Goal: Information Seeking & Learning: Learn about a topic

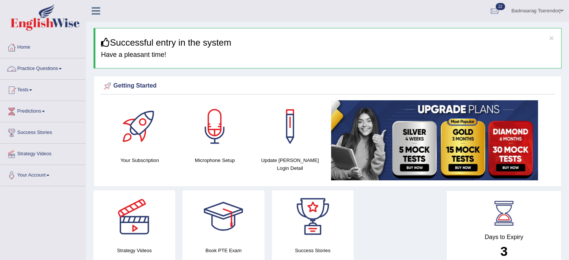
click at [51, 67] on link "Practice Questions" at bounding box center [42, 67] width 85 height 19
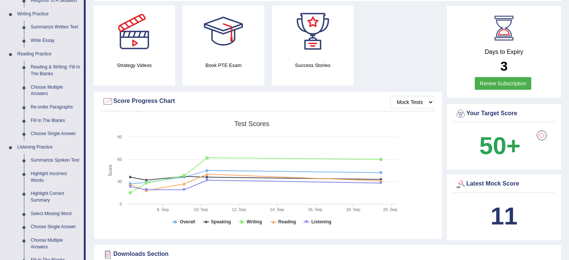
scroll to position [187, 0]
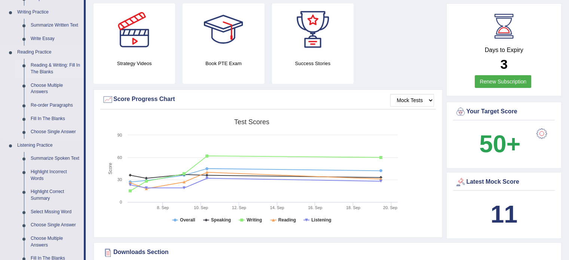
click at [51, 65] on link "Reading & Writing: Fill In The Blanks" at bounding box center [55, 69] width 56 height 20
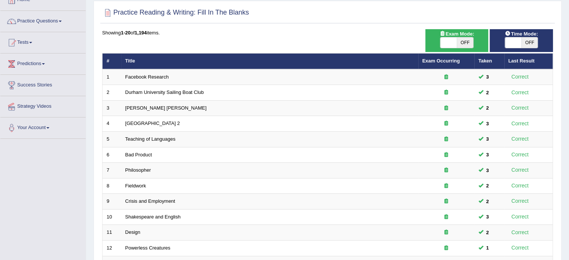
scroll to position [44, 0]
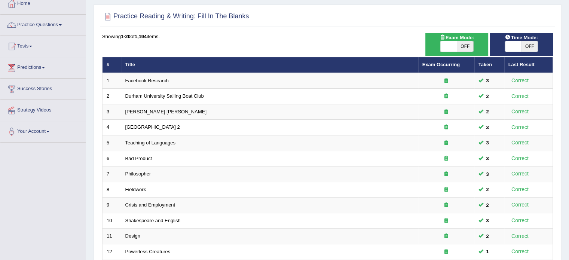
click at [462, 45] on span "OFF" at bounding box center [464, 46] width 16 height 10
checkbox input "true"
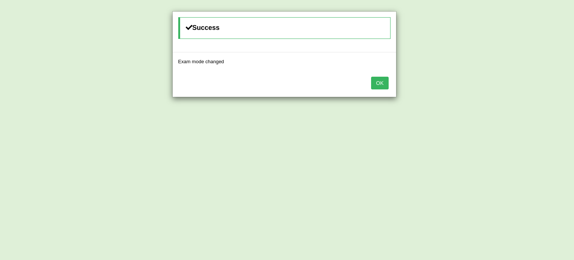
click at [383, 81] on button "OK" at bounding box center [379, 83] width 17 height 13
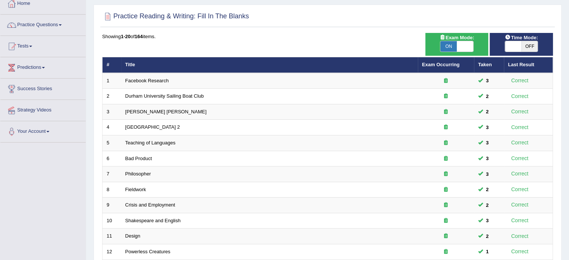
scroll to position [233, 0]
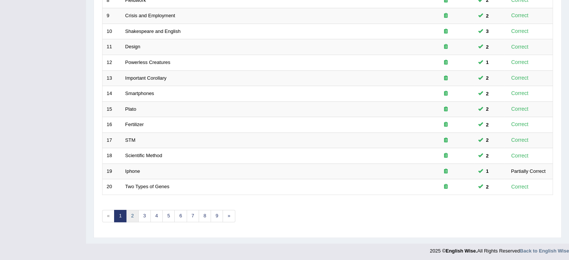
click at [134, 212] on link "2" at bounding box center [132, 216] width 12 height 12
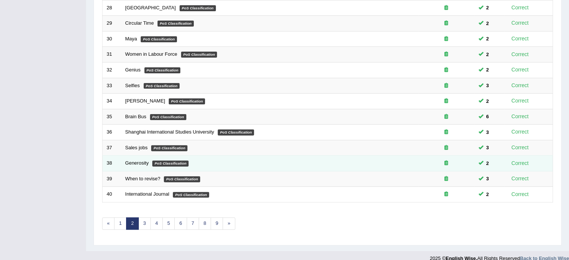
scroll to position [233, 0]
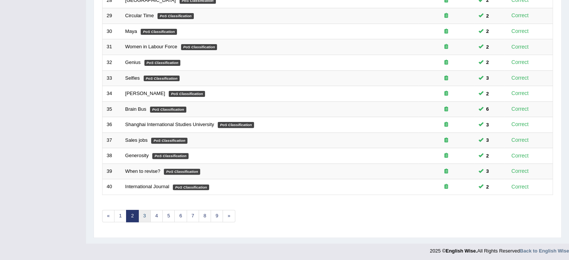
click at [144, 218] on link "3" at bounding box center [144, 216] width 12 height 12
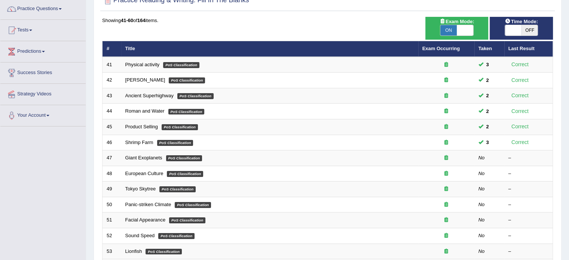
scroll to position [75, 0]
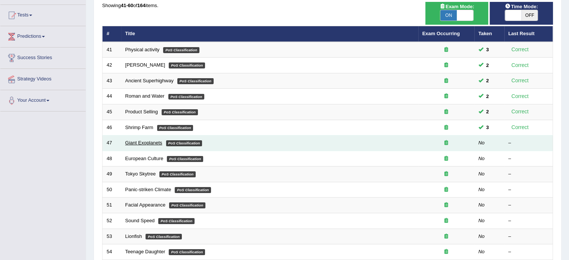
click at [143, 143] on link "Giant Exoplanets" at bounding box center [143, 143] width 37 height 6
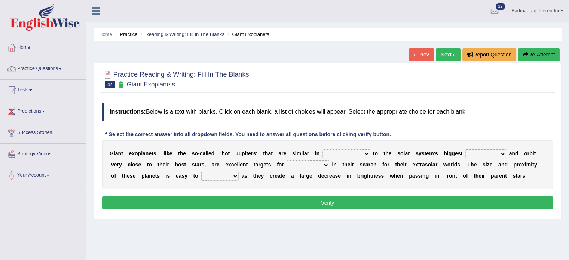
click at [367, 154] on select "borders expressions shapes characteristics" at bounding box center [345, 153] width 47 height 9
select select "borders"
click at [322, 149] on select "borders expressions shapes characteristics" at bounding box center [345, 153] width 47 height 9
click at [502, 153] on select "frame subordinate planet comet" at bounding box center [485, 153] width 41 height 9
select select "planet"
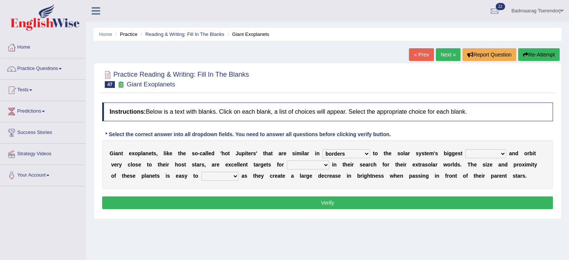
click at [465, 149] on select "frame subordinate planet comet" at bounding box center [485, 153] width 41 height 9
click at [322, 164] on select "members astronomers parties makers" at bounding box center [308, 164] width 42 height 9
select select "astronomers"
click at [287, 160] on select "members astronomers parties makers" at bounding box center [308, 164] width 42 height 9
click at [232, 175] on select "detect denounce deflect direct" at bounding box center [219, 176] width 37 height 9
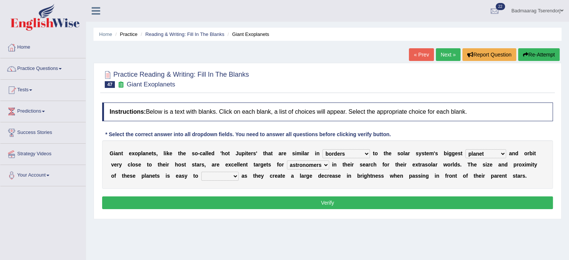
select select "direct"
click at [201, 172] on select "detect denounce deflect direct" at bounding box center [219, 176] width 37 height 9
click at [367, 151] on select "borders expressions shapes characteristics" at bounding box center [345, 153] width 47 height 9
click at [322, 149] on select "borders expressions shapes characteristics" at bounding box center [345, 153] width 47 height 9
click at [366, 152] on select "borders expressions shapes characteristics" at bounding box center [345, 153] width 47 height 9
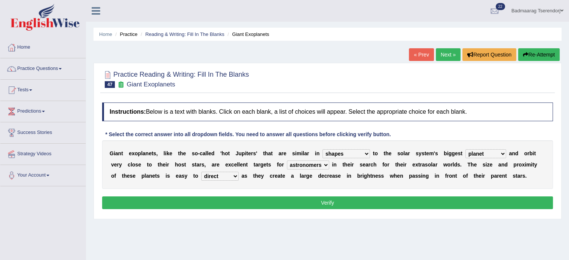
click at [322, 149] on select "borders expressions shapes characteristics" at bounding box center [345, 153] width 47 height 9
click at [368, 154] on select "borders expressions shapes characteristics" at bounding box center [345, 153] width 47 height 9
select select "characteristics"
click at [322, 149] on select "borders expressions shapes characteristics" at bounding box center [345, 153] width 47 height 9
click at [360, 200] on button "Verify" at bounding box center [327, 202] width 450 height 13
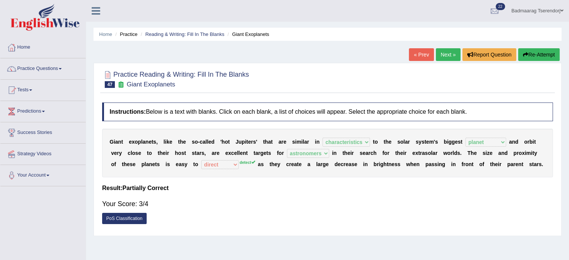
click at [537, 55] on button "Re-Attempt" at bounding box center [538, 54] width 41 height 13
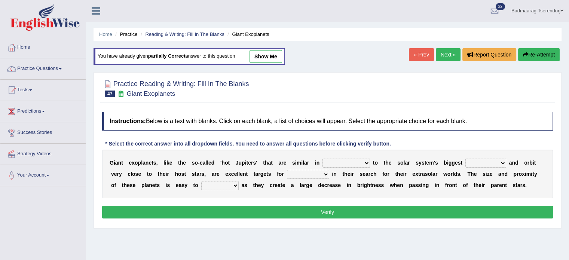
click at [363, 161] on select "borders expressions shapes characteristics" at bounding box center [345, 162] width 47 height 9
select select "characteristics"
click at [322, 158] on select "borders expressions shapes characteristics" at bounding box center [345, 162] width 47 height 9
click at [503, 162] on select "frame subordinate planet comet" at bounding box center [485, 162] width 41 height 9
select select "planet"
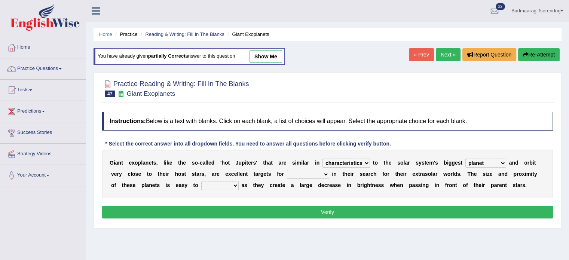
click at [465, 158] on select "frame subordinate planet comet" at bounding box center [485, 162] width 41 height 9
click at [311, 171] on select "members astronomers parties makers" at bounding box center [308, 174] width 42 height 9
select select "astronomers"
click at [287, 170] on select "members astronomers parties makers" at bounding box center [308, 174] width 42 height 9
click at [231, 184] on select "detect denounce deflect direct" at bounding box center [219, 185] width 37 height 9
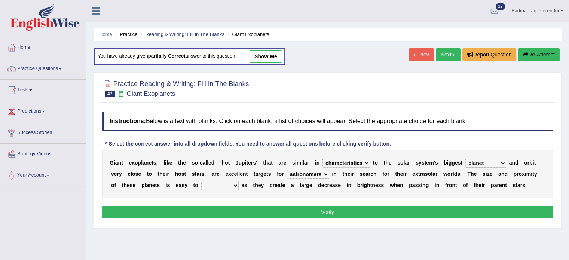
select select "detect"
click at [201, 181] on select "detect denounce deflect direct" at bounding box center [219, 185] width 37 height 9
click at [249, 213] on button "Verify" at bounding box center [327, 212] width 450 height 13
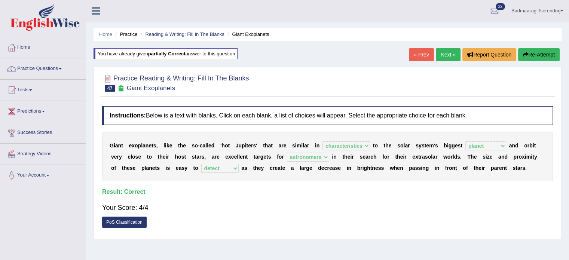
click at [443, 56] on link "Next »" at bounding box center [447, 54] width 25 height 13
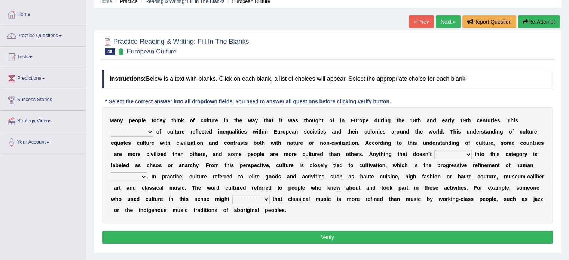
scroll to position [37, 0]
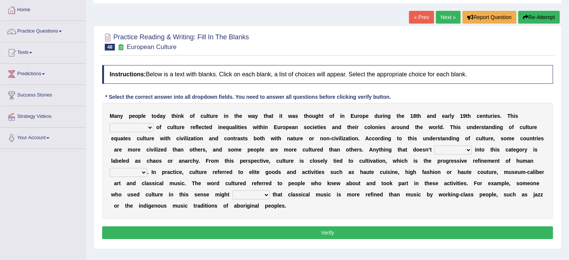
click at [142, 128] on select "classification concept renovation identity" at bounding box center [132, 127] width 44 height 9
select select "classification"
click at [110, 123] on select "classification concept renovation identity" at bounding box center [132, 127] width 44 height 9
click at [468, 150] on select "cut dismiss fit solve" at bounding box center [452, 149] width 37 height 9
select select "dismiss"
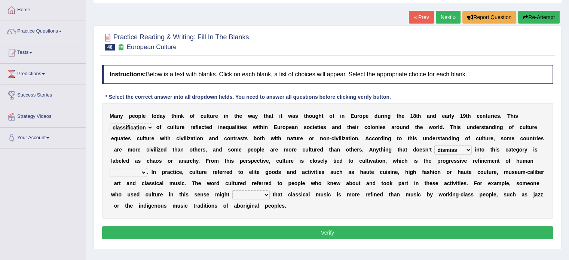
click at [434, 145] on select "cut dismiss fit solve" at bounding box center [452, 149] width 37 height 9
click at [126, 169] on select "blessing curse habit behaviour" at bounding box center [128, 172] width 37 height 9
select select "blessing"
click at [110, 168] on select "blessing curse habit behaviour" at bounding box center [128, 172] width 37 height 9
click at [266, 195] on select "argue pretend doubt reveal" at bounding box center [250, 194] width 37 height 9
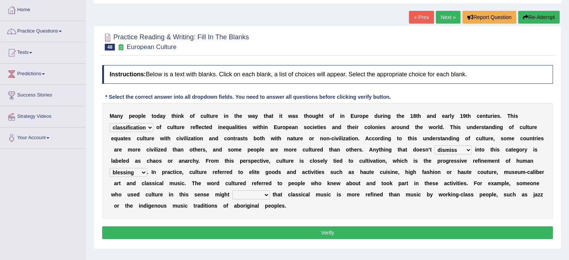
select select "pretend"
click at [232, 190] on select "argue pretend doubt reveal" at bounding box center [250, 194] width 37 height 9
click at [266, 230] on button "Verify" at bounding box center [327, 232] width 450 height 13
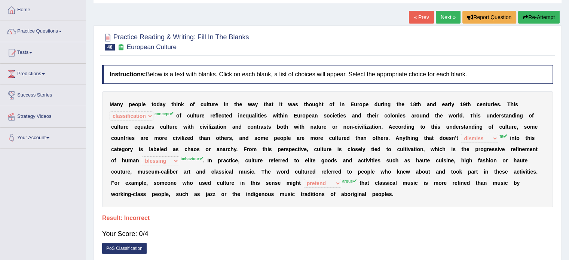
click at [528, 19] on button "Re-Attempt" at bounding box center [538, 17] width 41 height 13
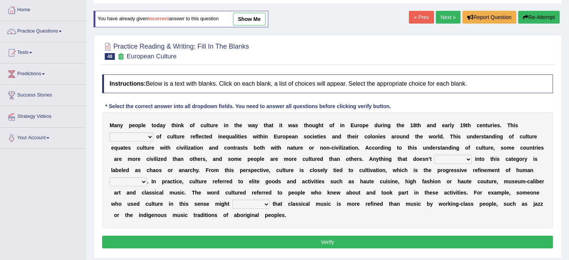
click at [151, 136] on select "classification concept renovation identity" at bounding box center [132, 136] width 44 height 9
select select "concept"
click at [110, 132] on select "classification concept renovation identity" at bounding box center [132, 136] width 44 height 9
click at [459, 156] on select "cut dismiss fit solve" at bounding box center [452, 159] width 37 height 9
select select "fit"
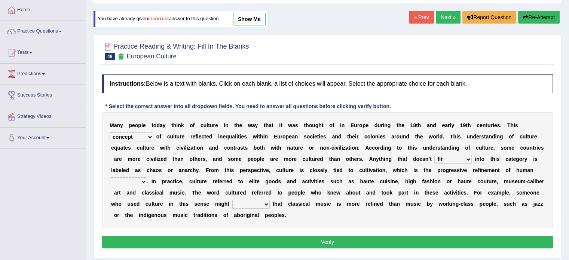
click at [434, 155] on select "cut dismiss fit solve" at bounding box center [452, 159] width 37 height 9
click at [115, 181] on select "blessing curse habit behaviour" at bounding box center [128, 181] width 37 height 9
select select "habit"
click at [110, 177] on select "blessing curse habit behaviour" at bounding box center [128, 181] width 37 height 9
click at [259, 204] on select "argue pretend doubt reveal" at bounding box center [250, 204] width 37 height 9
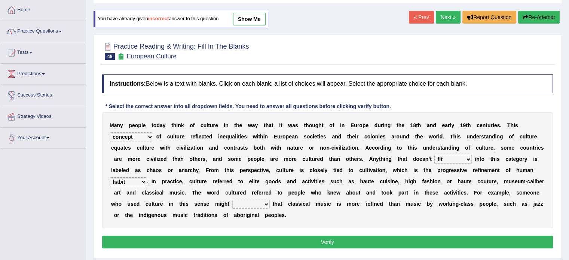
select select "argue"
click at [232, 200] on select "argue pretend doubt reveal" at bounding box center [250, 204] width 37 height 9
click at [259, 237] on button "Verify" at bounding box center [327, 241] width 450 height 13
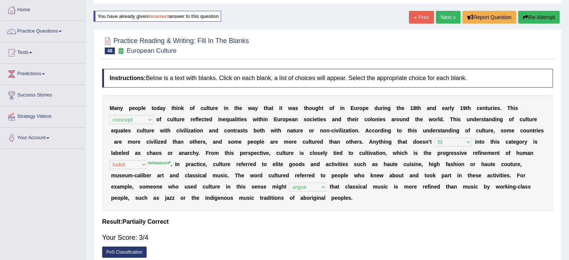
click at [531, 18] on button "Re-Attempt" at bounding box center [538, 17] width 41 height 13
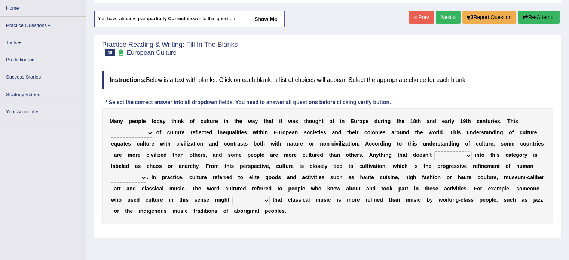
click at [148, 130] on select "classification concept renovation identity" at bounding box center [132, 133] width 44 height 9
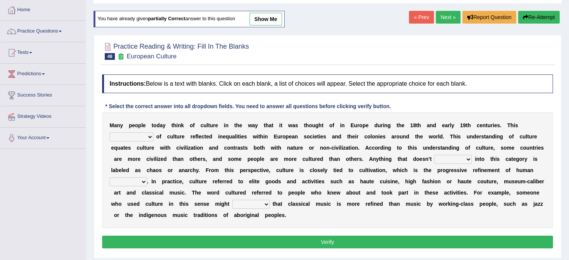
select select "concept"
click at [110, 132] on select "classification concept renovation identity" at bounding box center [132, 136] width 44 height 9
click at [450, 155] on select "cut dismiss fit solve" at bounding box center [452, 159] width 37 height 9
select select "fit"
click at [434, 155] on select "cut dismiss fit solve" at bounding box center [452, 159] width 37 height 9
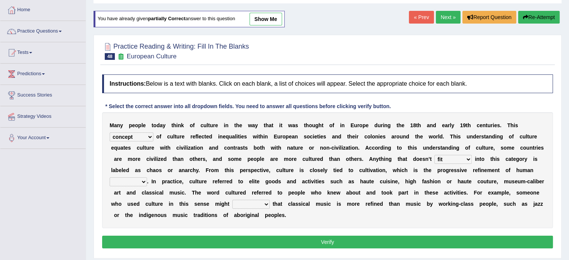
click at [261, 201] on select "argue pretend doubt reveal" at bounding box center [250, 204] width 37 height 9
select select "argue"
click at [232, 200] on select "argue pretend doubt reveal" at bounding box center [250, 204] width 37 height 9
click at [139, 180] on select "blessing curse habit behaviour" at bounding box center [128, 181] width 37 height 9
select select "behaviour"
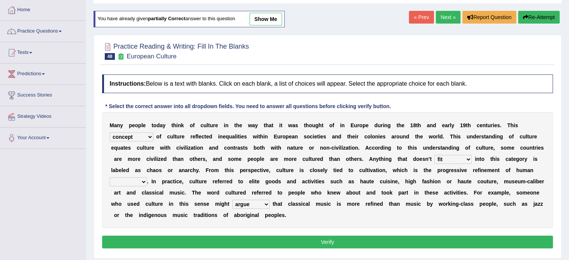
click at [110, 177] on select "blessing curse habit behaviour" at bounding box center [128, 181] width 37 height 9
click at [177, 243] on button "Verify" at bounding box center [327, 241] width 450 height 13
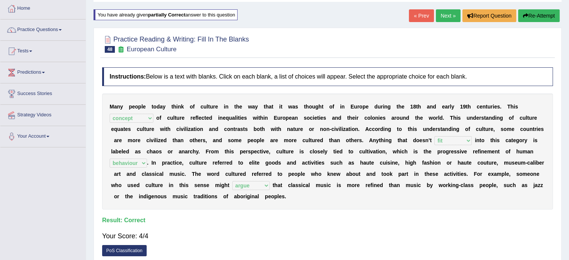
scroll to position [37, 0]
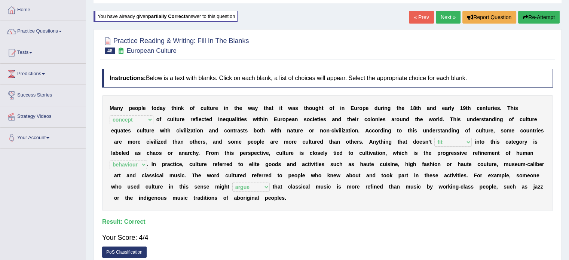
click at [452, 18] on link "Next »" at bounding box center [447, 17] width 25 height 13
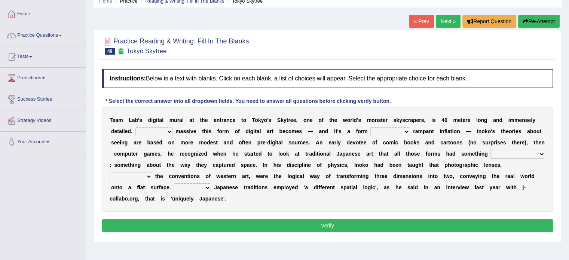
scroll to position [37, 0]
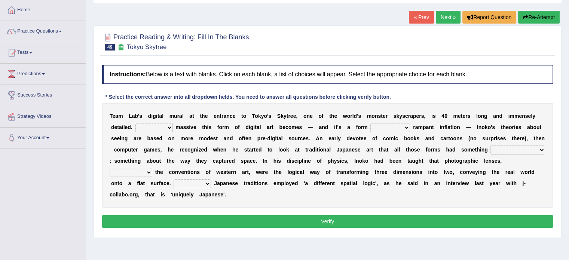
click at [167, 126] on select "However Whereas Whichever Wherever" at bounding box center [153, 127] width 37 height 9
select select "However"
click at [135, 123] on select "However Whereas Whichever Wherever" at bounding box center [153, 127] width 37 height 9
click at [404, 128] on select "subject to related with apart from based on" at bounding box center [390, 127] width 40 height 9
select select "based on"
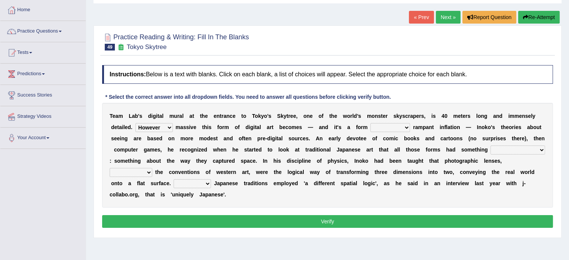
click at [370, 123] on select "subject to related with apart from based on" at bounding box center [390, 127] width 40 height 9
click at [535, 151] on select "in fact as whole in common in the same times" at bounding box center [517, 149] width 55 height 9
select select "in fact"
click at [490, 145] on select "in fact as whole in common in the same times" at bounding box center [517, 149] width 55 height 9
click at [137, 172] on select "along with out of apart with furhter afield" at bounding box center [131, 172] width 43 height 9
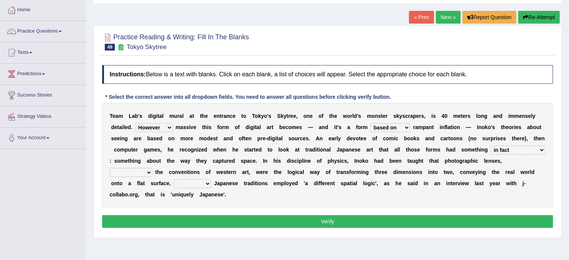
select select "along with"
click at [110, 168] on select "along with out of apart with furhter afield" at bounding box center [131, 172] width 43 height 9
click at [204, 184] on select "Thus But So Therefore" at bounding box center [191, 183] width 37 height 9
select select "So"
click at [173, 179] on select "Thus But So Therefore" at bounding box center [191, 183] width 37 height 9
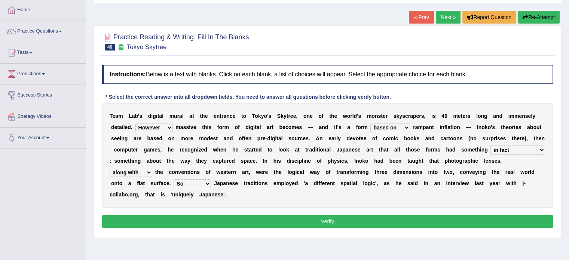
click at [229, 219] on button "Verify" at bounding box center [327, 221] width 450 height 13
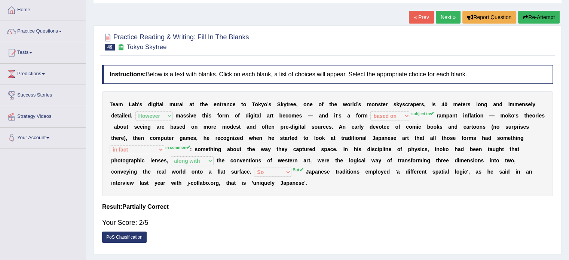
click at [544, 15] on button "Re-Attempt" at bounding box center [538, 17] width 41 height 13
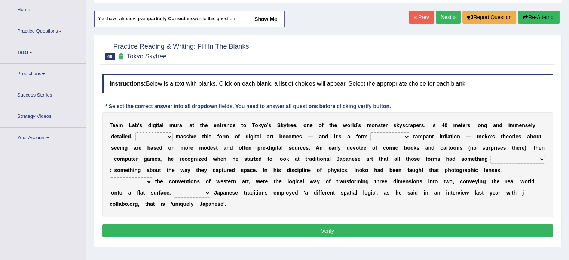
click at [162, 132] on select "However Whereas Whichever Wherever" at bounding box center [153, 136] width 37 height 9
select select "However"
click at [135, 132] on select "However Whereas Whichever Wherever" at bounding box center [153, 136] width 37 height 9
click at [398, 136] on select "subject to related with apart from based on" at bounding box center [390, 136] width 40 height 9
select select "subject to"
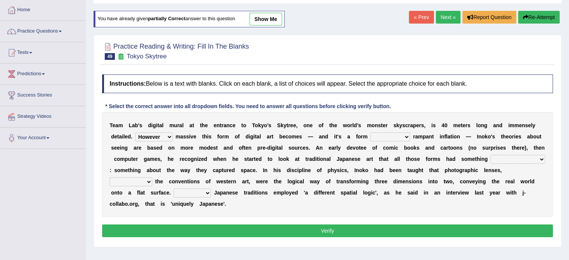
click at [370, 132] on select "subject to related with apart from based on" at bounding box center [390, 136] width 40 height 9
click at [517, 160] on select "in fact as whole in common in the same times" at bounding box center [517, 159] width 55 height 9
select select "in common"
click at [490, 155] on select "in fact as whole in common in the same times" at bounding box center [517, 159] width 55 height 9
click at [139, 180] on select "along with out of apart with furhter afield" at bounding box center [131, 181] width 43 height 9
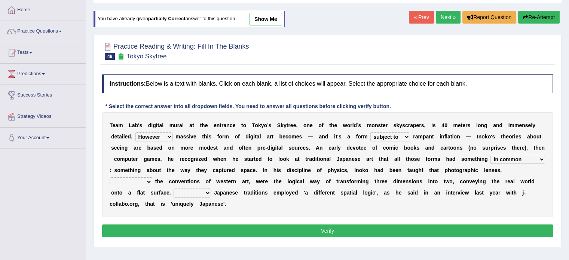
select select "along with"
click at [110, 177] on select "along with out of apart with furhter afield" at bounding box center [131, 181] width 43 height 9
click at [182, 194] on select "Thus But So Therefore" at bounding box center [191, 192] width 37 height 9
select select "But"
click at [173, 188] on select "Thus But So Therefore" at bounding box center [191, 192] width 37 height 9
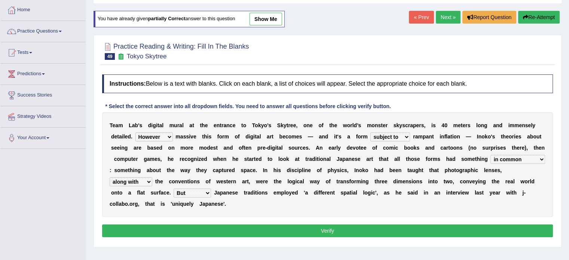
click at [220, 228] on button "Verify" at bounding box center [327, 230] width 450 height 13
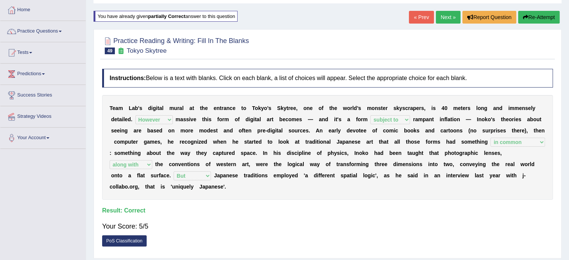
click at [449, 18] on link "Next »" at bounding box center [447, 17] width 25 height 13
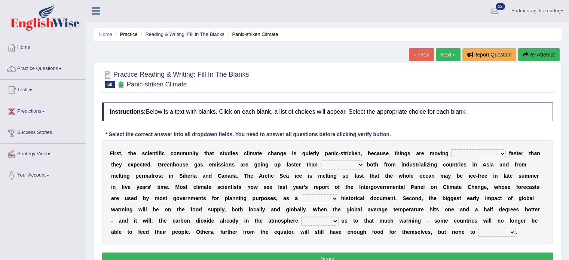
click at [487, 152] on select "few same [PERSON_NAME] most" at bounding box center [478, 153] width 55 height 9
click at [451, 149] on select "few same [PERSON_NAME] most" at bounding box center [478, 153] width 55 height 9
click at [480, 151] on select "few same [PERSON_NAME] most" at bounding box center [478, 153] width 55 height 9
click at [451, 149] on select "few same [PERSON_NAME] most" at bounding box center [478, 153] width 55 height 9
click at [484, 154] on select "few same [PERSON_NAME] most" at bounding box center [478, 153] width 55 height 9
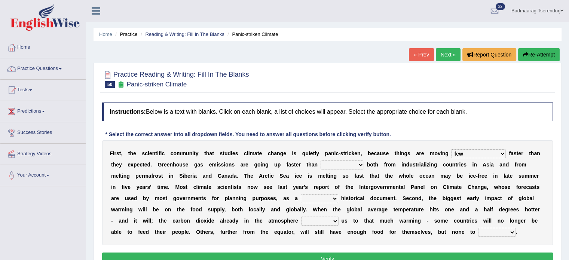
select select "most"
click at [451, 149] on select "few same musch most" at bounding box center [478, 153] width 55 height 9
click at [336, 164] on select "anticipation predictability ptredicts predicted" at bounding box center [341, 164] width 43 height 9
select select "predicted"
click at [320, 160] on select "anticipation predictability ptredicts predicted" at bounding box center [341, 164] width 43 height 9
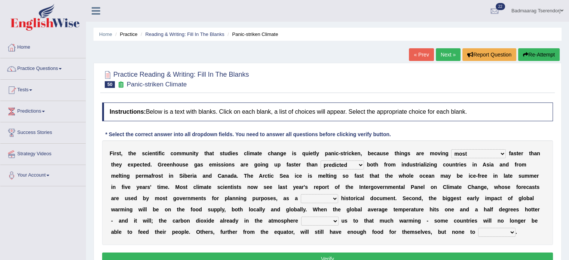
click at [314, 197] on select "purely evenly firmly actively" at bounding box center [319, 198] width 37 height 9
select select "actively"
click at [301, 194] on select "purely evenly firmly actively" at bounding box center [319, 198] width 37 height 9
click at [332, 219] on select "commits directs allows addresses" at bounding box center [319, 220] width 37 height 9
select select "directs"
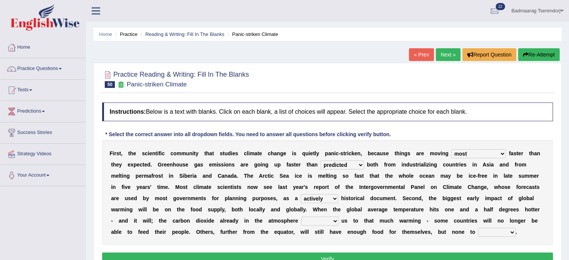
click at [301, 216] on select "commits directs allows addresses" at bounding box center [319, 220] width 37 height 9
click at [510, 231] on select "spare apply dispense consume" at bounding box center [496, 232] width 37 height 9
select select "consume"
click at [478, 228] on select "spare apply dispense consume" at bounding box center [496, 232] width 37 height 9
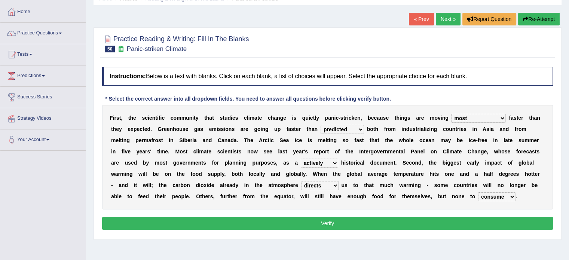
scroll to position [37, 0]
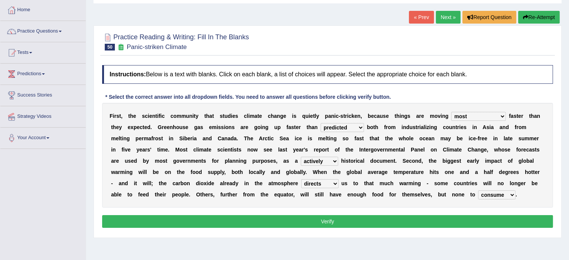
click at [508, 219] on button "Verify" at bounding box center [327, 221] width 450 height 13
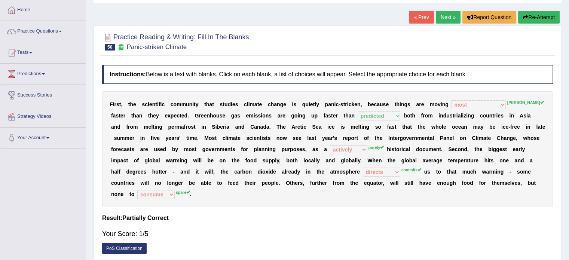
click at [548, 16] on button "Re-Attempt" at bounding box center [538, 17] width 41 height 13
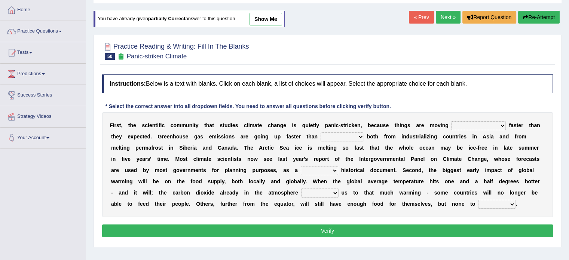
click at [483, 124] on select "few same [PERSON_NAME] most" at bounding box center [478, 125] width 55 height 9
select select "[PERSON_NAME]"
click at [451, 121] on select "few same [PERSON_NAME] most" at bounding box center [478, 125] width 55 height 9
click at [341, 139] on select "anticipation predictability ptredicts predicted" at bounding box center [341, 136] width 43 height 9
select select "predicted"
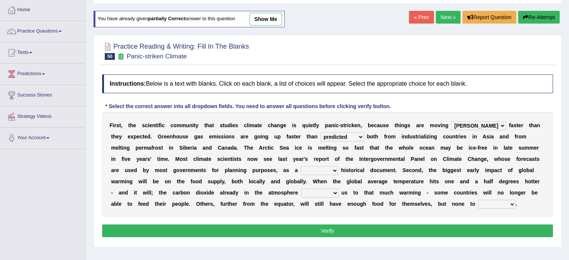
click at [320, 132] on select "anticipation predictability ptredicts predicted" at bounding box center [341, 136] width 43 height 9
click at [317, 166] on select "purely evenly firmly actively" at bounding box center [319, 170] width 37 height 9
select select "actively"
click at [301, 166] on select "purely evenly firmly actively" at bounding box center [319, 170] width 37 height 9
click at [335, 190] on select "commits directs allows addresses" at bounding box center [319, 192] width 37 height 9
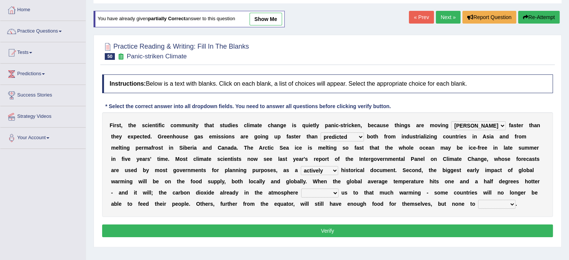
select select "directs"
click at [301, 188] on select "commits directs allows addresses" at bounding box center [319, 192] width 37 height 9
click at [487, 203] on select "spare apply dispense consume" at bounding box center [496, 204] width 37 height 9
click at [478, 200] on select "spare apply dispense consume" at bounding box center [496, 204] width 37 height 9
click at [503, 203] on select "spare apply dispense consume" at bounding box center [496, 204] width 37 height 9
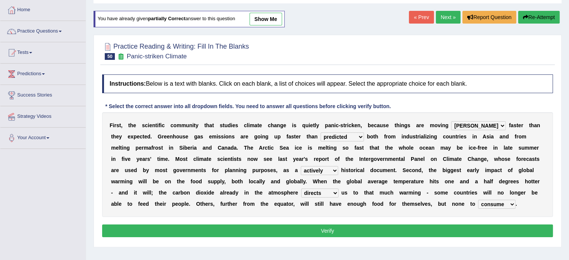
select select "dispense"
click at [478, 200] on select "spare apply dispense consume" at bounding box center [496, 204] width 37 height 9
click at [462, 230] on button "Verify" at bounding box center [327, 230] width 450 height 13
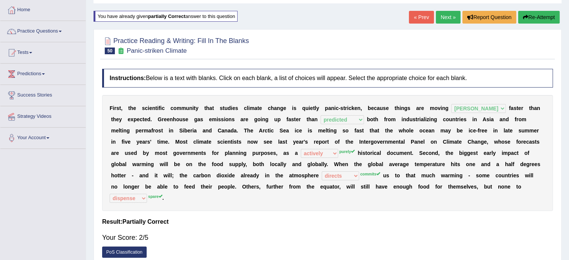
click at [542, 16] on button "Re-Attempt" at bounding box center [538, 17] width 41 height 13
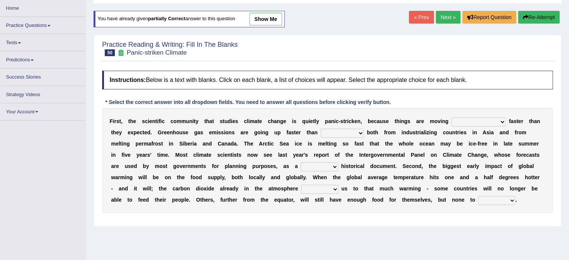
click at [465, 122] on select "few same [PERSON_NAME] most" at bounding box center [478, 121] width 55 height 9
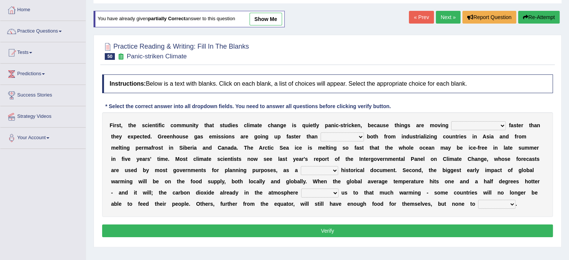
select select "[PERSON_NAME]"
click at [451, 121] on select "few same [PERSON_NAME] most" at bounding box center [478, 125] width 55 height 9
click at [341, 134] on select "anticipation predictability ptredicts predicted" at bounding box center [341, 136] width 43 height 9
select select "predicted"
click at [320, 132] on select "anticipation predictability ptredicts predicted" at bounding box center [341, 136] width 43 height 9
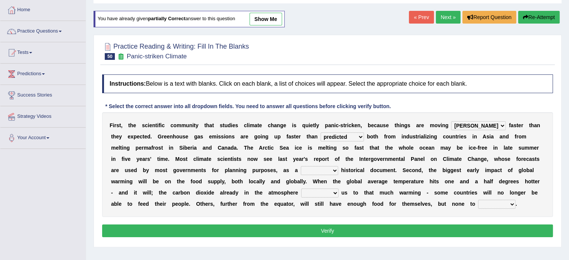
click at [309, 170] on select "purely evenly firmly actively" at bounding box center [319, 170] width 37 height 9
select select "purely"
click at [301, 166] on select "purely evenly firmly actively" at bounding box center [319, 170] width 37 height 9
click at [333, 194] on select "commits directs allows addresses" at bounding box center [319, 192] width 37 height 9
select select "commits"
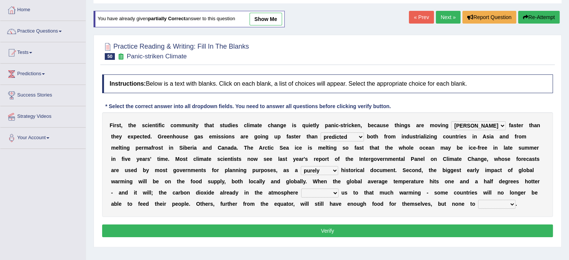
click at [301, 188] on select "commits directs allows addresses" at bounding box center [319, 192] width 37 height 9
click at [509, 204] on select "spare apply dispense consume" at bounding box center [496, 204] width 37 height 9
select select "dispense"
click at [478, 200] on select "spare apply dispense consume" at bounding box center [496, 204] width 37 height 9
click at [500, 228] on button "Verify" at bounding box center [327, 230] width 450 height 13
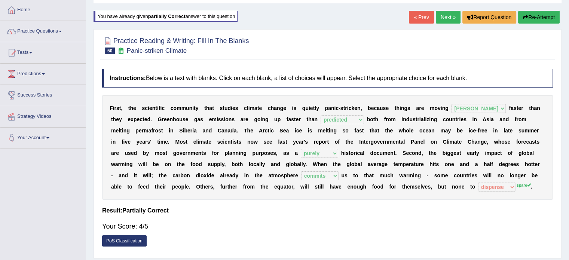
click at [542, 15] on button "Re-Attempt" at bounding box center [538, 17] width 41 height 13
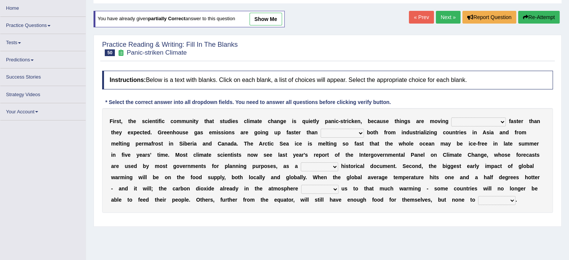
click at [497, 201] on select "spare apply dispense consume" at bounding box center [496, 200] width 37 height 9
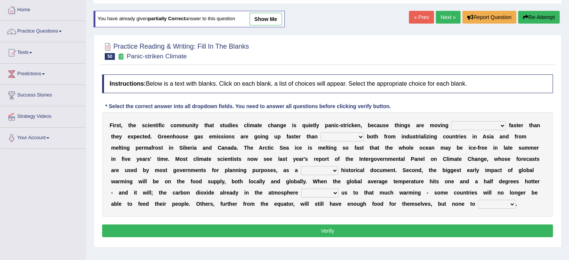
select select "spare"
click at [478, 200] on select "spare apply dispense consume" at bounding box center [496, 204] width 37 height 9
click at [477, 121] on select "few same [PERSON_NAME] most" at bounding box center [478, 125] width 55 height 9
select select "[PERSON_NAME]"
click at [451, 121] on select "few same [PERSON_NAME] most" at bounding box center [478, 125] width 55 height 9
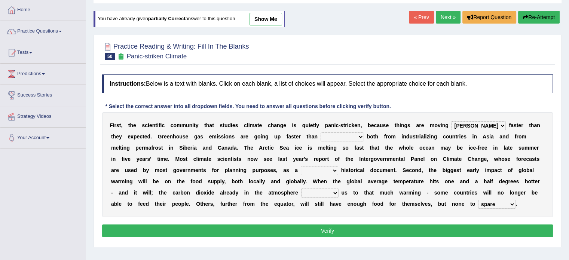
click at [320, 134] on select "anticipation predictability ptredicts predicted" at bounding box center [341, 136] width 43 height 9
select select "predicted"
click at [320, 132] on select "anticipation predictability ptredicts predicted" at bounding box center [341, 136] width 43 height 9
click at [312, 167] on select "purely evenly firmly actively" at bounding box center [319, 170] width 37 height 9
select select "purely"
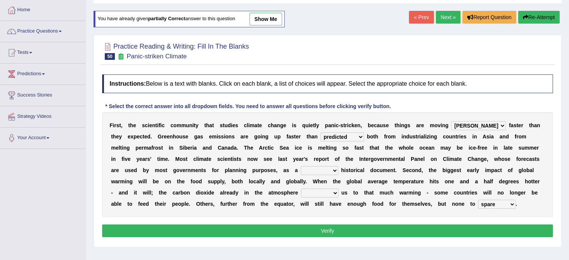
click at [301, 166] on select "purely evenly firmly actively" at bounding box center [319, 170] width 37 height 9
click at [332, 192] on select "commits directs allows addresses" at bounding box center [319, 192] width 37 height 9
select select "commits"
click at [301, 188] on select "commits directs allows addresses" at bounding box center [319, 192] width 37 height 9
click at [333, 229] on button "Verify" at bounding box center [327, 230] width 450 height 13
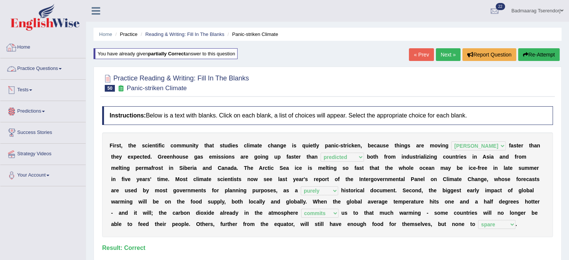
click at [27, 43] on link "Home" at bounding box center [42, 46] width 85 height 19
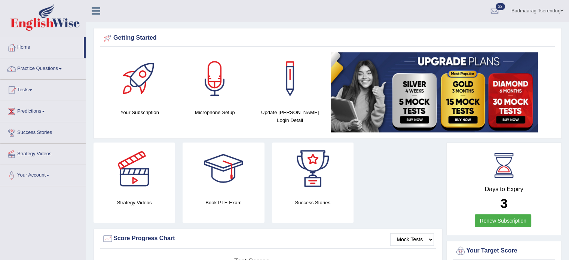
click at [58, 67] on link "Practice Questions" at bounding box center [42, 67] width 85 height 19
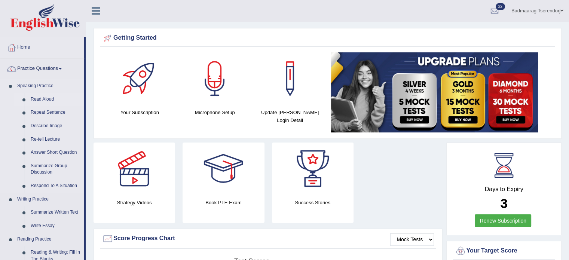
click at [40, 99] on link "Read Aloud" at bounding box center [55, 99] width 56 height 13
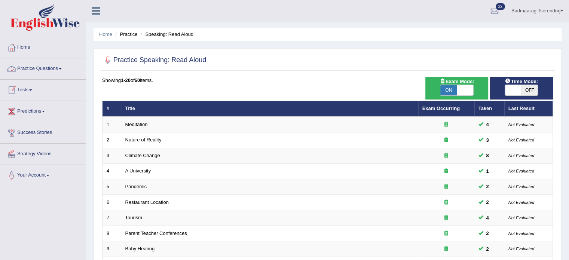
click at [56, 73] on link "Practice Questions" at bounding box center [42, 67] width 85 height 19
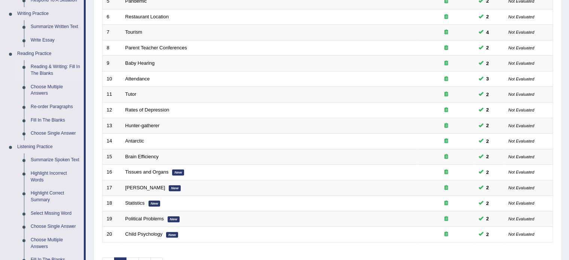
scroll to position [187, 0]
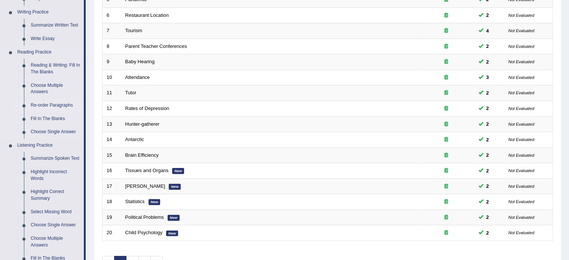
click at [53, 105] on link "Re-order Paragraphs" at bounding box center [55, 105] width 56 height 13
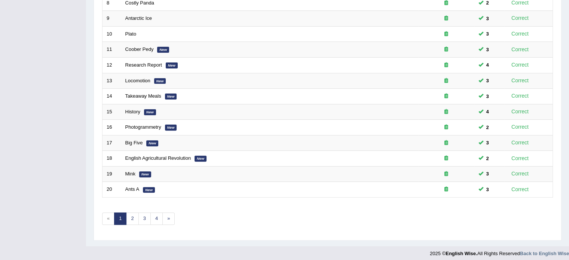
scroll to position [233, 0]
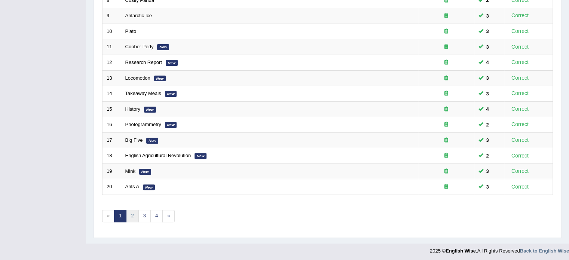
click at [134, 213] on link "2" at bounding box center [132, 216] width 12 height 12
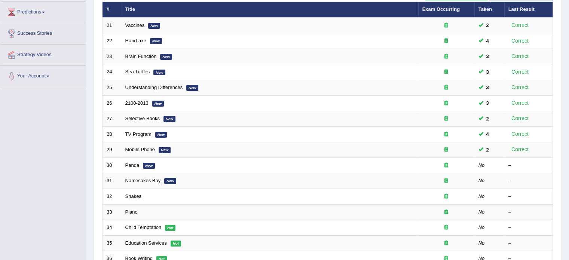
scroll to position [150, 0]
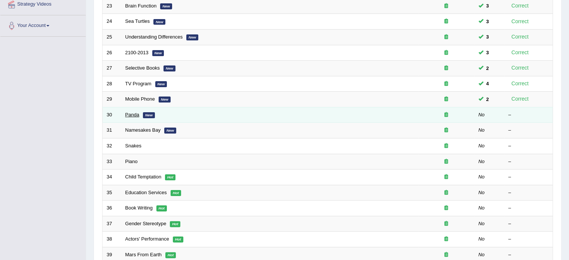
click at [131, 112] on link "Panda" at bounding box center [132, 115] width 14 height 6
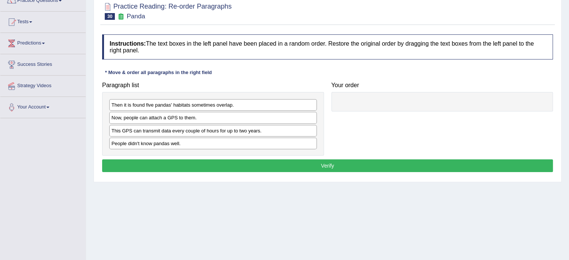
scroll to position [75, 0]
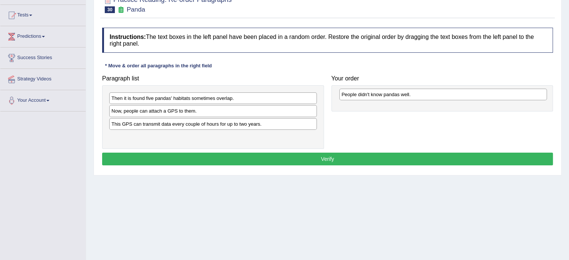
drag, startPoint x: 153, startPoint y: 138, endPoint x: 382, endPoint y: 96, distance: 233.6
click at [382, 96] on div "People didn't know pandas well." at bounding box center [442, 95] width 207 height 12
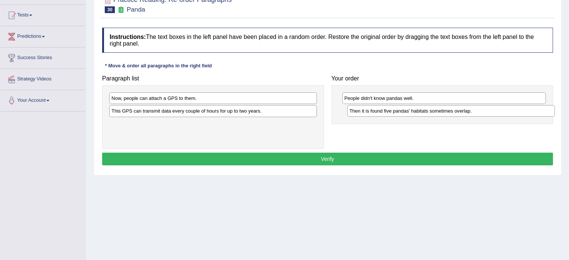
drag, startPoint x: 170, startPoint y: 98, endPoint x: 408, endPoint y: 111, distance: 238.1
click at [408, 111] on div "Then it is found five pandas' habitats sometimes overlap." at bounding box center [450, 111] width 207 height 12
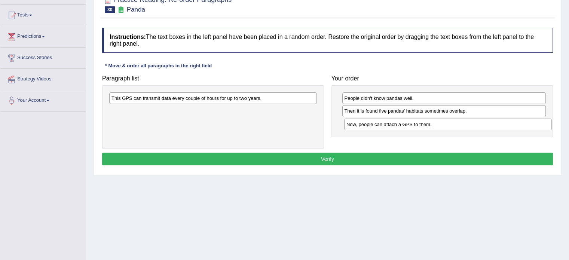
drag, startPoint x: 202, startPoint y: 99, endPoint x: 437, endPoint y: 125, distance: 236.2
click at [437, 125] on div "Now, people can attach a GPS to them." at bounding box center [447, 124] width 207 height 12
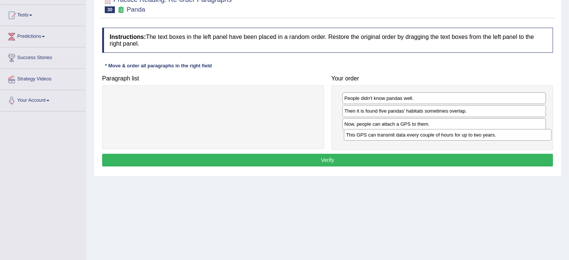
drag, startPoint x: 175, startPoint y: 98, endPoint x: 410, endPoint y: 134, distance: 237.2
click at [410, 134] on div "This GPS can transmit data every couple of hours for up to two years." at bounding box center [447, 135] width 207 height 12
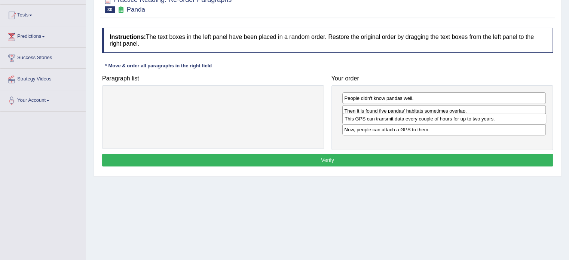
drag, startPoint x: 389, startPoint y: 139, endPoint x: 389, endPoint y: 121, distance: 17.2
click at [389, 121] on div "This GPS can transmit data every couple of hours for up to two years." at bounding box center [444, 119] width 204 height 12
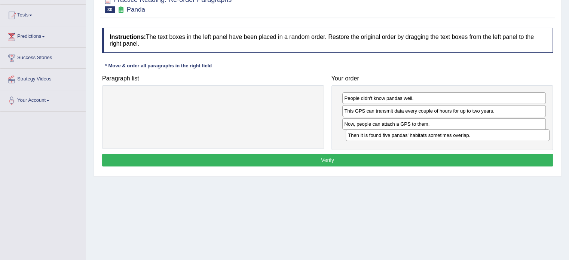
drag, startPoint x: 387, startPoint y: 111, endPoint x: 391, endPoint y: 135, distance: 24.6
click at [391, 135] on div "Then it is found five pandas' habitats sometimes overlap." at bounding box center [447, 135] width 204 height 12
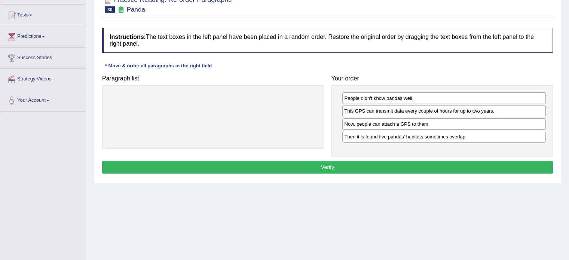
click at [398, 163] on button "Verify" at bounding box center [327, 167] width 450 height 13
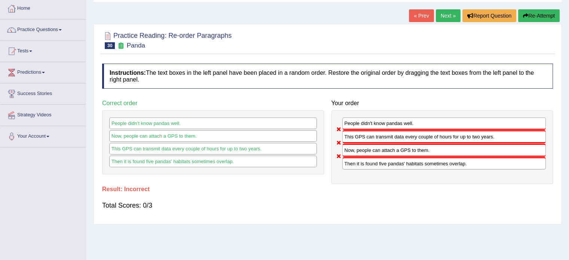
scroll to position [37, 0]
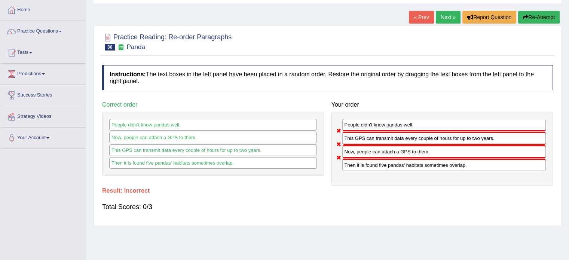
click at [546, 16] on button "Re-Attempt" at bounding box center [538, 17] width 41 height 13
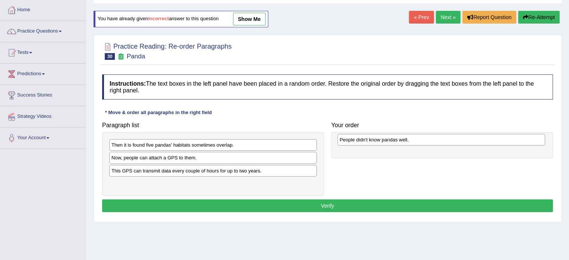
drag, startPoint x: 181, startPoint y: 185, endPoint x: 408, endPoint y: 142, distance: 231.3
click at [408, 142] on div "People didn't know pandas well." at bounding box center [440, 140] width 207 height 12
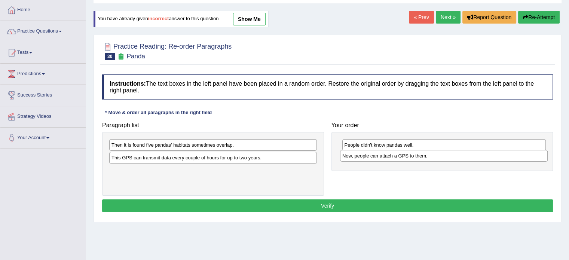
drag, startPoint x: 249, startPoint y: 157, endPoint x: 472, endPoint y: 155, distance: 223.9
click at [472, 155] on div "Now, people can attach a GPS to them." at bounding box center [443, 156] width 207 height 12
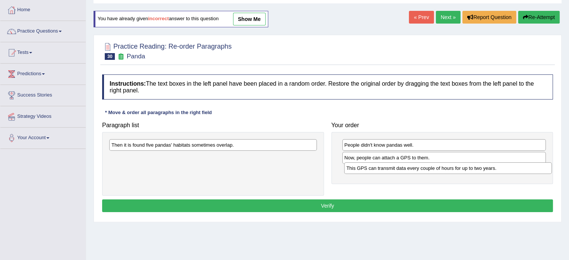
drag, startPoint x: 172, startPoint y: 157, endPoint x: 407, endPoint y: 167, distance: 235.4
click at [407, 167] on div "This GPS can transmit data every couple of hours for up to two years." at bounding box center [447, 168] width 207 height 12
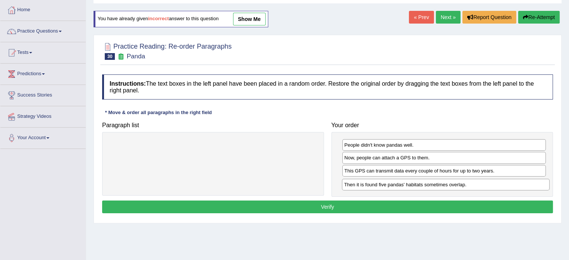
drag, startPoint x: 246, startPoint y: 147, endPoint x: 478, endPoint y: 187, distance: 235.9
click at [478, 187] on div "Then it is found five pandas' habitats sometimes overlap." at bounding box center [445, 185] width 207 height 12
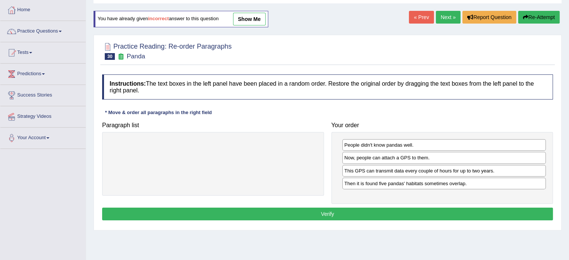
click at [410, 212] on button "Verify" at bounding box center [327, 213] width 450 height 13
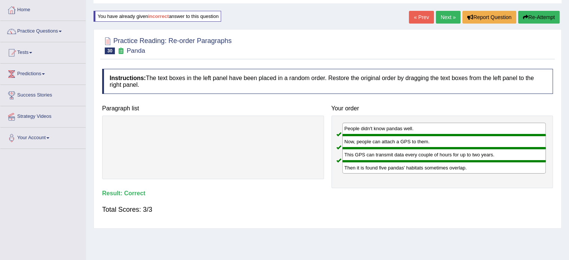
click at [441, 16] on link "Next »" at bounding box center [447, 17] width 25 height 13
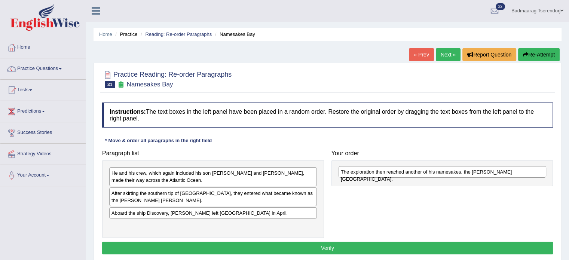
drag, startPoint x: 167, startPoint y: 194, endPoint x: 396, endPoint y: 173, distance: 230.1
click at [396, 173] on div "The exploration then reached another of his namesakes, the [PERSON_NAME][GEOGRA…" at bounding box center [441, 172] width 207 height 12
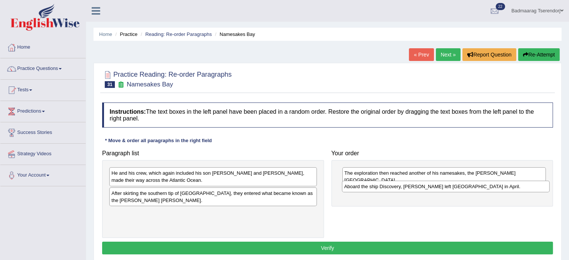
drag, startPoint x: 237, startPoint y: 212, endPoint x: 469, endPoint y: 185, distance: 234.0
click at [469, 185] on div "Aboard the ship Discovery, [PERSON_NAME] left [GEOGRAPHIC_DATA] in April." at bounding box center [445, 187] width 207 height 12
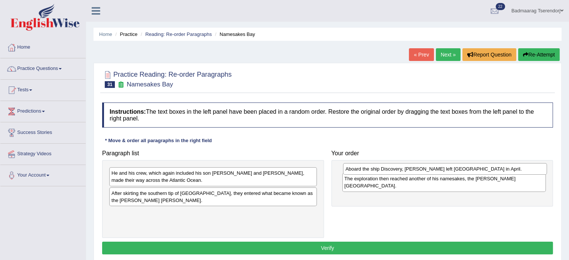
drag, startPoint x: 427, startPoint y: 185, endPoint x: 428, endPoint y: 168, distance: 16.9
click at [428, 168] on div "Aboard the ship Discovery, [PERSON_NAME] left [GEOGRAPHIC_DATA] in April." at bounding box center [445, 169] width 204 height 12
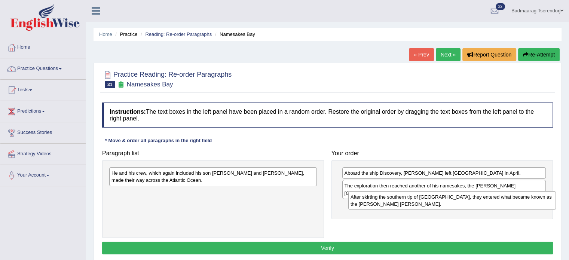
drag, startPoint x: 172, startPoint y: 198, endPoint x: 411, endPoint y: 203, distance: 238.9
click at [411, 203] on div "After skirting the southern tip of [GEOGRAPHIC_DATA], they entered what became …" at bounding box center [451, 200] width 207 height 19
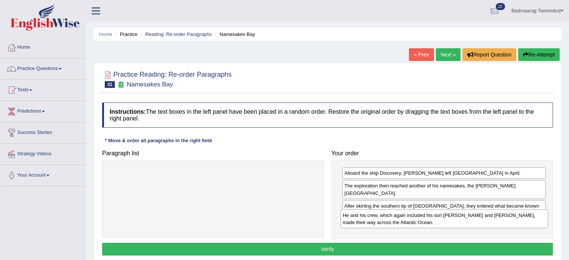
drag, startPoint x: 224, startPoint y: 182, endPoint x: 455, endPoint y: 224, distance: 234.8
click at [455, 224] on div "He and his crew, which again included his son [PERSON_NAME] and [PERSON_NAME], …" at bounding box center [443, 218] width 207 height 19
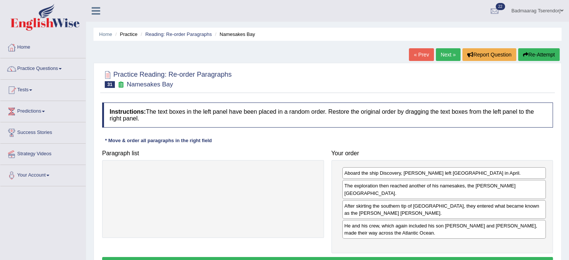
click at [407, 257] on button "Verify" at bounding box center [327, 263] width 450 height 13
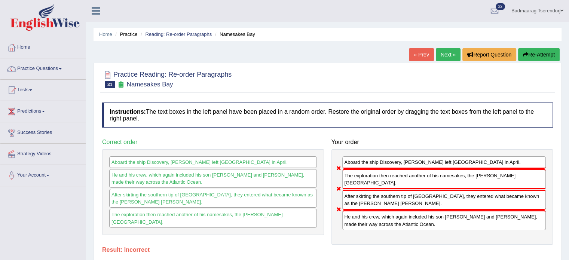
click at [540, 53] on button "Re-Attempt" at bounding box center [538, 54] width 41 height 13
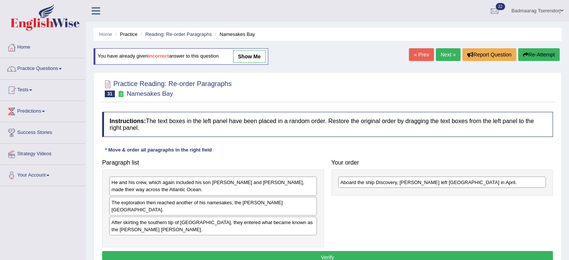
drag, startPoint x: 205, startPoint y: 237, endPoint x: 434, endPoint y: 184, distance: 234.9
click at [434, 184] on div "Aboard the ship Discovery, [PERSON_NAME] left [GEOGRAPHIC_DATA] in April." at bounding box center [441, 182] width 207 height 12
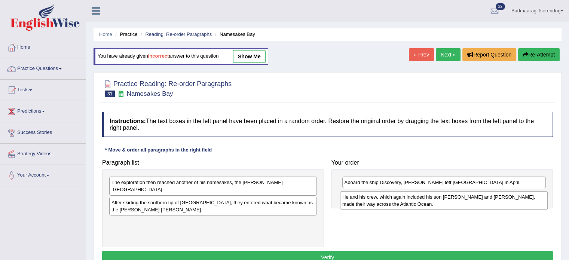
drag, startPoint x: 190, startPoint y: 185, endPoint x: 421, endPoint y: 200, distance: 231.1
click at [421, 200] on div "He and his crew, which again included his son [PERSON_NAME] and [PERSON_NAME], …" at bounding box center [443, 200] width 207 height 19
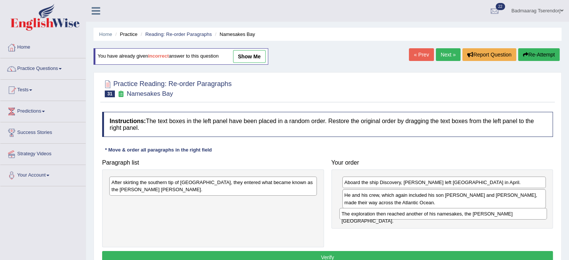
drag, startPoint x: 238, startPoint y: 185, endPoint x: 469, endPoint y: 216, distance: 232.8
click at [469, 216] on div "The exploration then reached another of his namesakes, the [PERSON_NAME][GEOGRA…" at bounding box center [442, 214] width 207 height 12
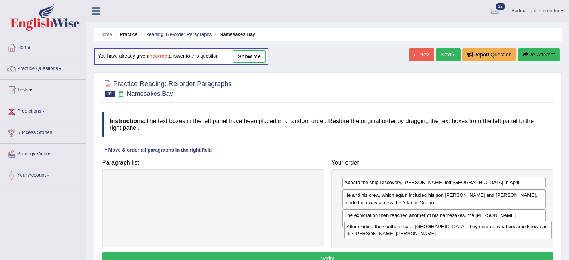
drag, startPoint x: 206, startPoint y: 183, endPoint x: 441, endPoint y: 227, distance: 238.9
click at [441, 227] on div "After skirting the southern tip of [GEOGRAPHIC_DATA], they entered what became …" at bounding box center [447, 230] width 207 height 19
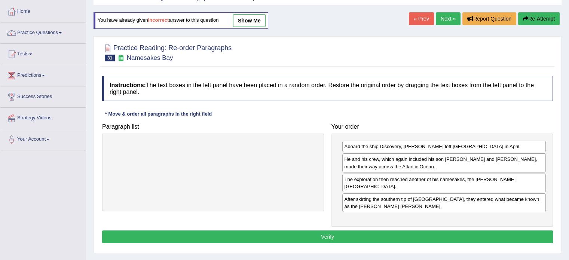
scroll to position [37, 0]
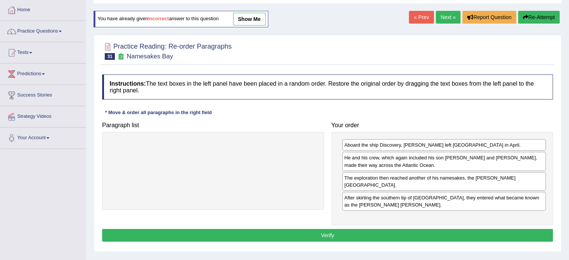
click at [400, 229] on button "Verify" at bounding box center [327, 235] width 450 height 13
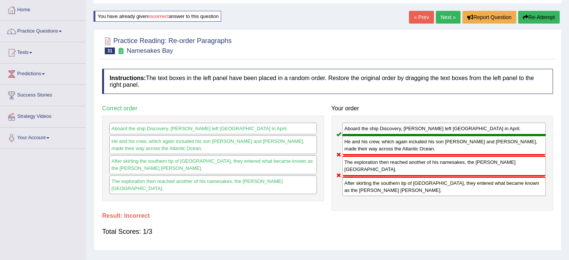
click at [547, 13] on button "Re-Attempt" at bounding box center [538, 17] width 41 height 13
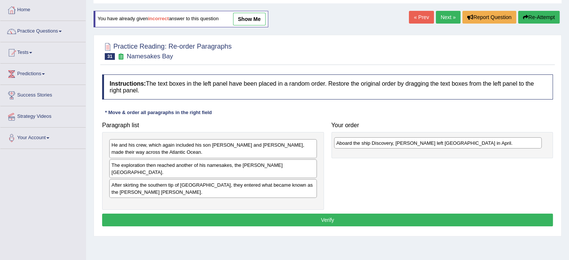
drag, startPoint x: 217, startPoint y: 198, endPoint x: 443, endPoint y: 144, distance: 232.2
click at [443, 144] on div "Aboard the ship Discovery, [PERSON_NAME] left [GEOGRAPHIC_DATA] in April." at bounding box center [437, 143] width 207 height 12
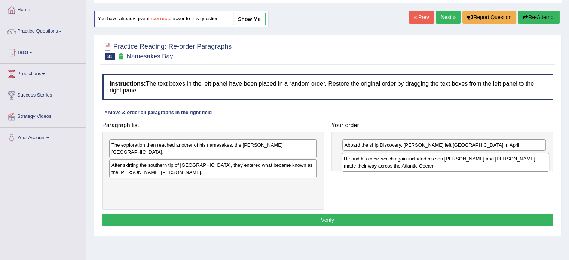
drag, startPoint x: 272, startPoint y: 150, endPoint x: 504, endPoint y: 163, distance: 232.5
click at [504, 163] on div "He and his crew, which again included his son John and Robert Juet, made their …" at bounding box center [444, 162] width 207 height 19
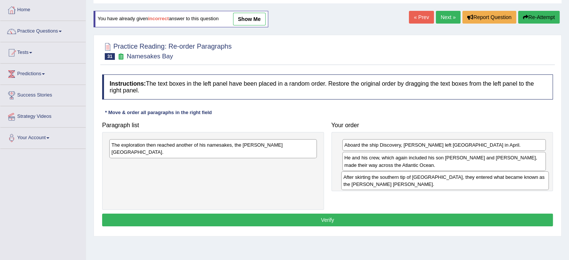
drag, startPoint x: 263, startPoint y: 164, endPoint x: 495, endPoint y: 183, distance: 232.6
click at [495, 183] on div "After skirting the southern tip of Greenland, they entered what became known as…" at bounding box center [444, 180] width 207 height 19
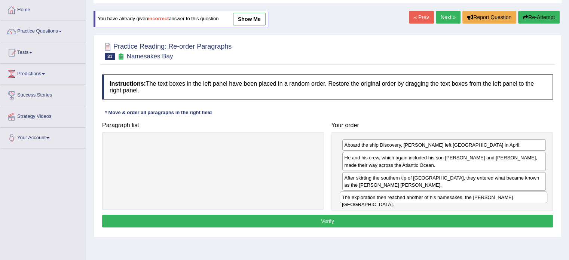
drag, startPoint x: 275, startPoint y: 145, endPoint x: 505, endPoint y: 197, distance: 236.1
click at [505, 197] on div "The exploration then reached another of his namesakes, the Hudson Bay." at bounding box center [442, 197] width 207 height 12
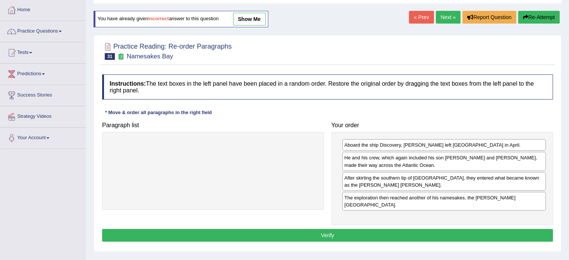
click at [461, 229] on button "Verify" at bounding box center [327, 235] width 450 height 13
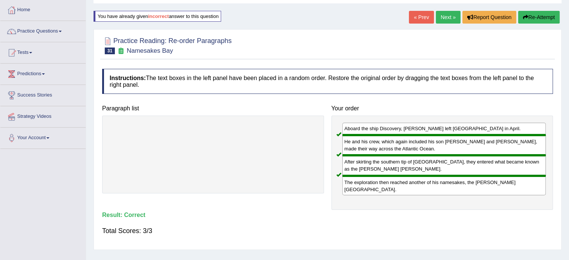
click at [446, 17] on link "Next »" at bounding box center [447, 17] width 25 height 13
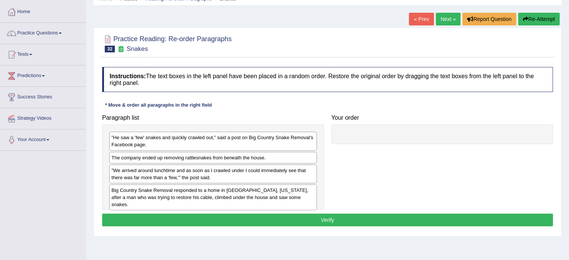
scroll to position [37, 0]
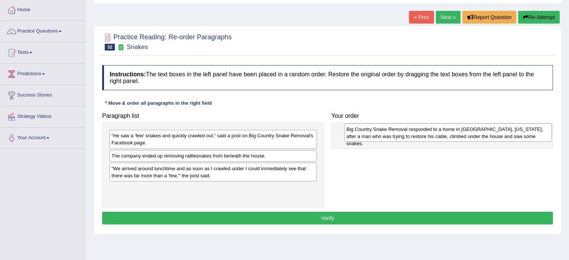
drag, startPoint x: 227, startPoint y: 197, endPoint x: 461, endPoint y: 138, distance: 241.2
click at [461, 138] on div "Big Country Snake Removal responded to a home in Albany, Texas, after a man who…" at bounding box center [447, 132] width 207 height 19
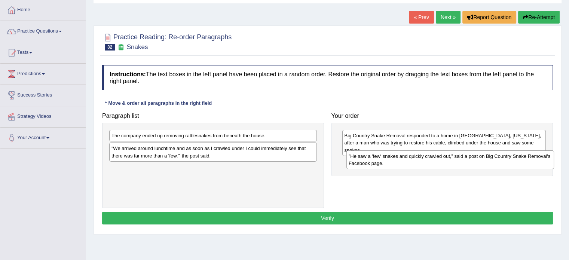
drag, startPoint x: 237, startPoint y: 143, endPoint x: 474, endPoint y: 164, distance: 237.9
click at [474, 164] on div "”He saw a 'few' snakes and quickly crawled out,” said a post on Big Country Sna…" at bounding box center [449, 159] width 207 height 19
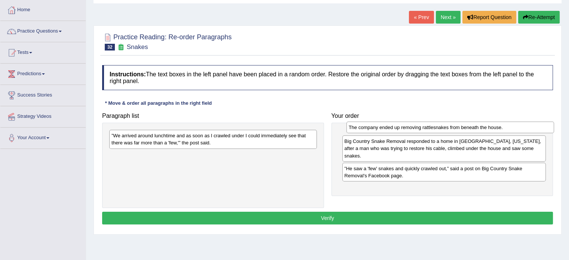
drag, startPoint x: 183, startPoint y: 139, endPoint x: 418, endPoint y: 131, distance: 235.6
click at [418, 131] on div "The company ended up removing rattlesnakes from beneath the house." at bounding box center [449, 127] width 207 height 12
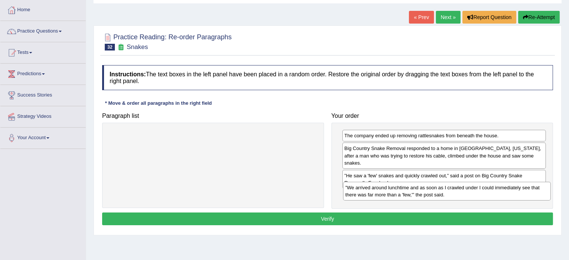
drag, startPoint x: 227, startPoint y: 142, endPoint x: 459, endPoint y: 193, distance: 237.5
click at [459, 193] on div "”We arrived around lunchtime and as soon as I crawled under I could immediately…" at bounding box center [446, 191] width 207 height 19
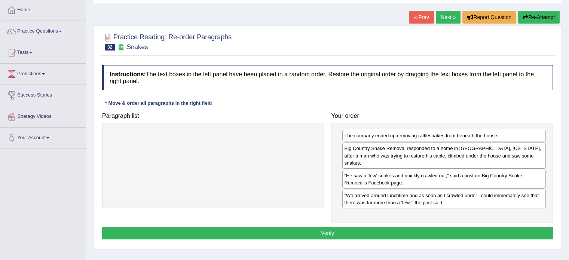
click at [459, 227] on button "Verify" at bounding box center [327, 233] width 450 height 13
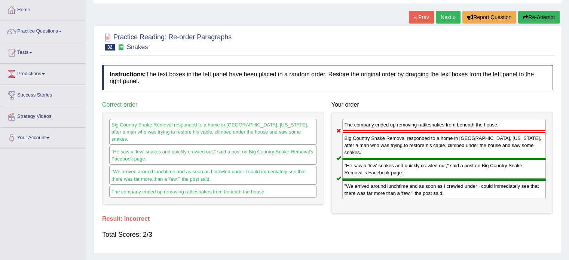
click at [551, 16] on button "Re-Attempt" at bounding box center [538, 17] width 41 height 13
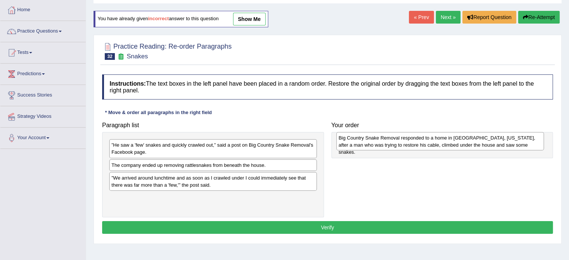
drag, startPoint x: 190, startPoint y: 202, endPoint x: 417, endPoint y: 143, distance: 234.6
click at [417, 143] on div "Big Country Snake Removal responded to a home in [GEOGRAPHIC_DATA], [US_STATE],…" at bounding box center [439, 141] width 207 height 19
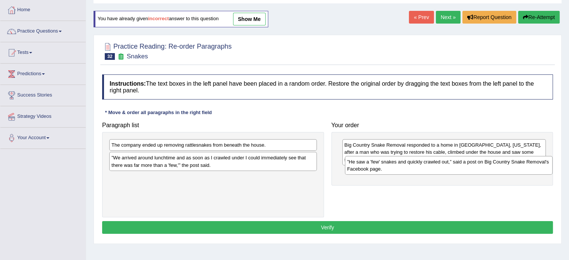
drag, startPoint x: 232, startPoint y: 152, endPoint x: 467, endPoint y: 169, distance: 236.1
click at [467, 169] on div "”He saw a 'few' snakes and quickly crawled out,” said a post on Big Country Sna…" at bounding box center [448, 165] width 207 height 19
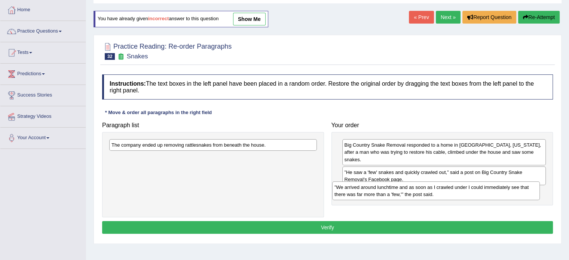
drag, startPoint x: 260, startPoint y: 170, endPoint x: 449, endPoint y: 188, distance: 190.0
click at [449, 188] on div "”We arrived around lunchtime and as soon as I crawled under I could immediately…" at bounding box center [435, 190] width 207 height 19
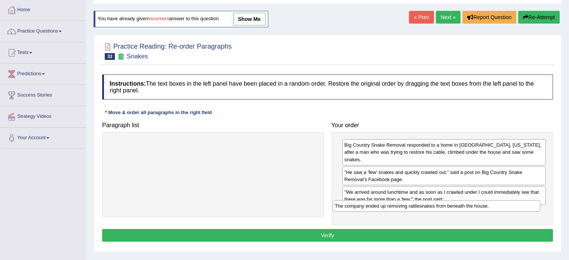
drag, startPoint x: 276, startPoint y: 145, endPoint x: 499, endPoint y: 206, distance: 231.3
click at [499, 206] on div "The company ended up removing rattlesnakes from beneath the house." at bounding box center [435, 206] width 207 height 12
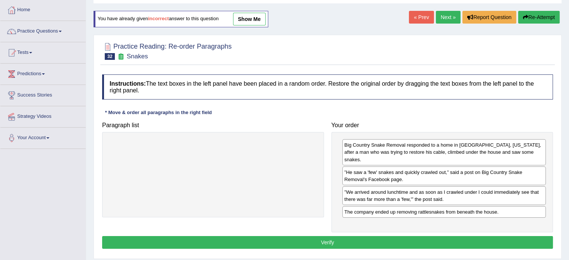
click at [377, 236] on button "Verify" at bounding box center [327, 242] width 450 height 13
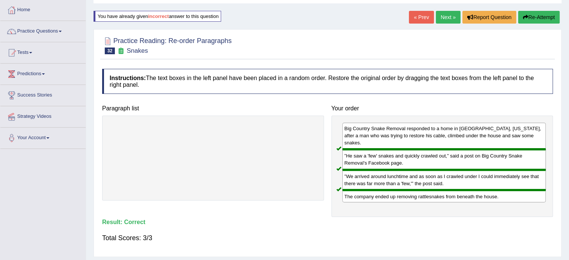
click at [443, 14] on link "Next »" at bounding box center [447, 17] width 25 height 13
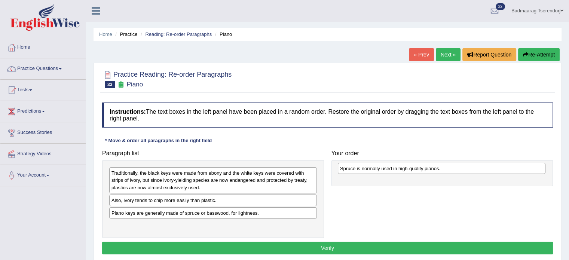
drag, startPoint x: 192, startPoint y: 227, endPoint x: 420, endPoint y: 170, distance: 235.4
click at [420, 170] on div "Spruce is normally used in high-quality pianos." at bounding box center [441, 169] width 207 height 12
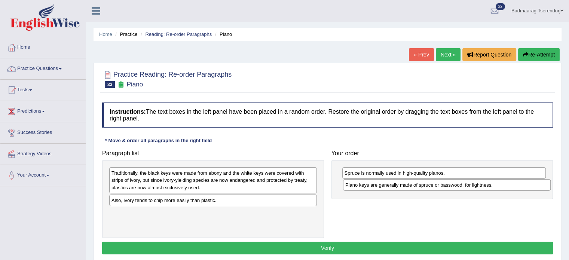
drag, startPoint x: 225, startPoint y: 213, endPoint x: 459, endPoint y: 185, distance: 235.3
click at [459, 185] on div "Piano keys are generally made of spruce or basswood, for lightness." at bounding box center [446, 185] width 207 height 12
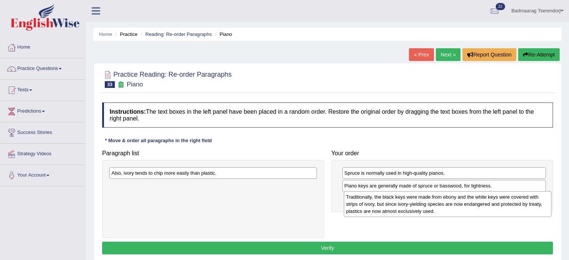
drag, startPoint x: 216, startPoint y: 184, endPoint x: 450, endPoint y: 207, distance: 235.6
click at [450, 207] on div "Traditionally, the black keys were made from ebony and the white keys were cove…" at bounding box center [447, 204] width 207 height 26
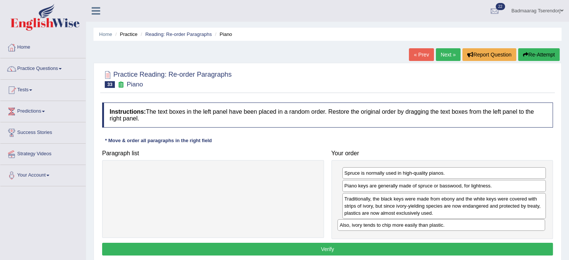
drag, startPoint x: 207, startPoint y: 176, endPoint x: 437, endPoint y: 228, distance: 235.7
click at [437, 228] on div "Also, ivory tends to chip more easily than plastic." at bounding box center [440, 225] width 207 height 12
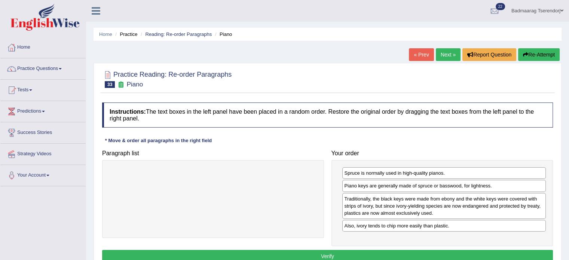
click at [379, 250] on button "Verify" at bounding box center [327, 256] width 450 height 13
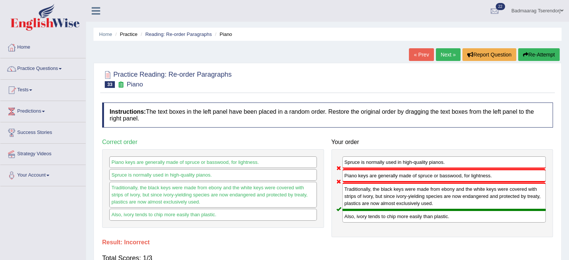
click at [534, 56] on button "Re-Attempt" at bounding box center [538, 54] width 41 height 13
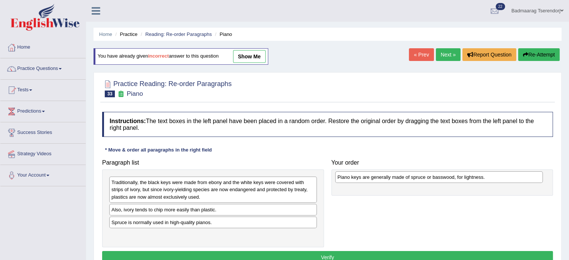
drag, startPoint x: 202, startPoint y: 223, endPoint x: 428, endPoint y: 178, distance: 230.2
click at [428, 178] on div "Piano keys are generally made of spruce or basswood, for lightness." at bounding box center [438, 177] width 207 height 12
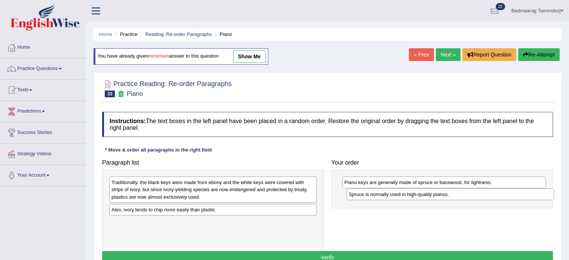
drag, startPoint x: 190, startPoint y: 222, endPoint x: 427, endPoint y: 195, distance: 238.6
click at [427, 195] on div "Spruce is normally used in high-quality pianos." at bounding box center [449, 194] width 207 height 12
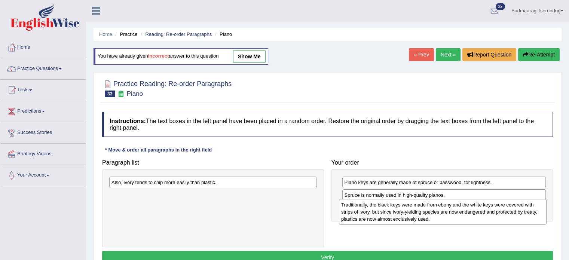
drag, startPoint x: 207, startPoint y: 188, endPoint x: 437, endPoint y: 210, distance: 230.6
click at [437, 210] on div "Traditionally, the black keys were made from ebony and the white keys were cove…" at bounding box center [442, 212] width 207 height 26
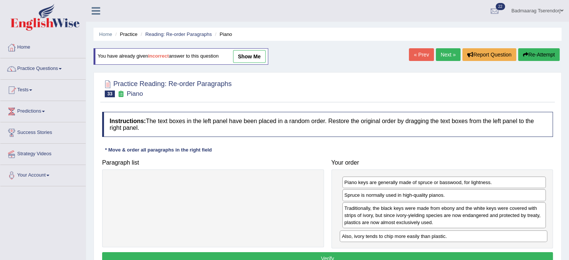
drag, startPoint x: 228, startPoint y: 184, endPoint x: 459, endPoint y: 237, distance: 236.5
click at [459, 237] on div "Also, ivory tends to chip more easily than plastic." at bounding box center [442, 236] width 207 height 12
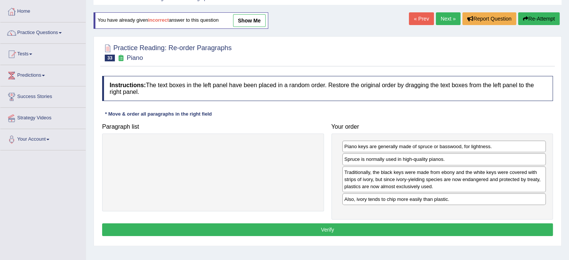
scroll to position [37, 0]
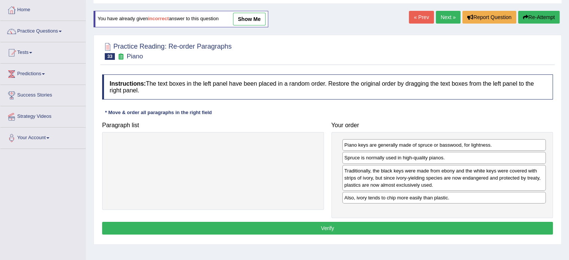
click at [401, 230] on button "Verify" at bounding box center [327, 228] width 450 height 13
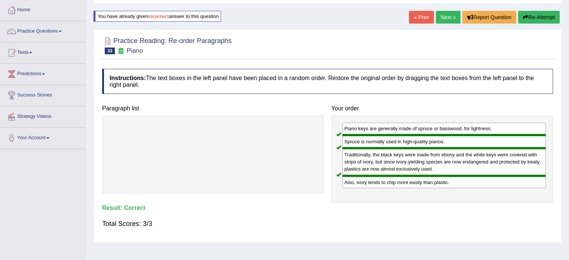
click at [444, 19] on link "Next »" at bounding box center [447, 17] width 25 height 13
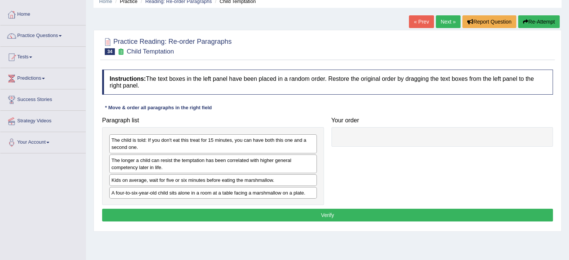
scroll to position [37, 0]
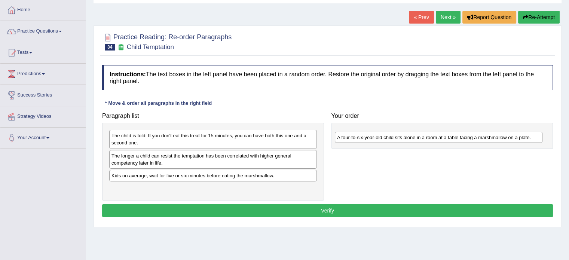
drag, startPoint x: 186, startPoint y: 188, endPoint x: 412, endPoint y: 137, distance: 231.0
click at [412, 137] on div "A four-to-six-year-old child sits alone in a room at a table facing a marshmall…" at bounding box center [438, 138] width 207 height 12
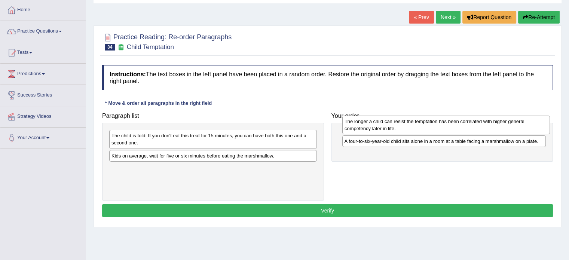
drag, startPoint x: 211, startPoint y: 161, endPoint x: 444, endPoint y: 127, distance: 235.3
click at [444, 127] on div "The longer a child can resist the temptation has been correlated with higher ge…" at bounding box center [445, 125] width 207 height 19
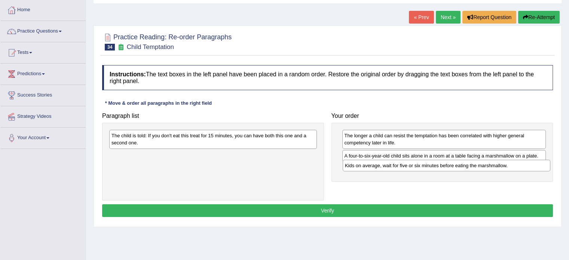
drag, startPoint x: 265, startPoint y: 155, endPoint x: 498, endPoint y: 165, distance: 233.5
click at [498, 165] on div "Kids on average, wait for five or six minutes before eating the marshmallow." at bounding box center [445, 166] width 207 height 12
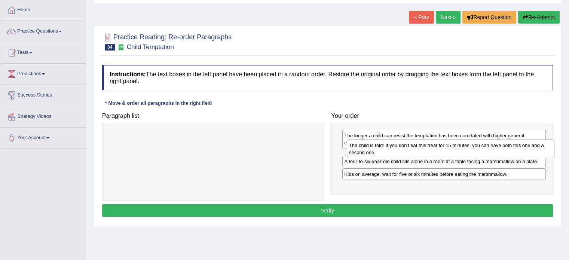
drag, startPoint x: 233, startPoint y: 144, endPoint x: 470, endPoint y: 154, distance: 237.6
click at [470, 154] on div "The child is told: If you don't eat this treat for 15 minutes, you can have bot…" at bounding box center [450, 148] width 207 height 19
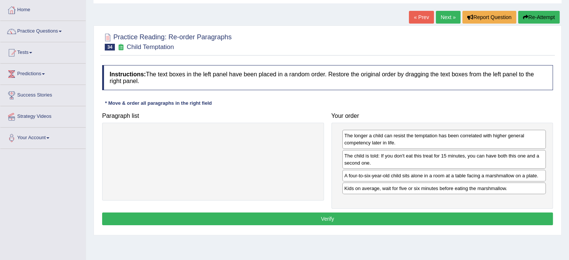
click at [461, 216] on button "Verify" at bounding box center [327, 218] width 450 height 13
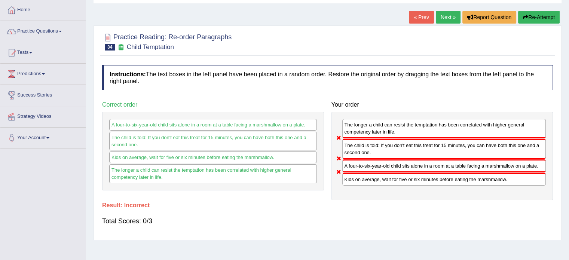
click at [545, 15] on button "Re-Attempt" at bounding box center [538, 17] width 41 height 13
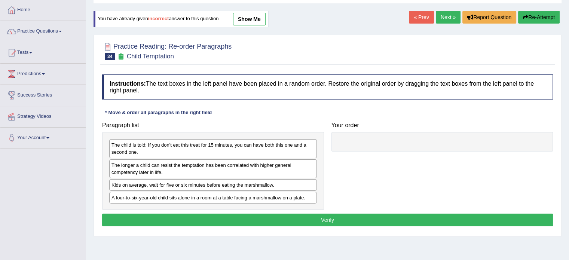
click at [156, 197] on div "A four-to-six-year-old child sits alone in a room at a table facing a marshmall…" at bounding box center [212, 198] width 207 height 12
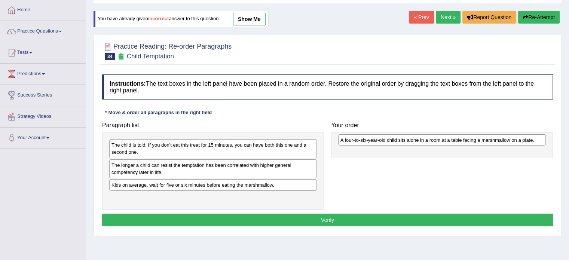
drag, startPoint x: 182, startPoint y: 198, endPoint x: 411, endPoint y: 141, distance: 235.8
click at [411, 141] on div "A four-to-six-year-old child sits alone in a room at a table facing a marshmall…" at bounding box center [441, 140] width 207 height 12
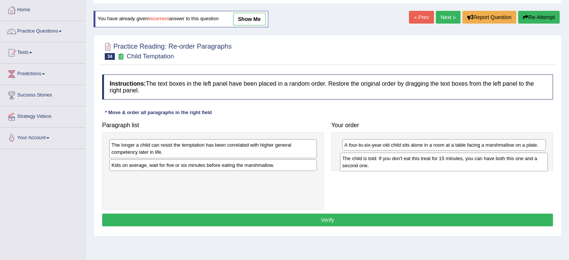
drag, startPoint x: 218, startPoint y: 152, endPoint x: 449, endPoint y: 165, distance: 231.0
click at [449, 165] on div "The child is told: If you don't eat this treat for 15 minutes, you can have bot…" at bounding box center [443, 162] width 207 height 19
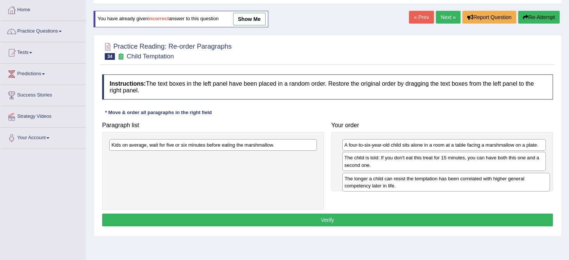
drag, startPoint x: 174, startPoint y: 149, endPoint x: 407, endPoint y: 182, distance: 235.3
click at [407, 182] on div "The longer a child can resist the temptation has been correlated with higher ge…" at bounding box center [445, 182] width 207 height 19
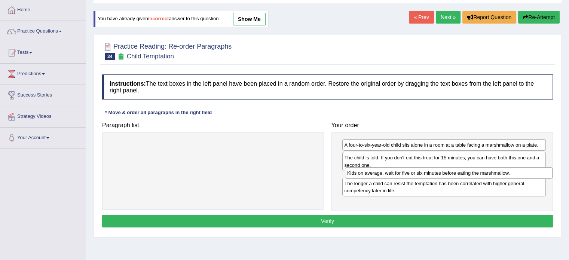
drag, startPoint x: 193, startPoint y: 145, endPoint x: 428, endPoint y: 173, distance: 237.2
click at [428, 173] on div "Kids on average, wait for five or six minutes before eating the marshmallow." at bounding box center [448, 173] width 207 height 12
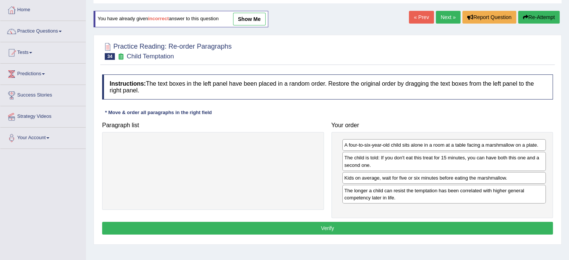
click at [401, 224] on button "Verify" at bounding box center [327, 228] width 450 height 13
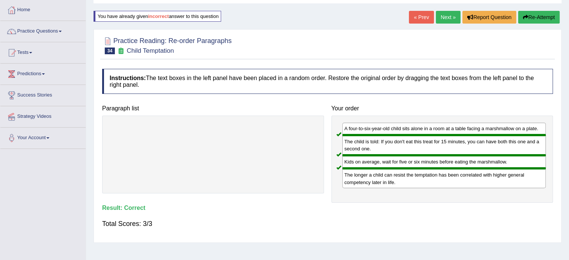
click at [444, 19] on link "Next »" at bounding box center [447, 17] width 25 height 13
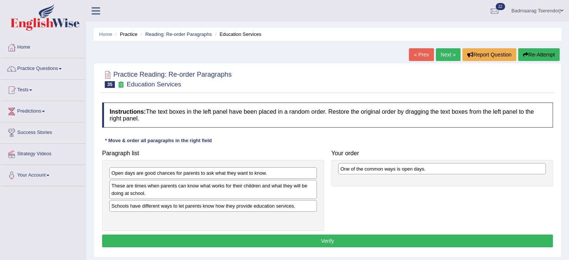
drag, startPoint x: 208, startPoint y: 207, endPoint x: 437, endPoint y: 170, distance: 231.7
click at [437, 170] on div "One of the common ways is open days." at bounding box center [441, 169] width 207 height 12
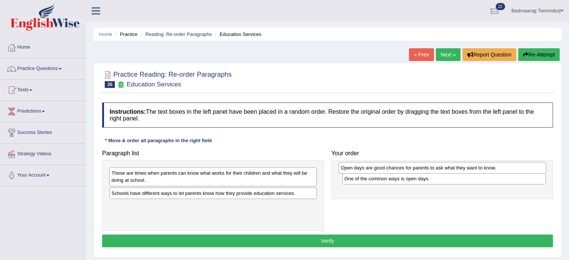
drag, startPoint x: 233, startPoint y: 173, endPoint x: 462, endPoint y: 167, distance: 229.2
click at [462, 167] on div "Open days are good chances for parents to ask what they want to know." at bounding box center [441, 168] width 207 height 12
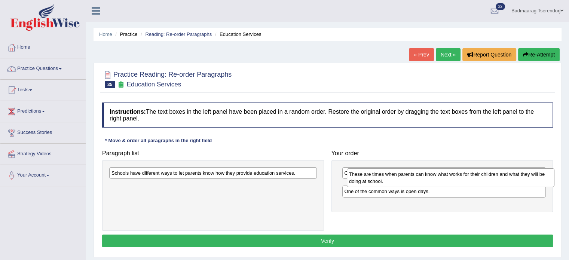
drag, startPoint x: 205, startPoint y: 176, endPoint x: 443, endPoint y: 177, distance: 237.4
click at [443, 177] on div "These are times when parents can know what works for their children and what th…" at bounding box center [450, 177] width 207 height 19
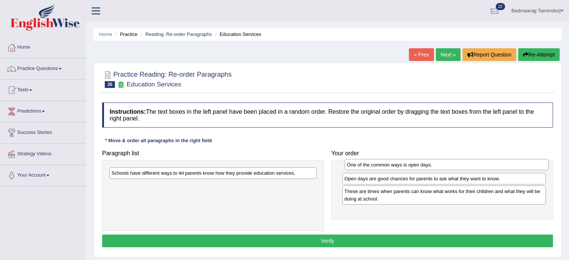
drag, startPoint x: 438, startPoint y: 205, endPoint x: 441, endPoint y: 164, distance: 40.8
click at [441, 164] on div "One of the common ways is open days." at bounding box center [446, 165] width 204 height 12
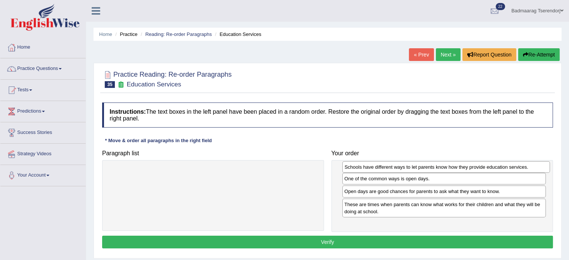
drag, startPoint x: 238, startPoint y: 172, endPoint x: 471, endPoint y: 166, distance: 233.0
click at [471, 166] on div "Schools have different ways to let parents know how they provide education serv…" at bounding box center [445, 167] width 207 height 12
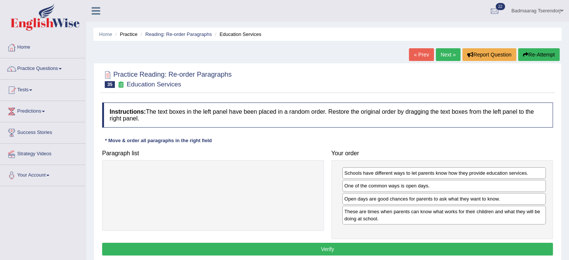
click at [446, 246] on button "Verify" at bounding box center [327, 249] width 450 height 13
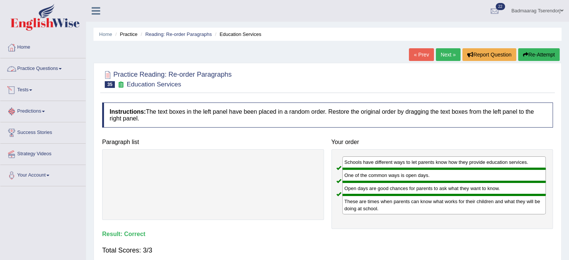
click at [49, 68] on link "Practice Questions" at bounding box center [42, 67] width 85 height 19
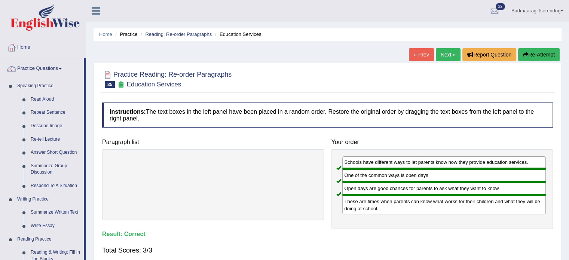
click at [428, 69] on div at bounding box center [327, 78] width 450 height 23
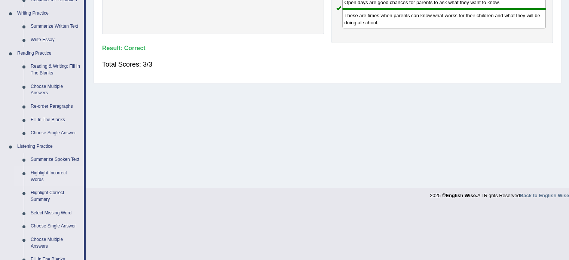
scroll to position [187, 0]
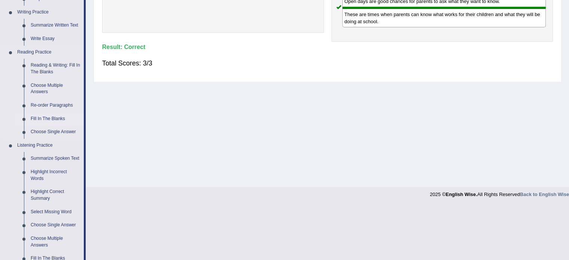
click at [37, 118] on link "Fill In The Blanks" at bounding box center [55, 118] width 56 height 13
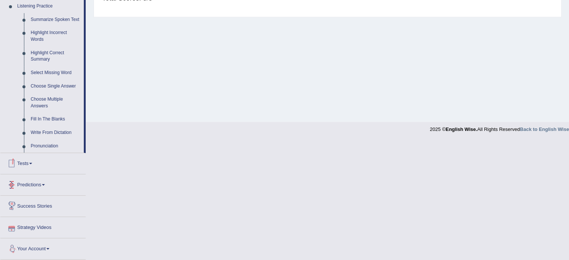
scroll to position [310, 0]
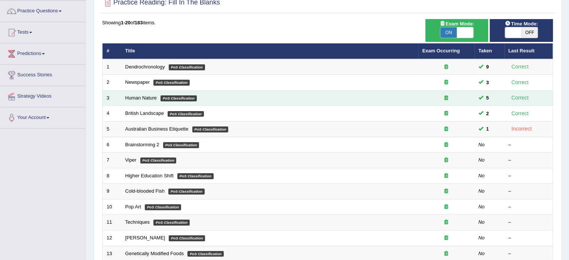
scroll to position [75, 0]
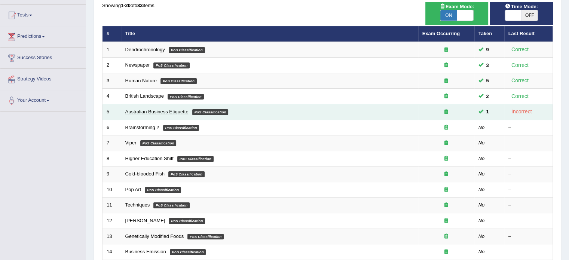
click at [160, 109] on link "Australian Business Etiquette" at bounding box center [156, 112] width 63 height 6
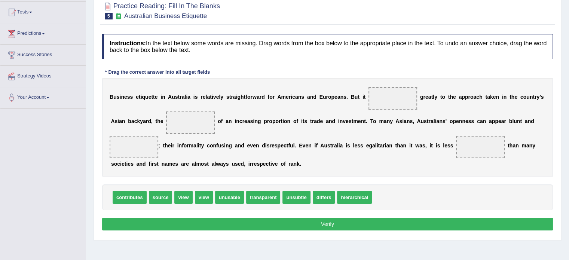
scroll to position [75, 0]
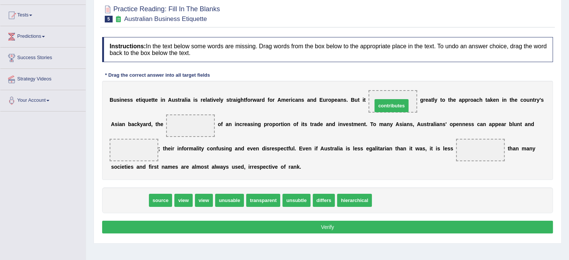
drag, startPoint x: 135, startPoint y: 197, endPoint x: 396, endPoint y: 103, distance: 278.2
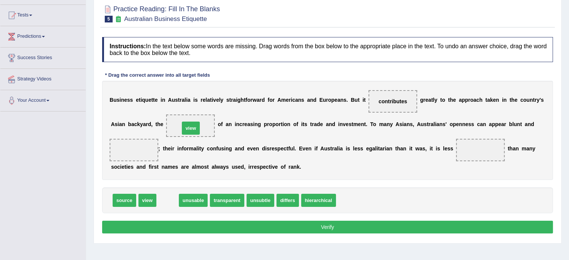
drag, startPoint x: 168, startPoint y: 199, endPoint x: 191, endPoint y: 127, distance: 75.8
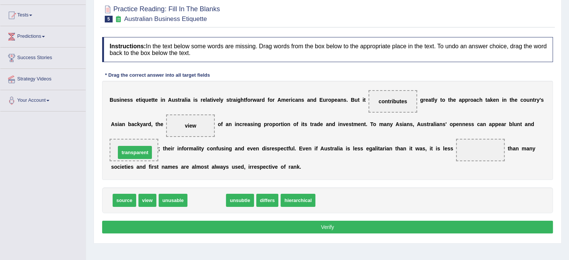
drag, startPoint x: 204, startPoint y: 200, endPoint x: 133, endPoint y: 152, distance: 86.3
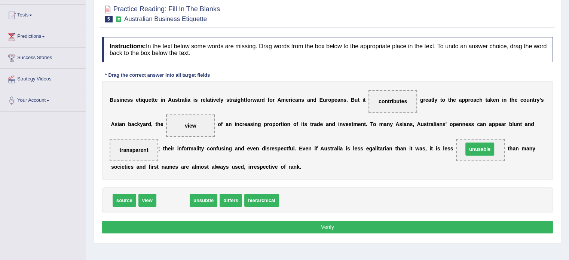
drag, startPoint x: 170, startPoint y: 199, endPoint x: 477, endPoint y: 148, distance: 310.8
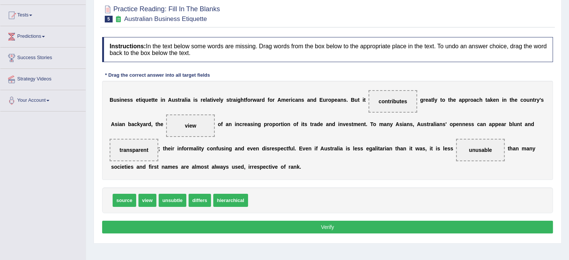
click at [268, 224] on button "Verify" at bounding box center [327, 227] width 450 height 13
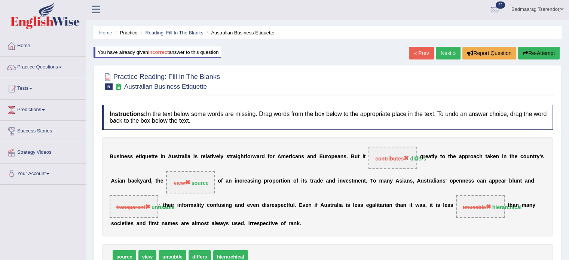
scroll to position [0, 0]
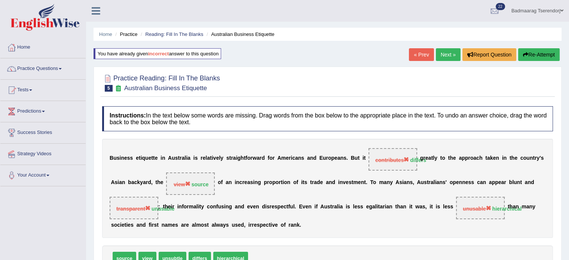
click at [549, 51] on button "Re-Attempt" at bounding box center [538, 54] width 41 height 13
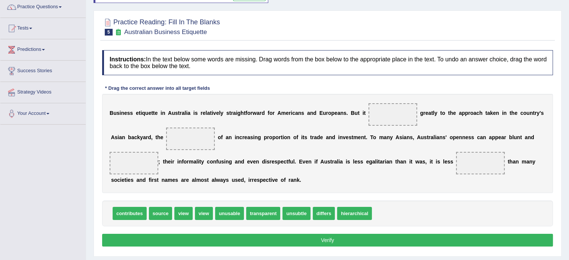
scroll to position [75, 0]
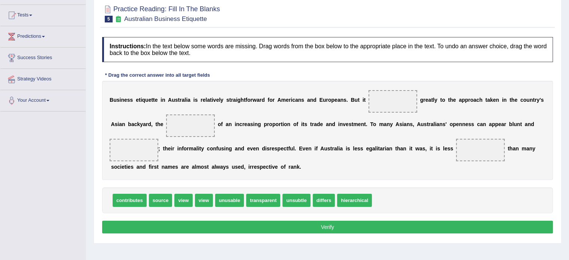
click at [393, 101] on span at bounding box center [392, 101] width 49 height 22
drag, startPoint x: 319, startPoint y: 202, endPoint x: 393, endPoint y: 108, distance: 119.6
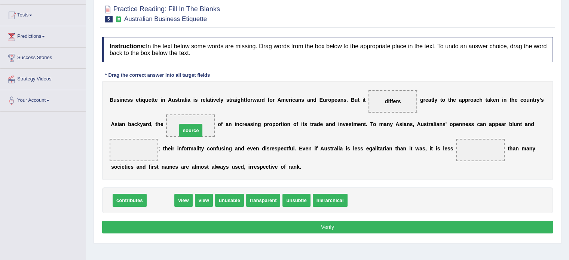
drag, startPoint x: 158, startPoint y: 197, endPoint x: 185, endPoint y: 130, distance: 72.4
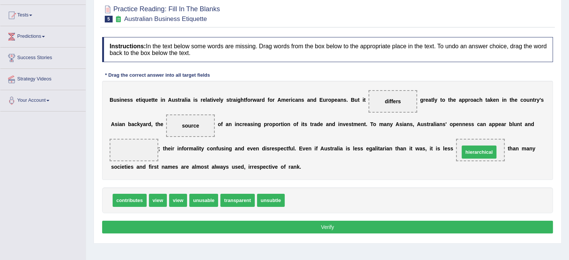
drag, startPoint x: 295, startPoint y: 197, endPoint x: 470, endPoint y: 149, distance: 181.1
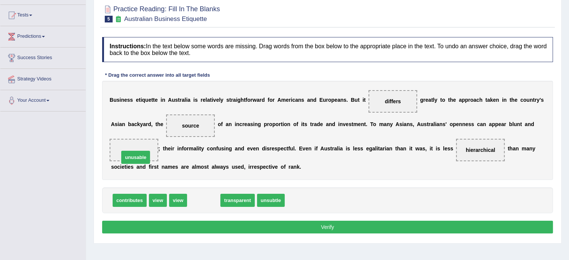
drag, startPoint x: 210, startPoint y: 200, endPoint x: 142, endPoint y: 157, distance: 80.5
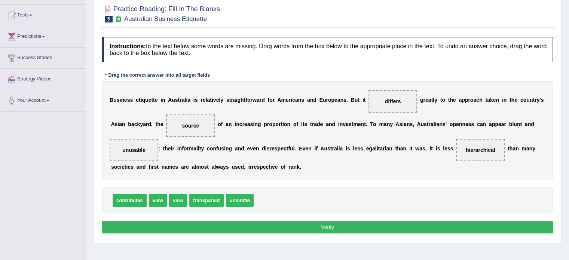
click at [222, 229] on button "Verify" at bounding box center [327, 227] width 450 height 13
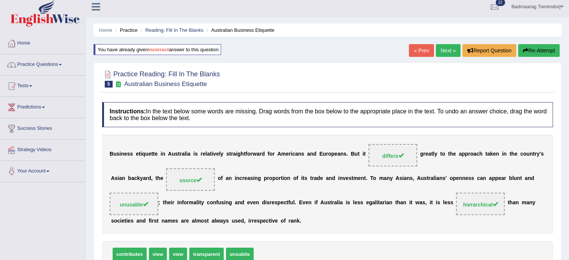
scroll to position [0, 0]
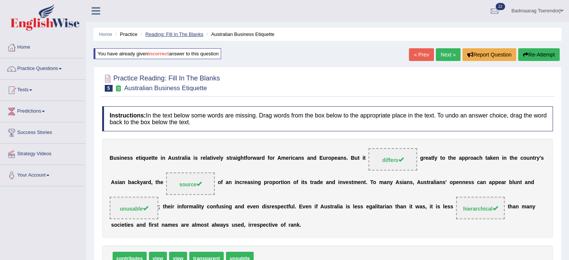
click at [176, 34] on link "Reading: Fill In The Blanks" at bounding box center [174, 34] width 58 height 6
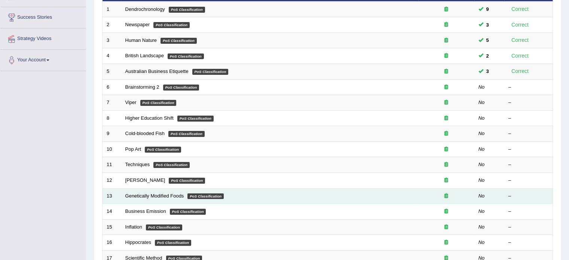
scroll to position [112, 0]
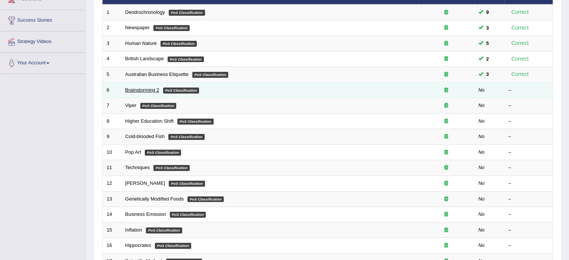
click at [151, 90] on link "Brainstorming 2" at bounding box center [142, 90] width 34 height 6
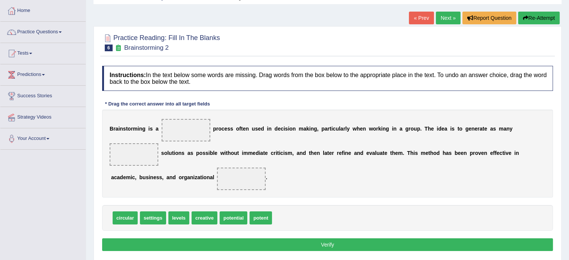
scroll to position [37, 0]
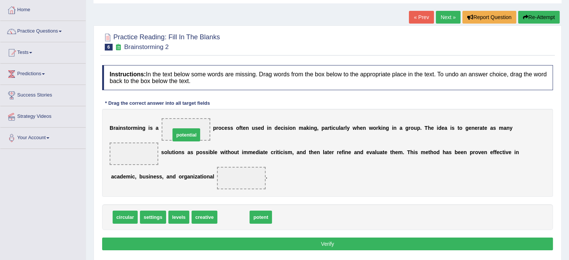
drag, startPoint x: 230, startPoint y: 218, endPoint x: 183, endPoint y: 136, distance: 94.8
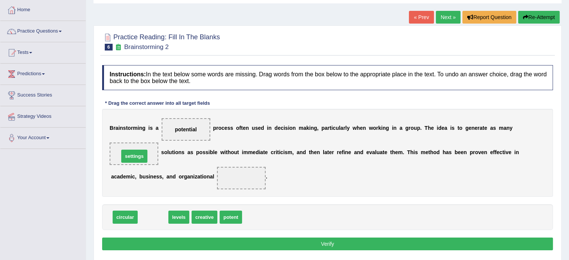
drag, startPoint x: 154, startPoint y: 216, endPoint x: 135, endPoint y: 155, distance: 63.7
drag, startPoint x: 151, startPoint y: 216, endPoint x: 246, endPoint y: 183, distance: 101.0
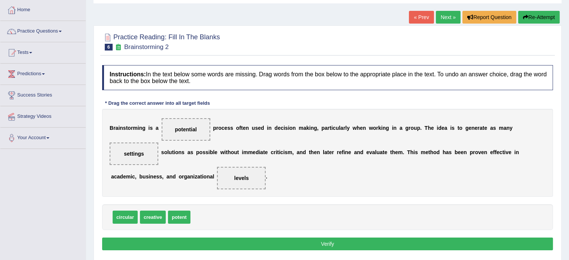
click at [242, 240] on button "Verify" at bounding box center [327, 243] width 450 height 13
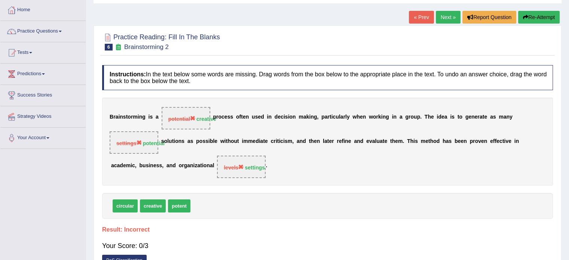
click at [537, 16] on button "Re-Attempt" at bounding box center [538, 17] width 41 height 13
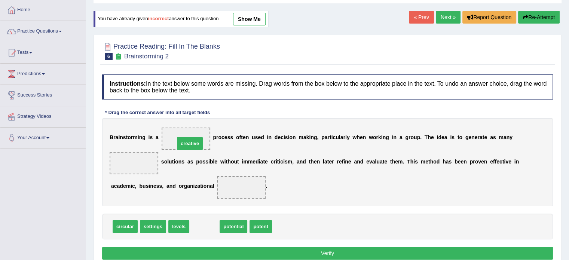
drag, startPoint x: 199, startPoint y: 225, endPoint x: 185, endPoint y: 142, distance: 84.3
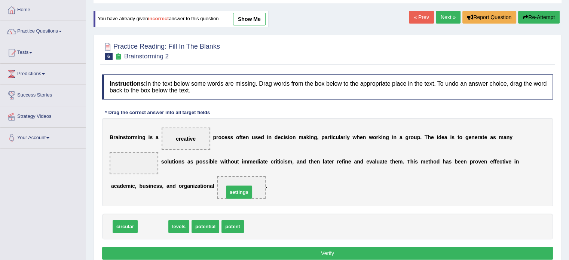
drag, startPoint x: 153, startPoint y: 224, endPoint x: 238, endPoint y: 190, distance: 92.6
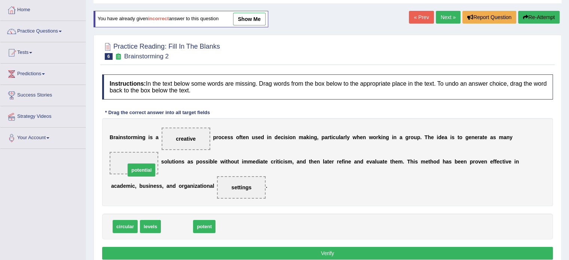
drag, startPoint x: 178, startPoint y: 225, endPoint x: 140, endPoint y: 164, distance: 71.5
click at [240, 250] on button "Verify" at bounding box center [327, 253] width 450 height 13
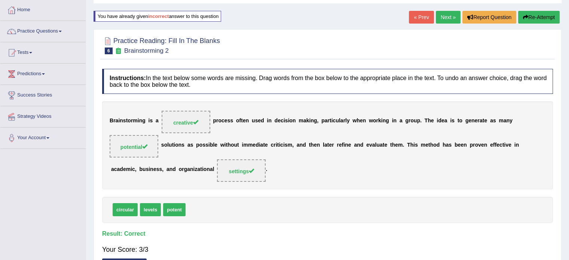
click at [444, 16] on link "Next »" at bounding box center [447, 17] width 25 height 13
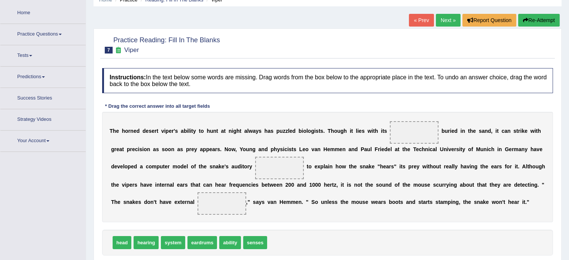
scroll to position [37, 0]
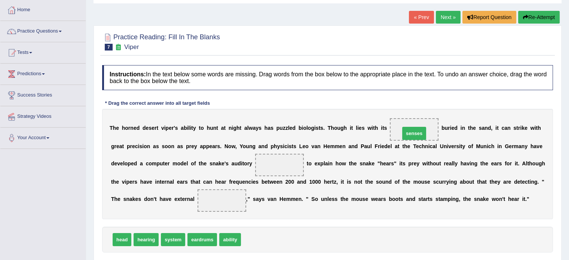
drag, startPoint x: 252, startPoint y: 240, endPoint x: 410, endPoint y: 134, distance: 191.1
drag, startPoint x: 121, startPoint y: 237, endPoint x: 282, endPoint y: 167, distance: 175.6
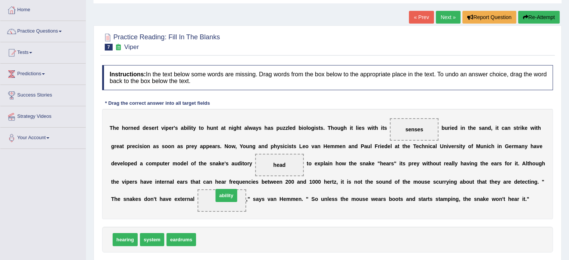
drag, startPoint x: 205, startPoint y: 238, endPoint x: 222, endPoint y: 194, distance: 47.3
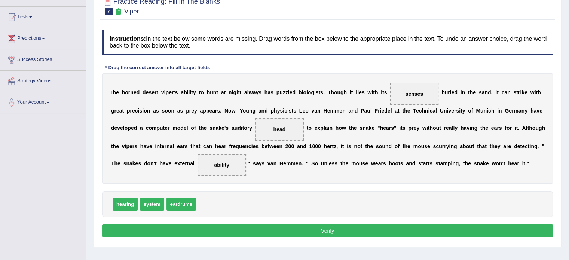
scroll to position [75, 0]
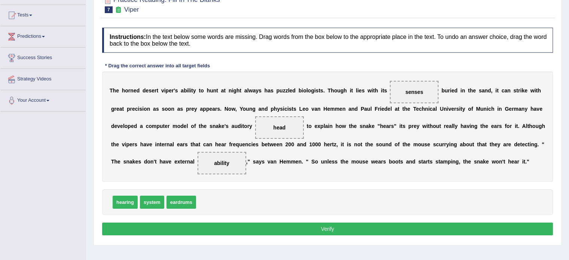
click at [292, 230] on button "Verify" at bounding box center [327, 228] width 450 height 13
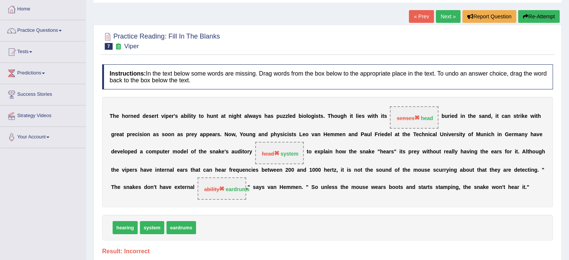
scroll to position [37, 0]
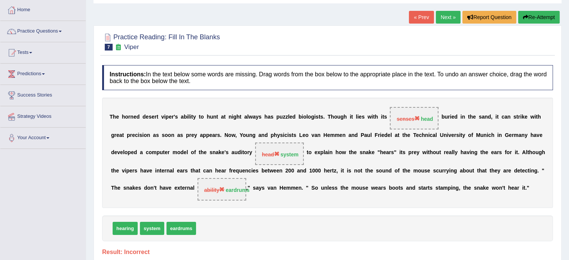
click at [549, 16] on button "Re-Attempt" at bounding box center [538, 17] width 41 height 13
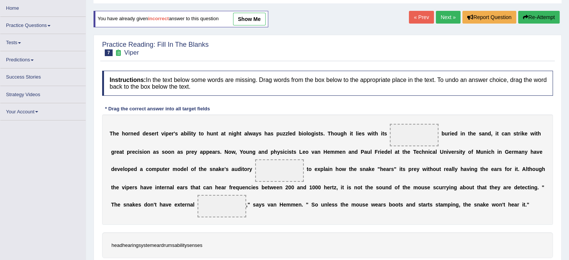
click at [417, 130] on span at bounding box center [413, 135] width 49 height 22
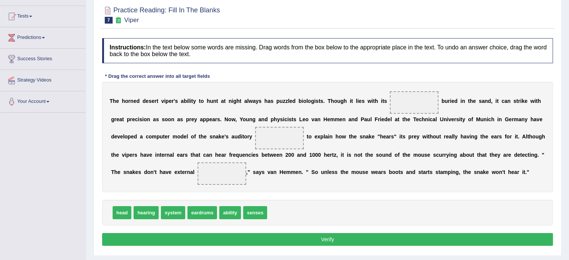
scroll to position [75, 0]
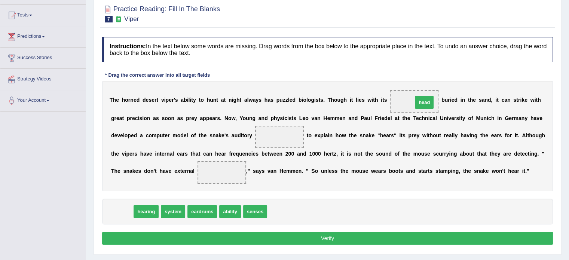
drag, startPoint x: 125, startPoint y: 209, endPoint x: 427, endPoint y: 100, distance: 321.1
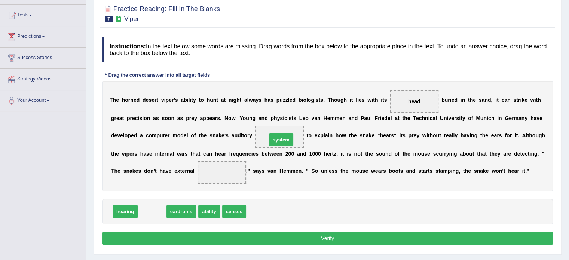
drag, startPoint x: 154, startPoint y: 210, endPoint x: 283, endPoint y: 139, distance: 147.6
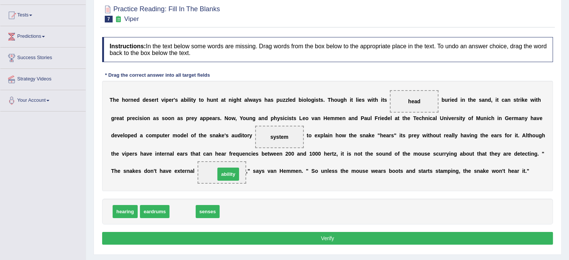
drag, startPoint x: 180, startPoint y: 210, endPoint x: 226, endPoint y: 173, distance: 59.2
click at [257, 234] on button "Verify" at bounding box center [327, 238] width 450 height 13
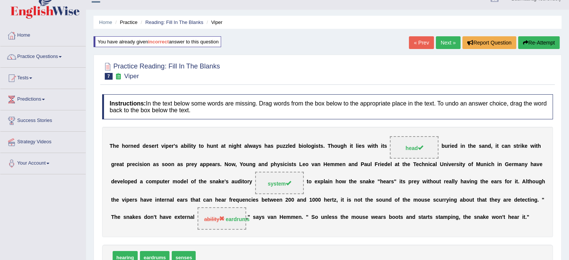
scroll to position [0, 0]
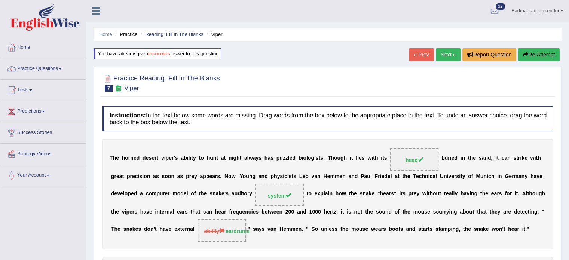
click at [533, 53] on button "Re-Attempt" at bounding box center [538, 54] width 41 height 13
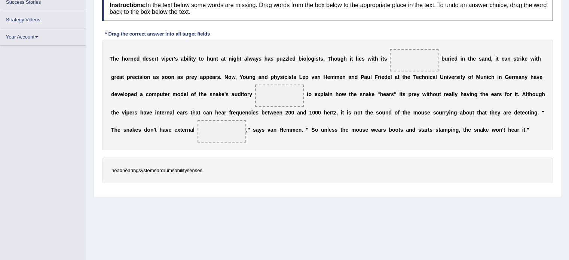
scroll to position [130, 0]
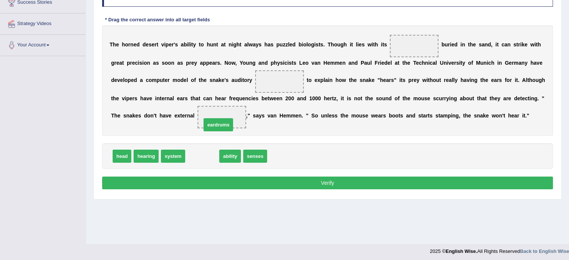
drag, startPoint x: 197, startPoint y: 155, endPoint x: 213, endPoint y: 124, distance: 35.3
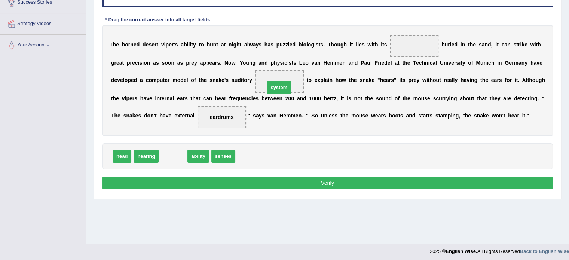
drag, startPoint x: 173, startPoint y: 154, endPoint x: 282, endPoint y: 82, distance: 130.7
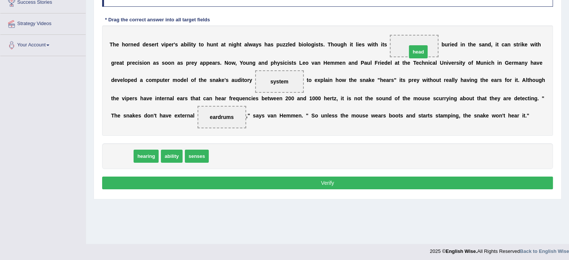
drag, startPoint x: 122, startPoint y: 157, endPoint x: 418, endPoint y: 53, distance: 313.8
click at [387, 180] on button "Verify" at bounding box center [327, 182] width 450 height 13
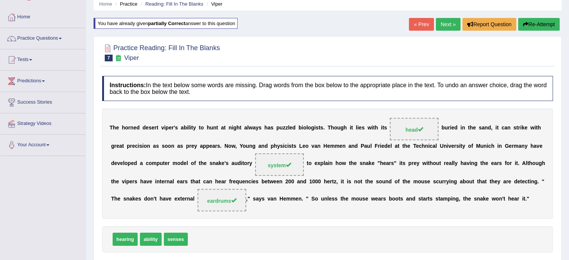
scroll to position [18, 0]
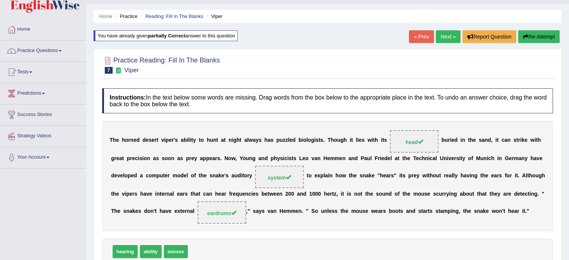
click at [447, 37] on link "Next »" at bounding box center [447, 36] width 25 height 13
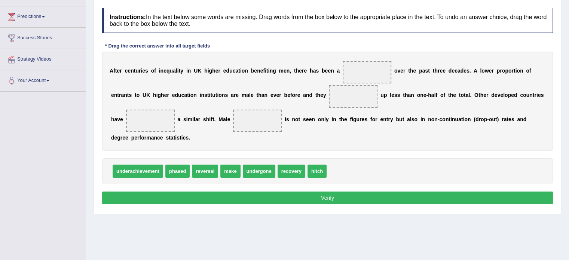
scroll to position [93, 0]
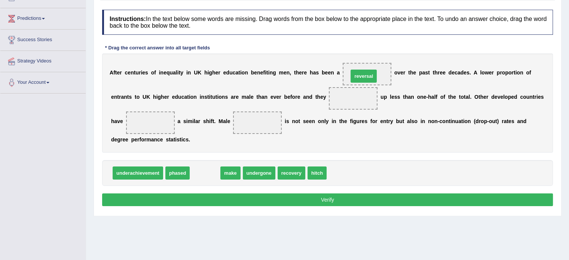
drag, startPoint x: 204, startPoint y: 172, endPoint x: 363, endPoint y: 74, distance: 185.9
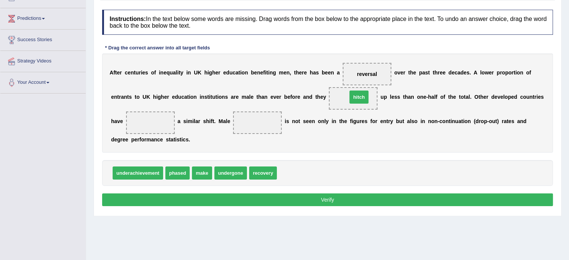
drag, startPoint x: 290, startPoint y: 171, endPoint x: 360, endPoint y: 95, distance: 103.4
drag, startPoint x: 201, startPoint y: 174, endPoint x: 150, endPoint y: 128, distance: 69.4
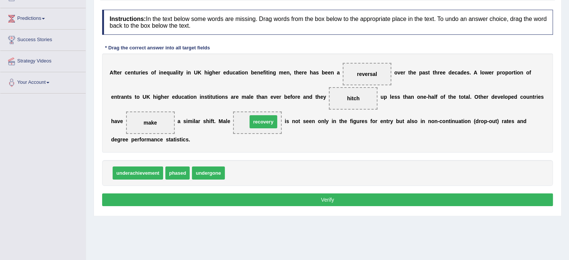
drag, startPoint x: 236, startPoint y: 172, endPoint x: 258, endPoint y: 120, distance: 56.4
click at [304, 198] on button "Verify" at bounding box center [327, 199] width 450 height 13
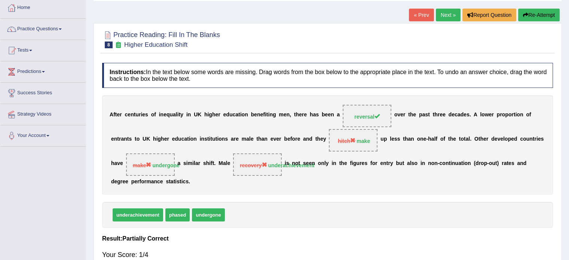
scroll to position [0, 0]
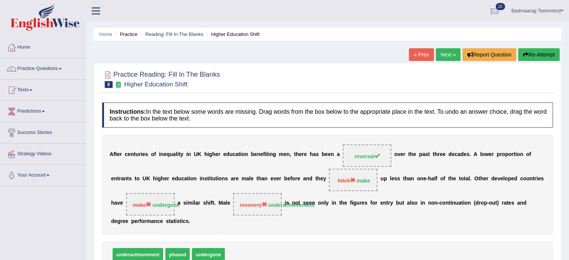
click at [544, 53] on button "Re-Attempt" at bounding box center [538, 54] width 41 height 13
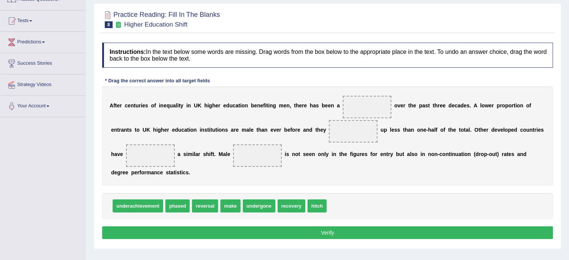
scroll to position [75, 0]
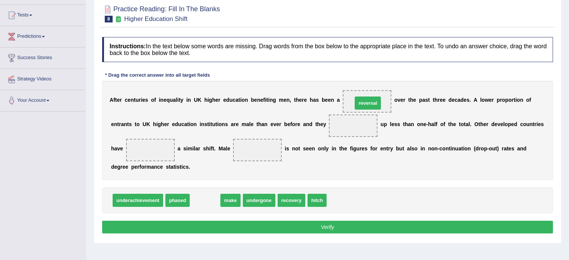
drag, startPoint x: 203, startPoint y: 200, endPoint x: 366, endPoint y: 103, distance: 189.4
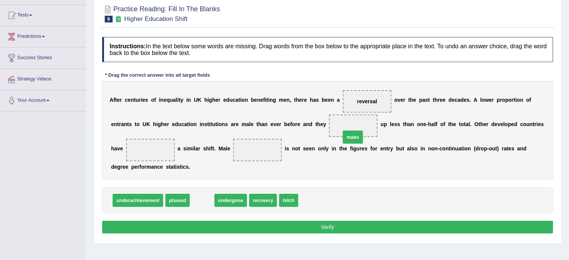
drag, startPoint x: 197, startPoint y: 201, endPoint x: 348, endPoint y: 138, distance: 163.4
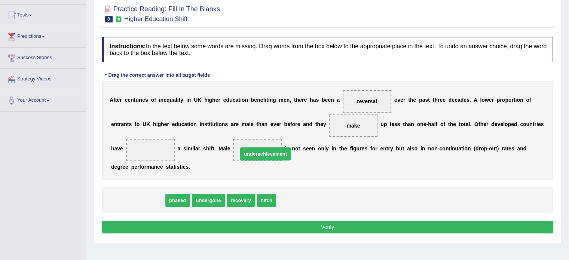
drag, startPoint x: 148, startPoint y: 200, endPoint x: 275, endPoint y: 154, distance: 135.6
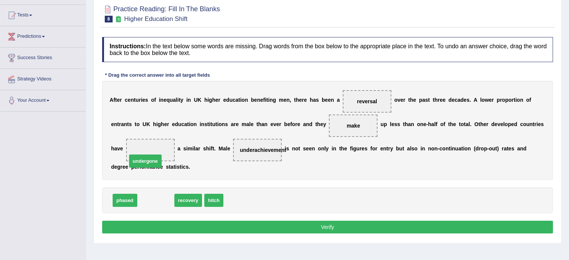
drag, startPoint x: 157, startPoint y: 202, endPoint x: 146, endPoint y: 157, distance: 46.1
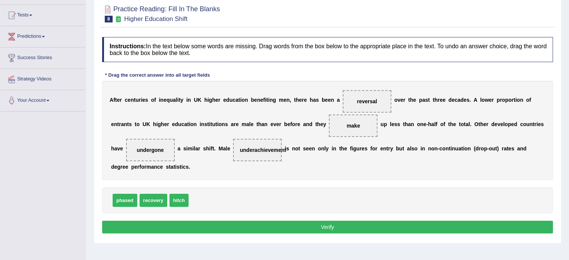
click at [210, 227] on button "Verify" at bounding box center [327, 227] width 450 height 13
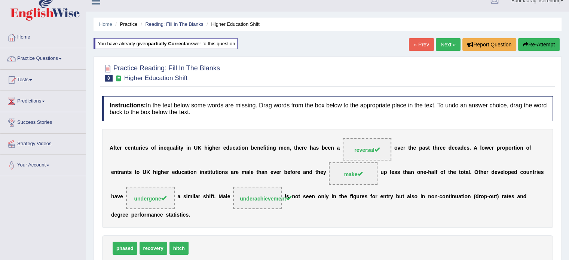
scroll to position [0, 0]
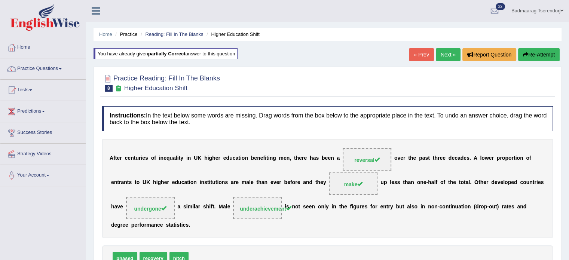
click at [450, 54] on link "Next »" at bounding box center [447, 54] width 25 height 13
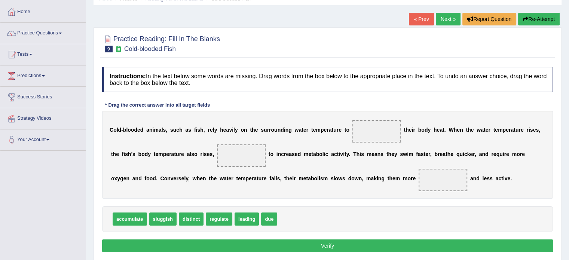
scroll to position [37, 0]
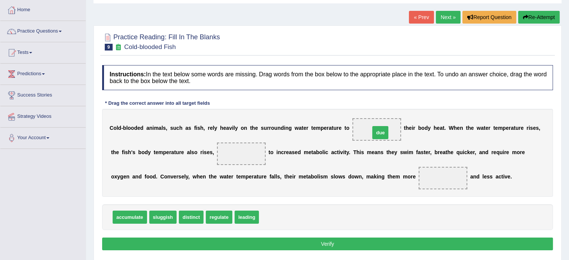
drag, startPoint x: 271, startPoint y: 214, endPoint x: 382, endPoint y: 129, distance: 139.5
drag, startPoint x: 187, startPoint y: 218, endPoint x: 240, endPoint y: 155, distance: 82.5
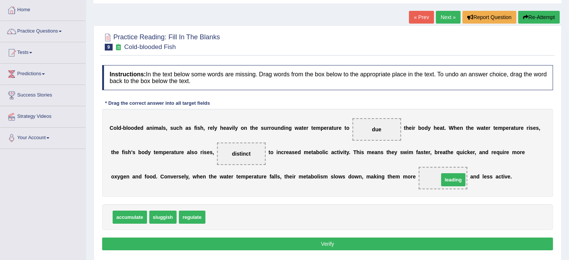
drag, startPoint x: 216, startPoint y: 213, endPoint x: 449, endPoint y: 176, distance: 235.5
click at [436, 245] on button "Verify" at bounding box center [327, 243] width 450 height 13
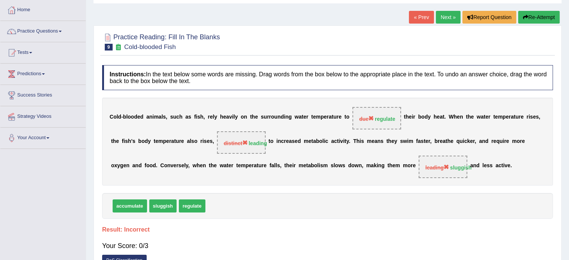
click at [533, 15] on button "Re-Attempt" at bounding box center [538, 17] width 41 height 13
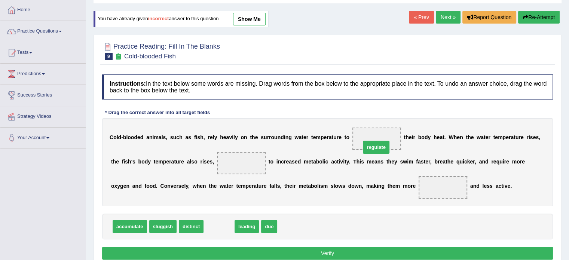
drag, startPoint x: 219, startPoint y: 226, endPoint x: 376, endPoint y: 147, distance: 175.9
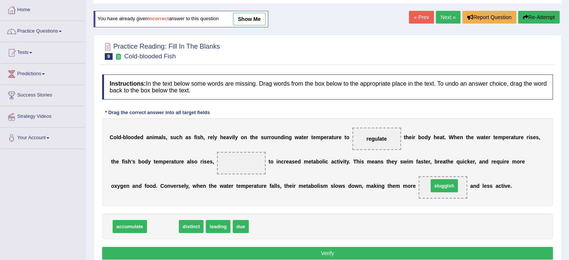
drag, startPoint x: 167, startPoint y: 226, endPoint x: 449, endPoint y: 185, distance: 284.0
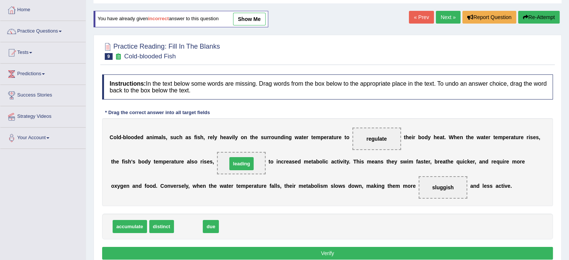
drag, startPoint x: 183, startPoint y: 227, endPoint x: 236, endPoint y: 164, distance: 82.2
click at [277, 252] on button "Verify" at bounding box center [327, 253] width 450 height 13
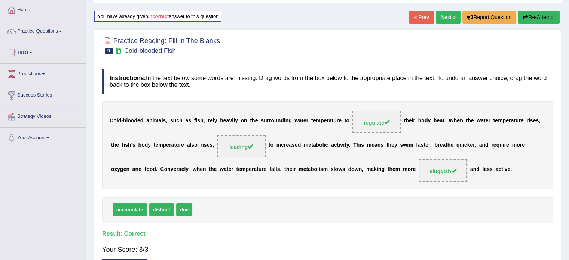
click at [442, 17] on link "Next »" at bounding box center [447, 17] width 25 height 13
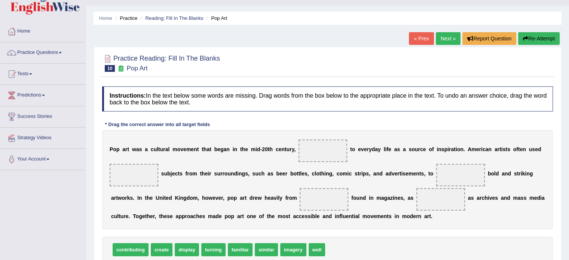
scroll to position [75, 0]
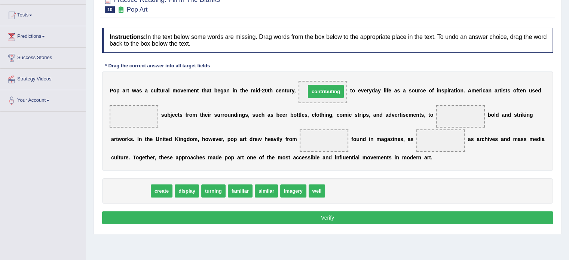
drag, startPoint x: 133, startPoint y: 192, endPoint x: 328, endPoint y: 92, distance: 219.0
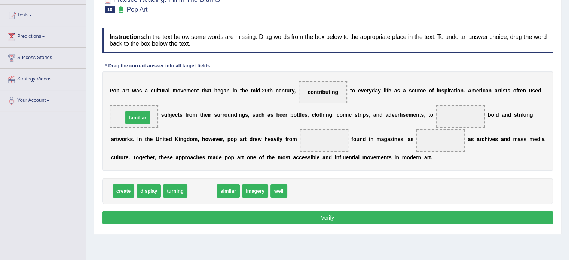
drag, startPoint x: 201, startPoint y: 190, endPoint x: 139, endPoint y: 117, distance: 96.0
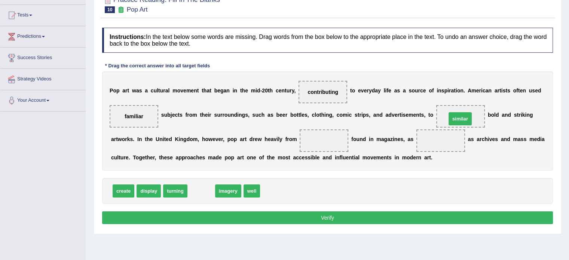
drag, startPoint x: 205, startPoint y: 193, endPoint x: 464, endPoint y: 121, distance: 268.9
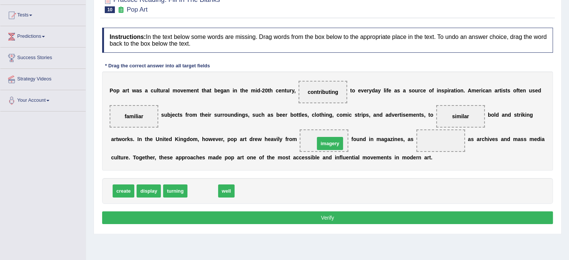
drag, startPoint x: 201, startPoint y: 190, endPoint x: 329, endPoint y: 142, distance: 135.7
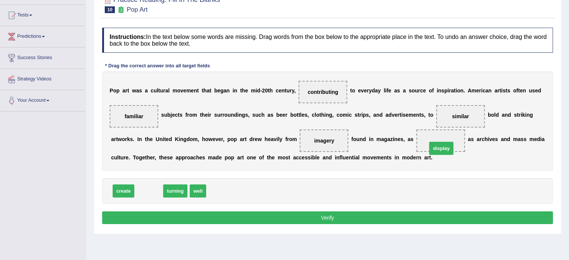
drag, startPoint x: 145, startPoint y: 192, endPoint x: 437, endPoint y: 149, distance: 295.4
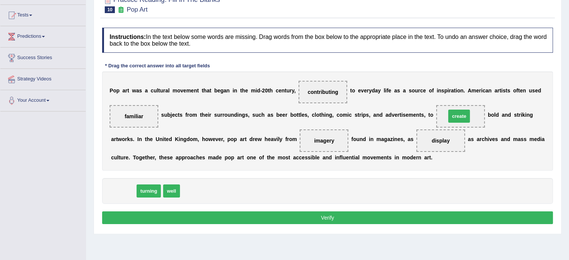
drag, startPoint x: 122, startPoint y: 191, endPoint x: 457, endPoint y: 116, distance: 343.5
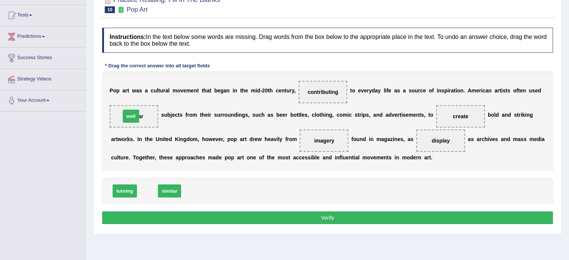
drag, startPoint x: 147, startPoint y: 190, endPoint x: 130, endPoint y: 115, distance: 76.5
click at [242, 213] on button "Verify" at bounding box center [327, 217] width 450 height 13
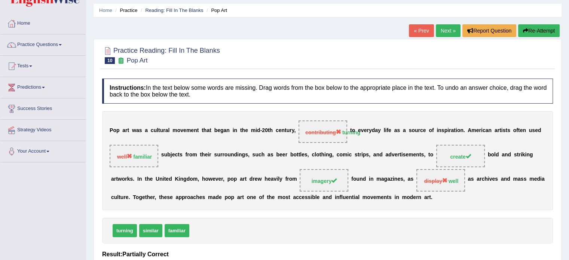
scroll to position [0, 0]
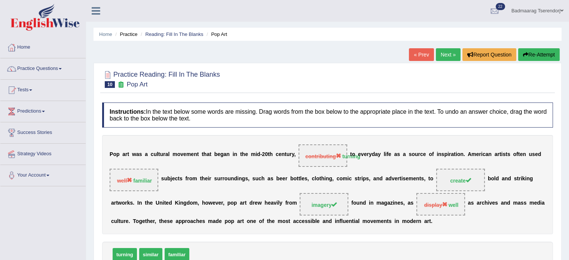
click at [549, 52] on button "Re-Attempt" at bounding box center [538, 54] width 41 height 13
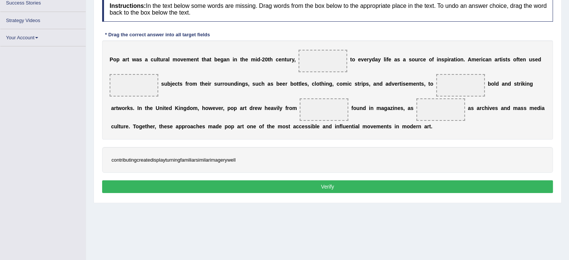
scroll to position [130, 0]
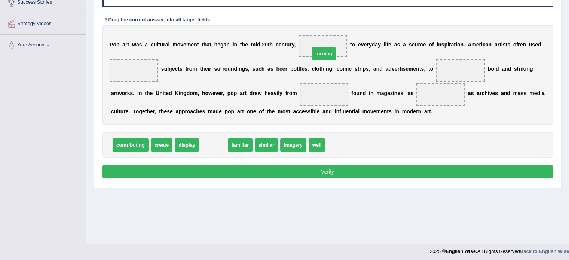
drag, startPoint x: 212, startPoint y: 141, endPoint x: 322, endPoint y: 49, distance: 143.1
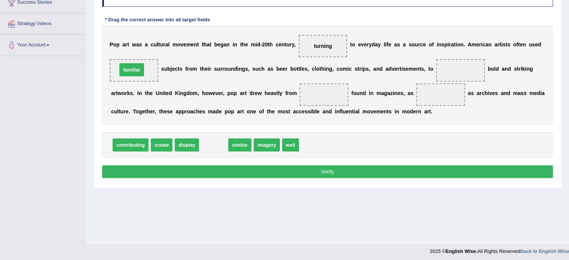
drag, startPoint x: 212, startPoint y: 148, endPoint x: 130, endPoint y: 73, distance: 111.1
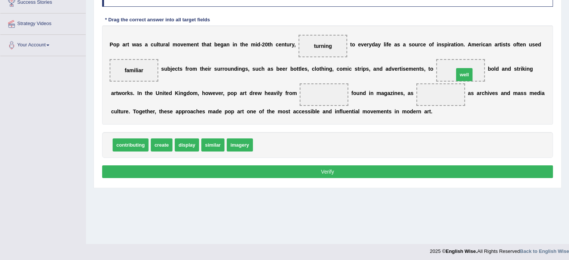
drag, startPoint x: 261, startPoint y: 143, endPoint x: 462, endPoint y: 73, distance: 212.7
drag, startPoint x: 238, startPoint y: 140, endPoint x: 326, endPoint y: 89, distance: 101.2
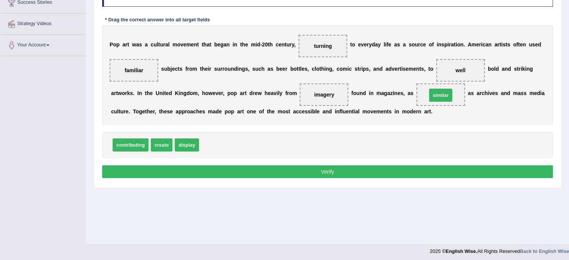
drag, startPoint x: 209, startPoint y: 145, endPoint x: 436, endPoint y: 95, distance: 232.7
click at [411, 166] on button "Verify" at bounding box center [327, 171] width 450 height 13
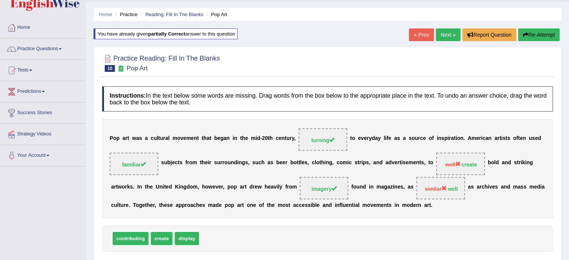
scroll to position [18, 0]
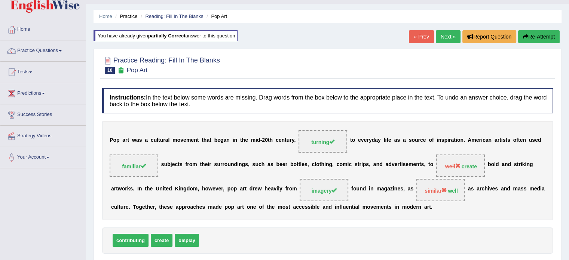
click at [539, 34] on button "Re-Attempt" at bounding box center [538, 36] width 41 height 13
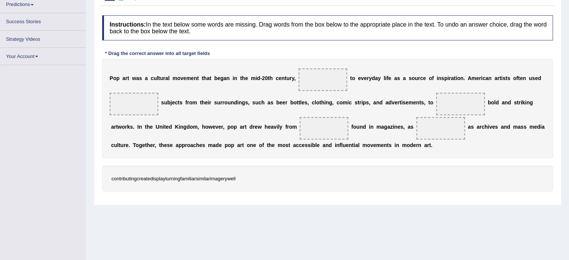
scroll to position [107, 0]
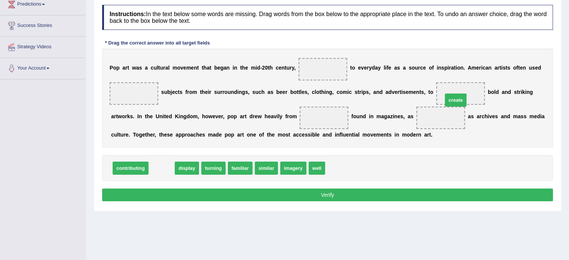
drag, startPoint x: 160, startPoint y: 165, endPoint x: 454, endPoint y: 97, distance: 301.6
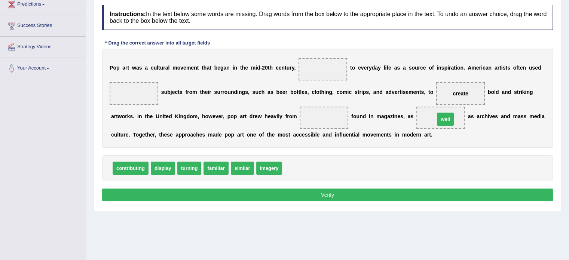
drag, startPoint x: 291, startPoint y: 169, endPoint x: 443, endPoint y: 120, distance: 160.1
drag, startPoint x: 218, startPoint y: 168, endPoint x: 143, endPoint y: 98, distance: 102.1
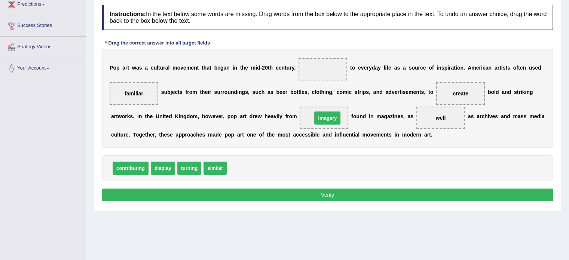
drag, startPoint x: 235, startPoint y: 166, endPoint x: 320, endPoint y: 116, distance: 98.9
drag, startPoint x: 190, startPoint y: 167, endPoint x: 322, endPoint y: 66, distance: 166.6
click button "Verify"
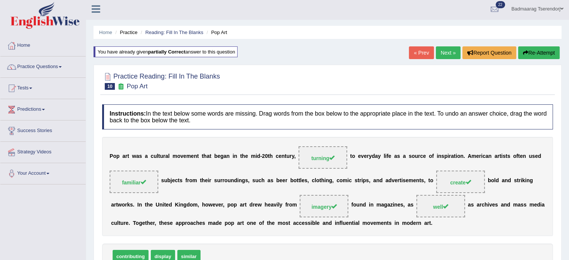
scroll to position [0, 0]
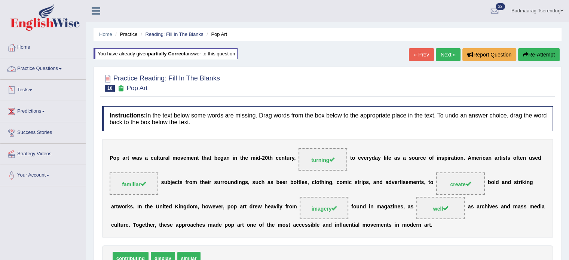
click link "Practice Questions"
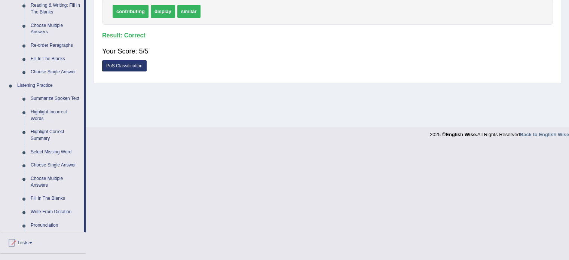
scroll to position [262, 0]
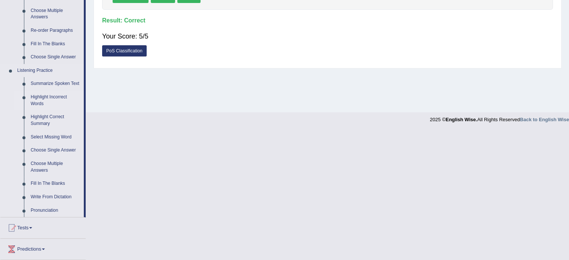
click link "Highlight Incorrect Words"
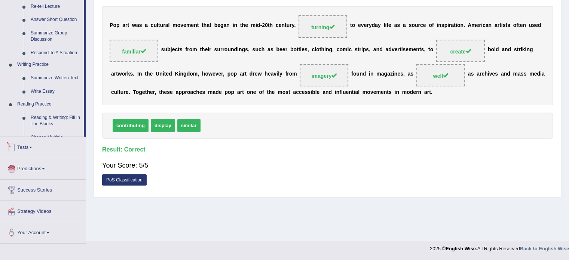
scroll to position [281, 0]
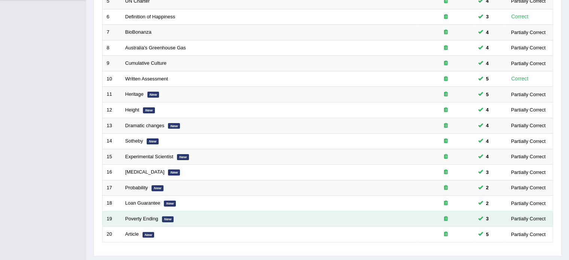
scroll to position [187, 0]
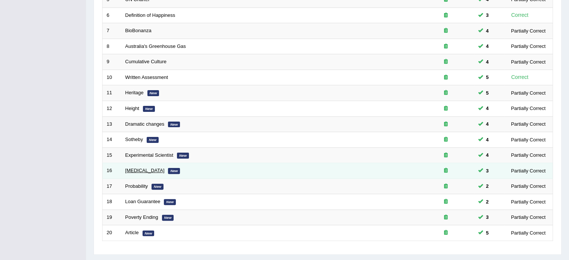
click at [133, 168] on link "[MEDICAL_DATA]" at bounding box center [144, 170] width 39 height 6
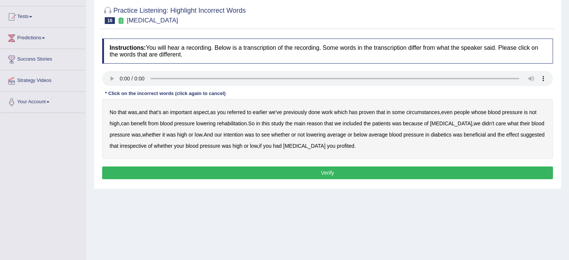
scroll to position [75, 0]
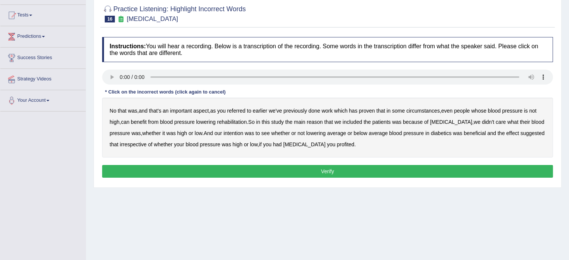
click at [420, 110] on b "circumstances" at bounding box center [422, 111] width 33 height 6
click at [350, 215] on div "Home Practice Listening: Highlight Incorrect Words [MEDICAL_DATA] You have alre…" at bounding box center [327, 112] width 483 height 374
click at [518, 131] on b "effect" at bounding box center [512, 133] width 13 height 6
click at [349, 143] on b "profited" at bounding box center [345, 144] width 18 height 6
click at [253, 166] on button "Verify" at bounding box center [327, 171] width 450 height 13
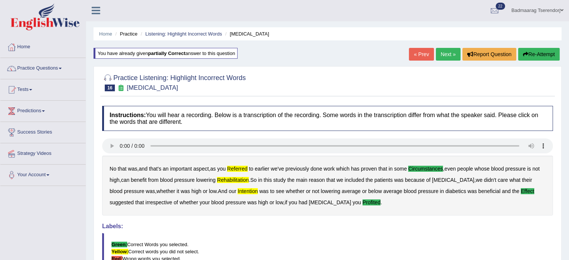
scroll to position [0, 0]
click at [448, 52] on link "Next »" at bounding box center [447, 54] width 25 height 13
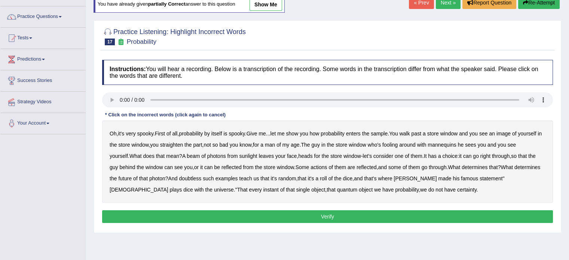
scroll to position [75, 0]
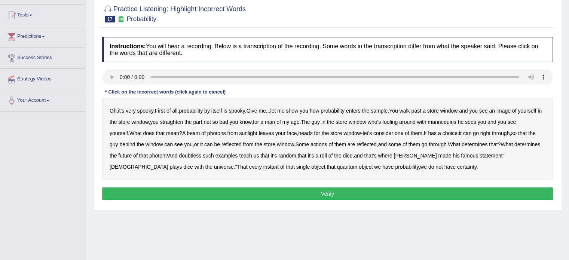
click at [387, 108] on b "sample" at bounding box center [378, 111] width 17 height 6
click at [200, 132] on b "beam" at bounding box center [193, 133] width 13 height 6
click at [201, 153] on b "doubtless" at bounding box center [190, 156] width 22 height 6
click at [403, 191] on button "Verify" at bounding box center [327, 193] width 450 height 13
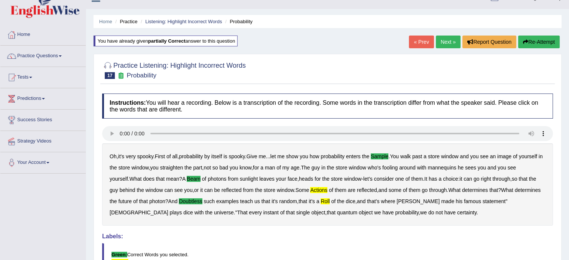
scroll to position [0, 0]
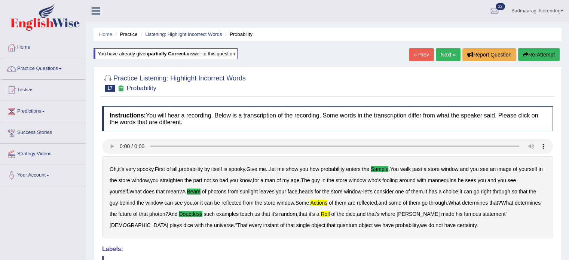
click at [447, 53] on link "Next »" at bounding box center [447, 54] width 25 height 13
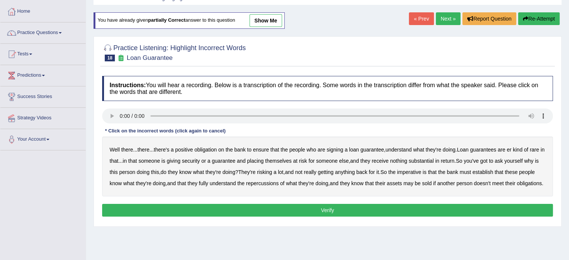
scroll to position [37, 0]
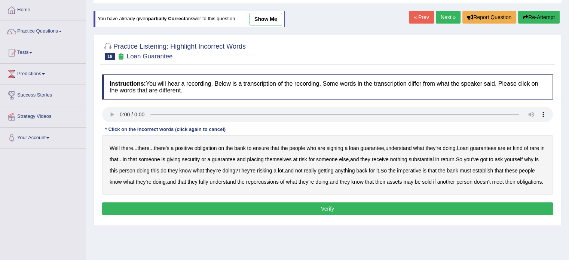
click at [409, 148] on b "understand" at bounding box center [398, 148] width 26 height 6
click at [433, 157] on b "substantial" at bounding box center [420, 159] width 25 height 6
click at [493, 169] on b "establish" at bounding box center [482, 170] width 21 height 6
click at [278, 181] on b "repercussions" at bounding box center [262, 182] width 33 height 6
click at [401, 180] on b "assets" at bounding box center [394, 182] width 15 height 6
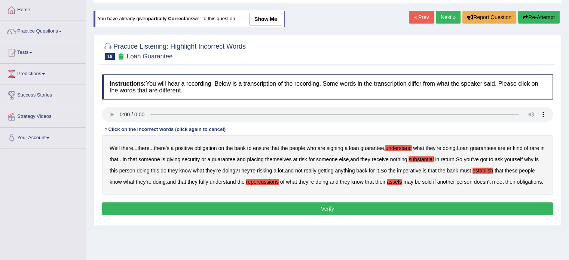
click at [395, 215] on button "Verify" at bounding box center [327, 208] width 450 height 13
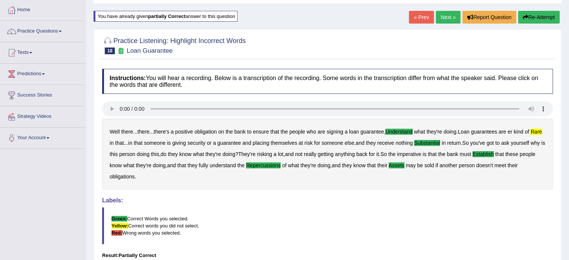
click at [445, 18] on link "Next »" at bounding box center [447, 17] width 25 height 13
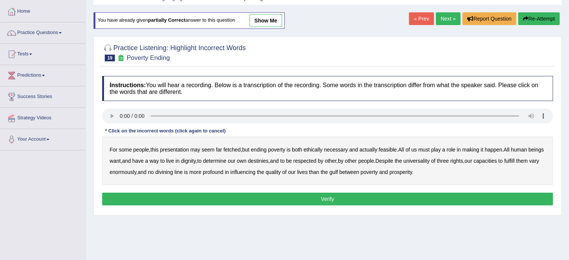
scroll to position [37, 0]
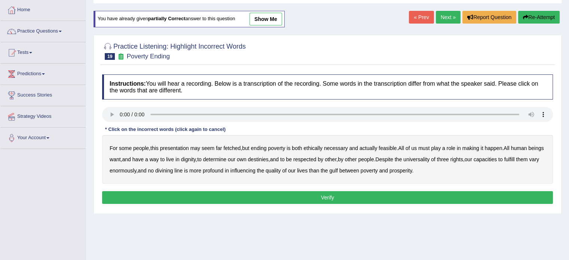
click at [183, 145] on b "presentation" at bounding box center [174, 148] width 29 height 6
click at [317, 146] on b "ethically" at bounding box center [312, 148] width 19 height 6
click at [426, 194] on button "Verify" at bounding box center [327, 197] width 450 height 13
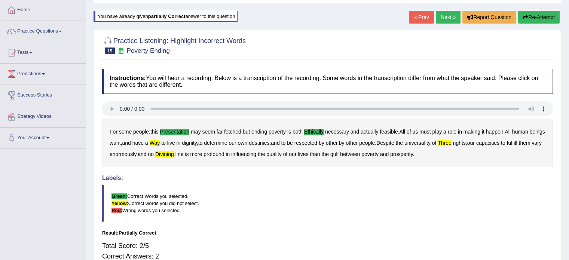
click at [447, 16] on link "Next »" at bounding box center [447, 17] width 25 height 13
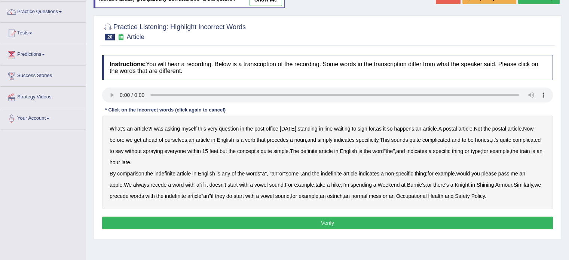
scroll to position [75, 0]
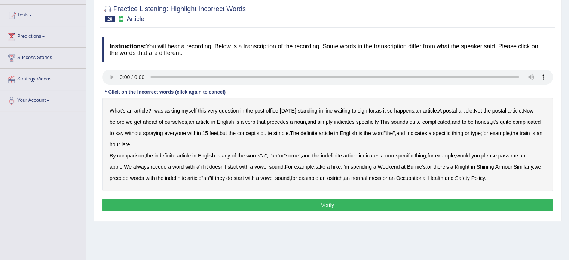
click at [132, 154] on b "comparison" at bounding box center [130, 156] width 27 height 6
click at [505, 204] on button "Verify" at bounding box center [327, 204] width 450 height 13
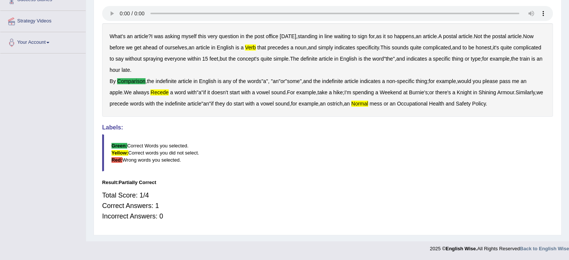
scroll to position [0, 0]
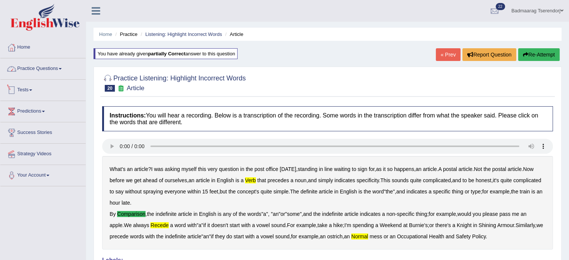
click at [55, 68] on link "Practice Questions" at bounding box center [42, 67] width 85 height 19
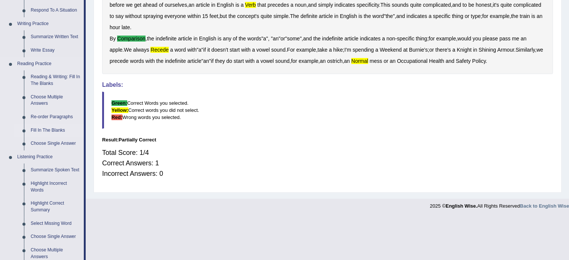
scroll to position [262, 0]
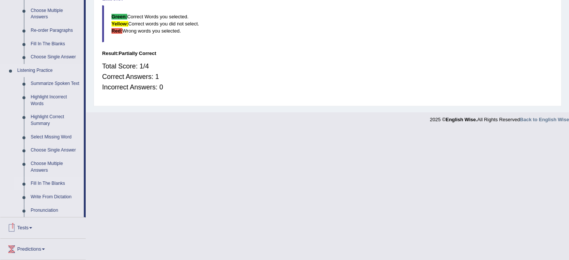
click at [52, 184] on link "Fill In The Blanks" at bounding box center [55, 183] width 56 height 13
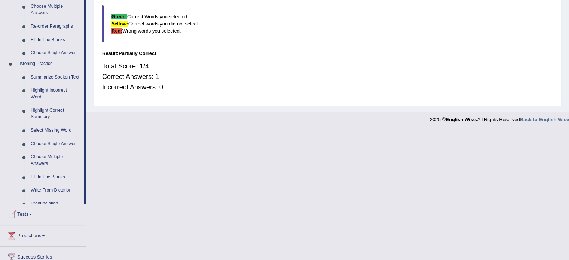
scroll to position [133, 0]
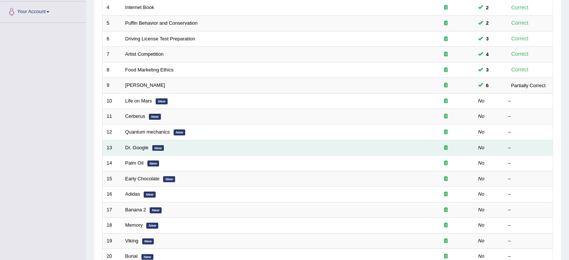
scroll to position [158, 0]
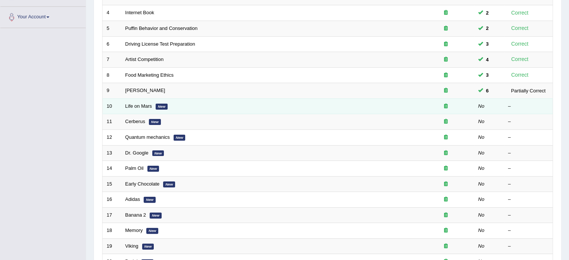
click at [137, 107] on td "Life on Mars New" at bounding box center [269, 106] width 296 height 16
click at [136, 105] on link "Life on Mars" at bounding box center [138, 106] width 27 height 6
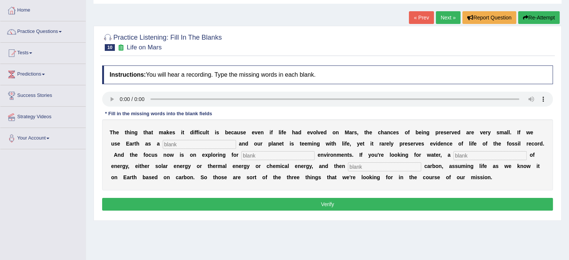
scroll to position [37, 0]
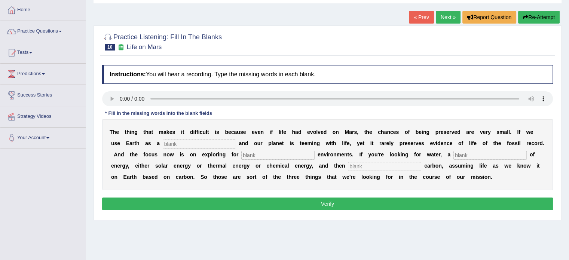
click at [203, 143] on input "text" at bounding box center [199, 143] width 73 height 9
click at [301, 155] on input "text" at bounding box center [277, 155] width 73 height 9
click at [512, 155] on input "text" at bounding box center [489, 155] width 73 height 9
type input "recourse"
click at [392, 165] on input "text" at bounding box center [384, 166] width 73 height 9
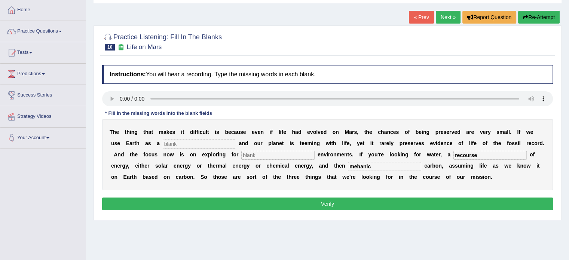
type input "mehanic"
click at [254, 154] on input "text" at bounding box center [277, 155] width 73 height 9
type input "n"
click at [204, 140] on input "text" at bounding box center [199, 143] width 73 height 9
type input "n"
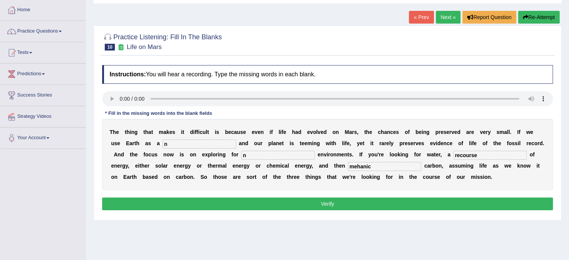
click at [237, 203] on button "Verify" at bounding box center [327, 203] width 450 height 13
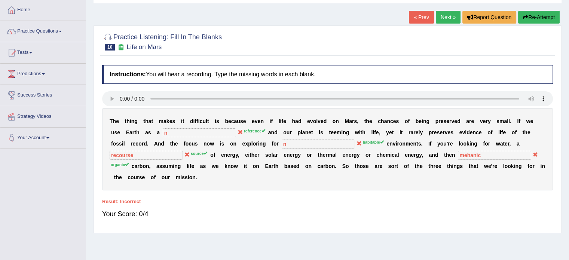
click at [386, 242] on div "Home Practice Listening: Fill In The Blanks Life on Mars « Prev Next » Report Q…" at bounding box center [327, 150] width 483 height 374
click at [537, 18] on button "Re-Attempt" at bounding box center [538, 17] width 41 height 13
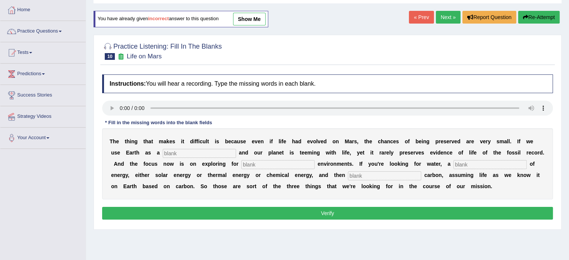
click at [218, 154] on input "text" at bounding box center [199, 153] width 73 height 9
type input "reprense"
click at [295, 166] on input "text" at bounding box center [277, 164] width 73 height 9
type input "hapit"
click at [478, 161] on input "text" at bounding box center [489, 164] width 73 height 9
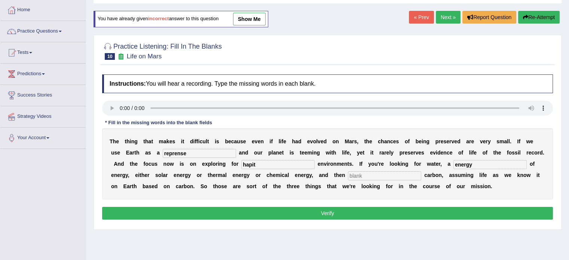
type input "energy"
click at [393, 175] on input "text" at bounding box center [384, 175] width 73 height 9
type input "organic"
click at [267, 165] on input "hapit" at bounding box center [277, 164] width 73 height 9
type input "h"
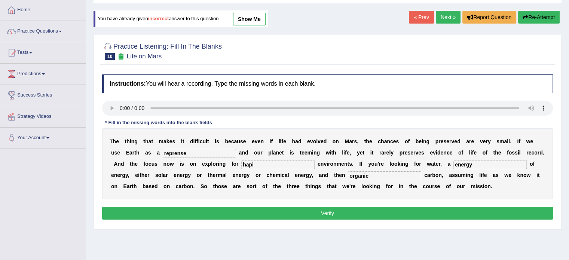
type input "hapit"
click at [216, 154] on input "reprense" at bounding box center [199, 153] width 73 height 9
type input "reprence"
click at [375, 212] on button "Verify" at bounding box center [327, 213] width 450 height 13
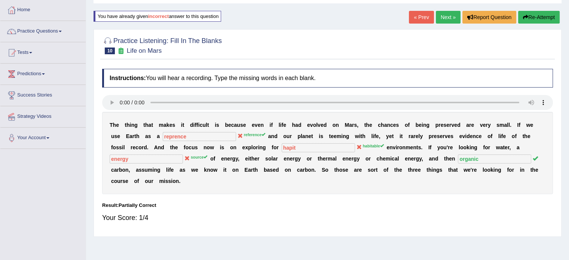
click at [549, 20] on button "Re-Attempt" at bounding box center [538, 17] width 41 height 13
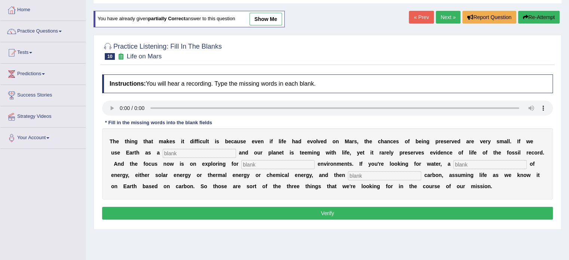
click at [209, 152] on input "text" at bounding box center [199, 153] width 73 height 9
type input "reference"
click at [465, 164] on input "text" at bounding box center [489, 164] width 73 height 9
type input "organic"
click at [306, 165] on input "text" at bounding box center [277, 164] width 73 height 9
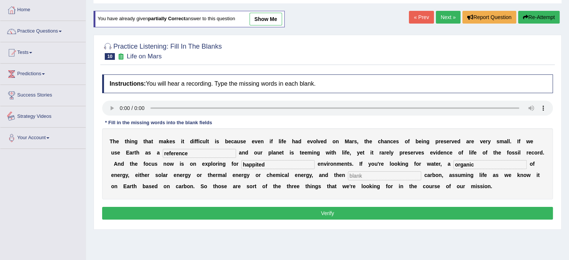
type input "happited"
click at [489, 166] on input "organic" at bounding box center [489, 164] width 73 height 9
type input "o"
type input "resource"
click at [391, 177] on input "text" at bounding box center [384, 175] width 73 height 9
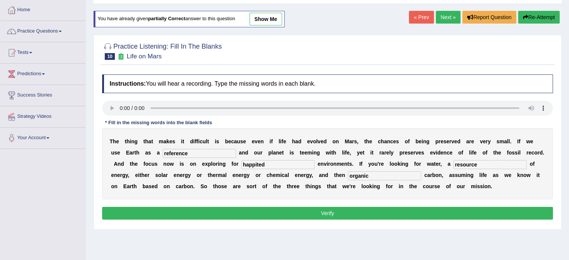
type input "organic"
click at [429, 212] on button "Verify" at bounding box center [327, 213] width 450 height 13
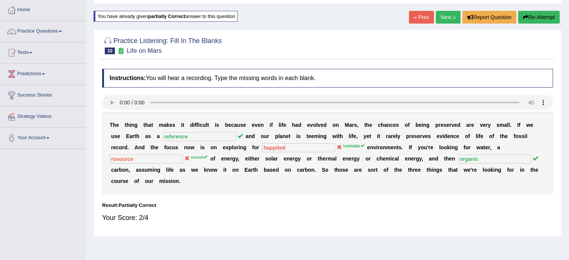
click at [539, 17] on button "Re-Attempt" at bounding box center [538, 17] width 41 height 13
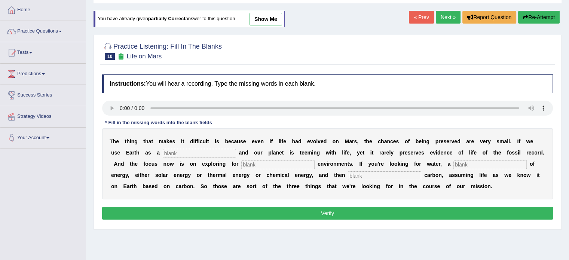
click at [200, 154] on input "text" at bounding box center [199, 153] width 73 height 9
type input "reference"
click at [280, 163] on input "text" at bounding box center [277, 164] width 73 height 9
type input "happitable"
click at [488, 164] on input "text" at bounding box center [489, 164] width 73 height 9
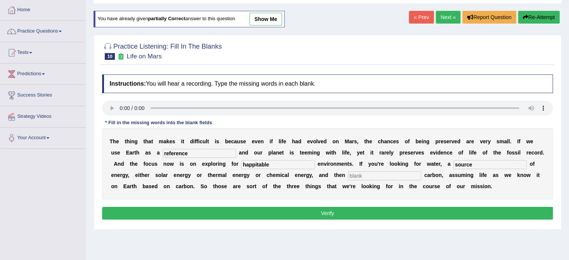
type input "source"
click at [405, 175] on input "text" at bounding box center [384, 175] width 73 height 9
type input "organic"
click at [254, 166] on input "happitable" at bounding box center [277, 164] width 73 height 9
type input "habitable"
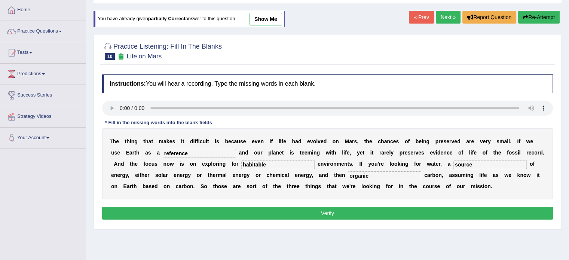
click at [471, 212] on button "Verify" at bounding box center [327, 213] width 450 height 13
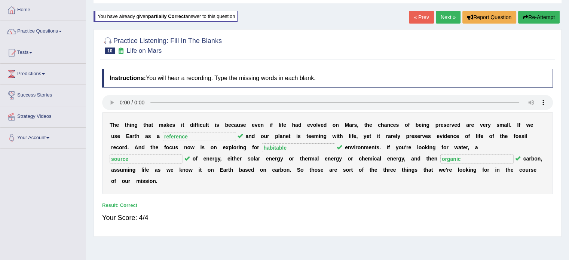
click at [446, 15] on link "Next »" at bounding box center [447, 17] width 25 height 13
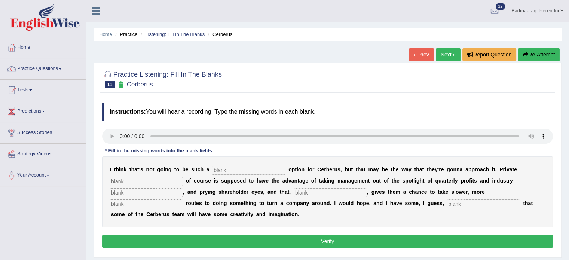
click at [241, 171] on input "text" at bounding box center [248, 170] width 73 height 9
type input "eviouble"
click at [156, 179] on input "text" at bounding box center [146, 181] width 73 height 9
type input "requiret"
click at [144, 193] on input "text" at bounding box center [146, 192] width 73 height 9
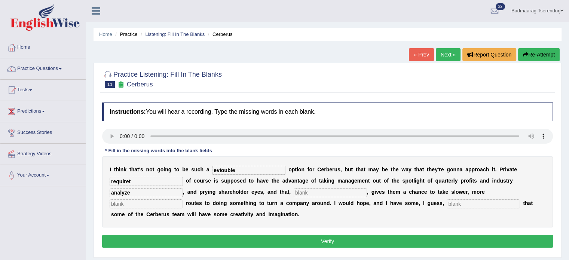
type input "analyze"
click at [320, 193] on input "text" at bounding box center [329, 192] width 73 height 9
type input "hapitacely"
click at [468, 201] on input "text" at bounding box center [482, 203] width 73 height 9
type input "autonizam"
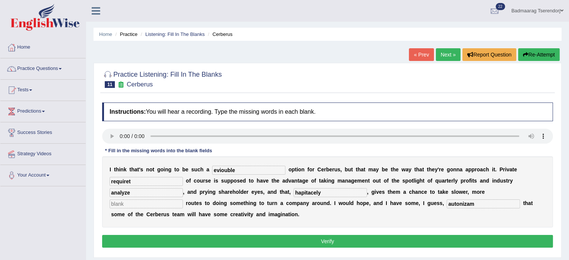
click at [254, 169] on input "eviouble" at bounding box center [248, 170] width 73 height 9
type input "e"
type input "aviable"
click at [170, 182] on input "requiret" at bounding box center [146, 181] width 73 height 9
click at [174, 204] on input "text" at bounding box center [146, 203] width 73 height 9
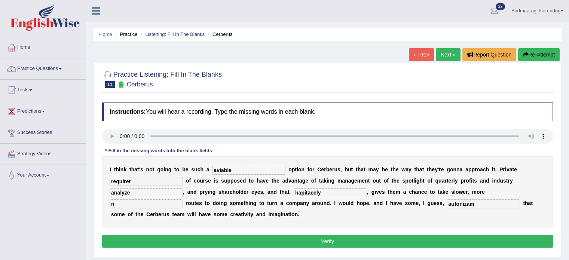
type input "n"
click at [172, 192] on input "analyze" at bounding box center [146, 192] width 73 height 9
type input "analyze"
click at [331, 194] on input "hapitacely" at bounding box center [329, 192] width 73 height 9
type input "h"
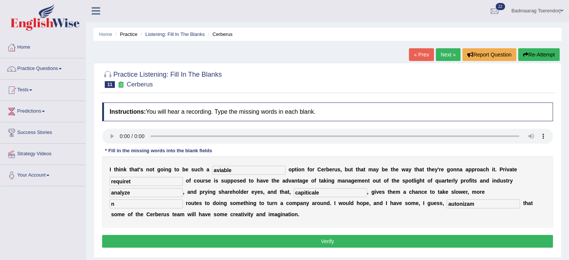
type input "capiticale"
click at [441, 237] on button "Verify" at bounding box center [327, 241] width 450 height 13
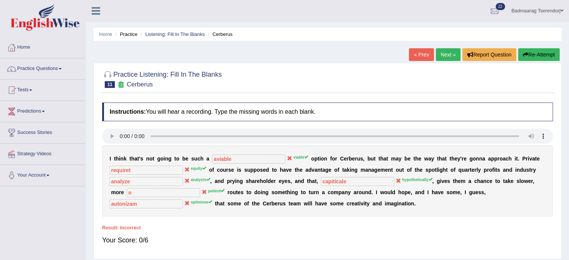
click at [539, 56] on button "Re-Attempt" at bounding box center [538, 54] width 41 height 13
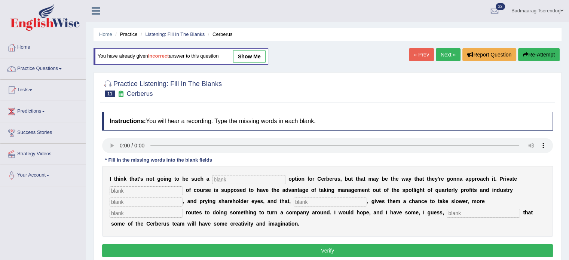
click at [238, 180] on input "text" at bounding box center [248, 179] width 73 height 9
type input "viable"
click at [148, 190] on input "text" at bounding box center [146, 190] width 73 height 9
type input "equity"
click at [144, 201] on input "text" at bounding box center [146, 201] width 73 height 9
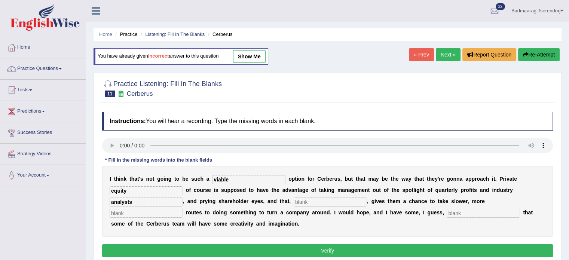
type input "analysts"
click at [170, 213] on input "text" at bounding box center [146, 213] width 73 height 9
type input "patients"
click at [318, 201] on input "text" at bounding box center [329, 201] width 73 height 9
type input "optimism"
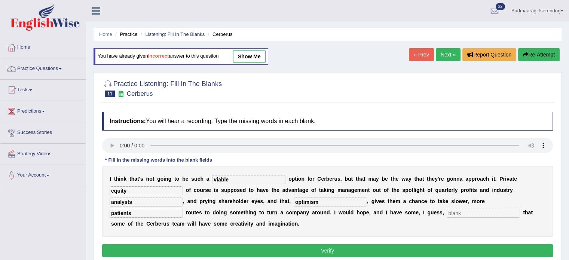
click at [468, 211] on input "text" at bounding box center [482, 213] width 73 height 9
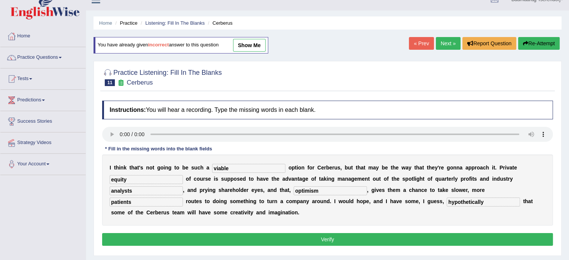
scroll to position [37, 0]
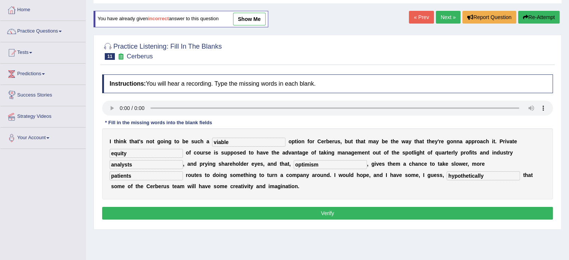
type input "hypothetically"
click at [326, 167] on input "optimism" at bounding box center [329, 164] width 73 height 9
type input "o"
type input "hyp"
click at [489, 175] on input "hypothetically" at bounding box center [482, 175] width 73 height 9
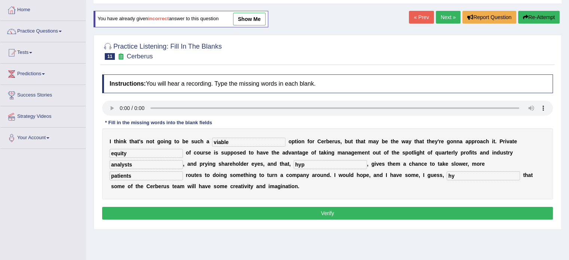
type input "h"
type input "optimism"
click at [332, 161] on input "hyp" at bounding box center [329, 164] width 73 height 9
type input "hypothetically"
click at [191, 213] on button "Verify" at bounding box center [327, 213] width 450 height 13
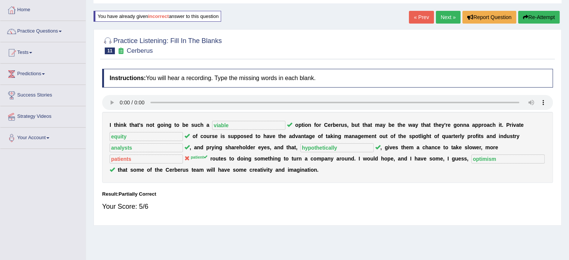
click at [539, 15] on button "Re-Attempt" at bounding box center [538, 17] width 41 height 13
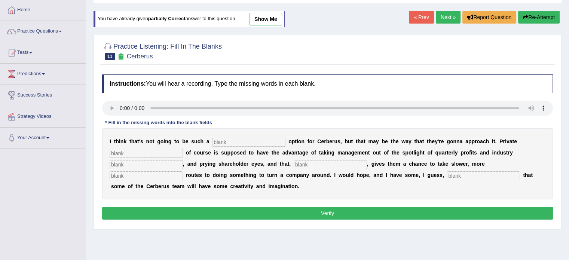
click at [253, 143] on input "text" at bounding box center [248, 142] width 73 height 9
type input "viable"
click at [463, 175] on input "text" at bounding box center [482, 175] width 73 height 9
type input "optimism"
click at [339, 164] on input "text" at bounding box center [329, 164] width 73 height 9
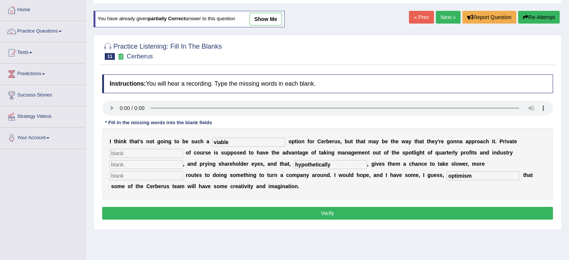
type input "hypothetically"
click at [155, 153] on input "text" at bounding box center [146, 153] width 73 height 9
type input "analysts"
click at [151, 167] on input "text" at bounding box center [146, 164] width 73 height 9
type input "patient"
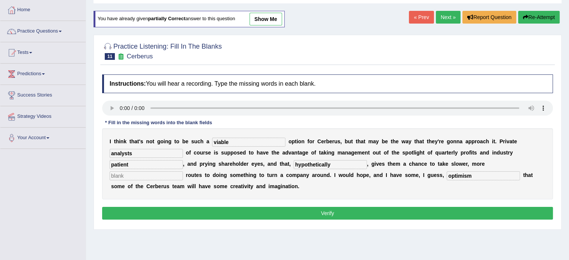
click at [163, 174] on input "text" at bounding box center [146, 175] width 73 height 9
click at [172, 153] on input "analysts" at bounding box center [146, 153] width 73 height 9
type input "a"
type input "equity"
click at [163, 176] on input "text" at bounding box center [146, 175] width 73 height 9
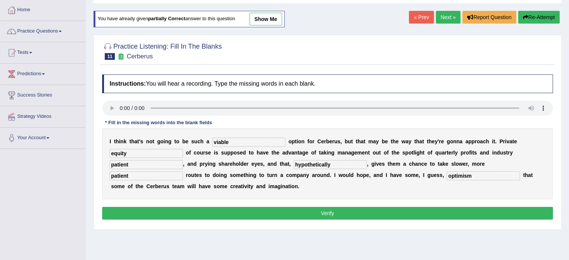
type input "patient"
click at [161, 160] on input "patient" at bounding box center [146, 164] width 73 height 9
type input "p"
type input "analysts"
click at [208, 211] on button "Verify" at bounding box center [327, 213] width 450 height 13
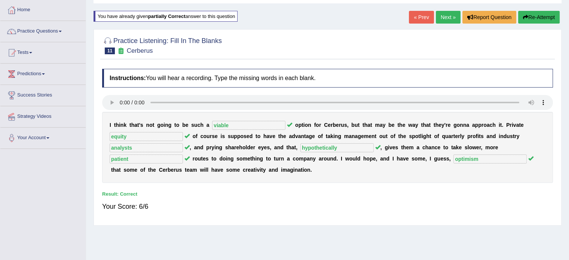
click at [448, 16] on link "Next »" at bounding box center [447, 17] width 25 height 13
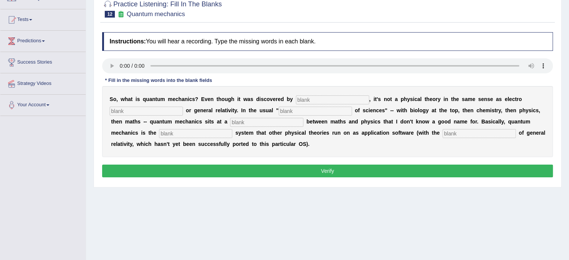
scroll to position [58, 0]
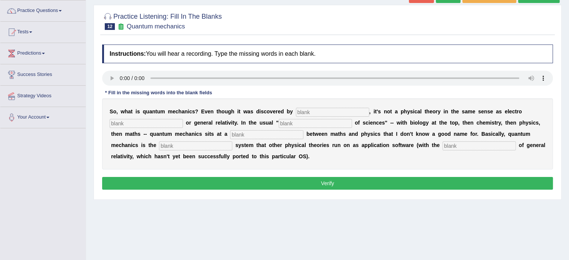
click at [329, 113] on input "text" at bounding box center [332, 112] width 73 height 9
type input "physices"
click at [157, 121] on input "text" at bounding box center [146, 123] width 73 height 9
click at [289, 124] on input "text" at bounding box center [314, 123] width 73 height 9
type input "higer"
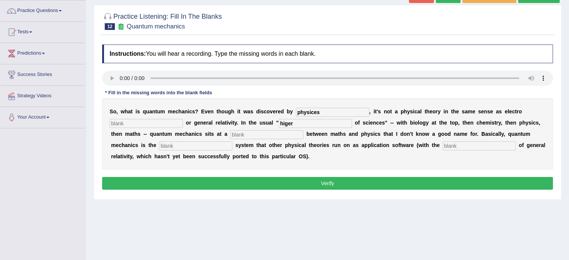
click at [270, 136] on input "text" at bounding box center [266, 134] width 73 height 9
type input "level"
click at [213, 146] on input "text" at bounding box center [195, 145] width 73 height 9
type input "operating"
click at [465, 145] on input "text" at bounding box center [478, 145] width 73 height 9
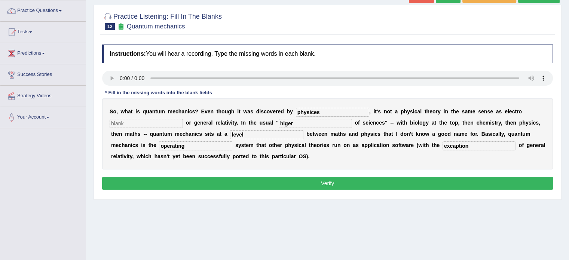
click at [459, 146] on input "excaption" at bounding box center [478, 145] width 73 height 9
type input "exeftion"
click at [497, 233] on div "Home Practice Listening: Fill In The Blanks Quantum mechanics « Prev Next » Rep…" at bounding box center [327, 129] width 483 height 374
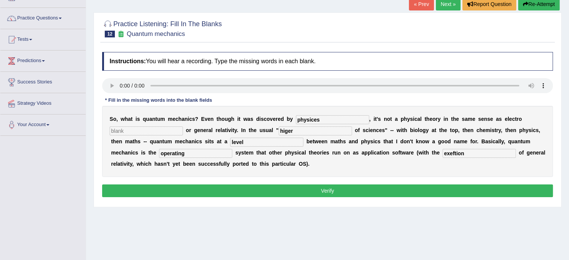
scroll to position [75, 0]
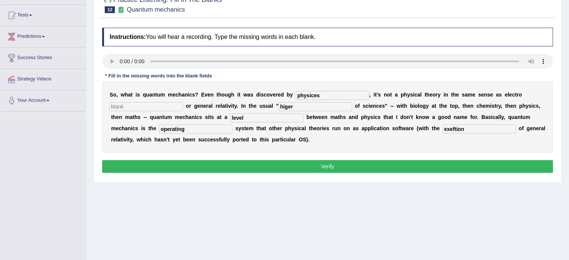
click at [327, 95] on input "physices" at bounding box center [332, 95] width 73 height 9
type input "phycics"
click at [164, 106] on input "text" at bounding box center [146, 106] width 73 height 9
type input "n"
click at [302, 104] on input "higer" at bounding box center [314, 106] width 73 height 9
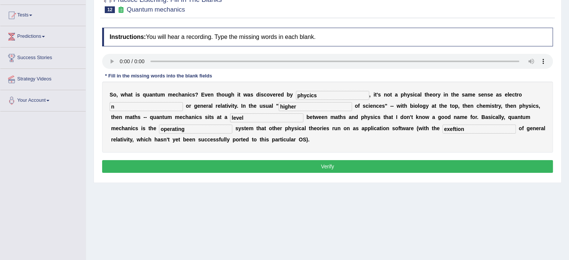
type input "higher"
click at [206, 132] on input "operating" at bounding box center [195, 128] width 73 height 9
type input "operatin"
click at [475, 129] on input "exeftion" at bounding box center [478, 128] width 73 height 9
type input "exeftion"
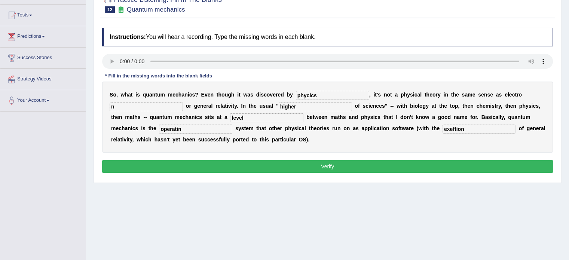
click at [433, 166] on button "Verify" at bounding box center [327, 166] width 450 height 13
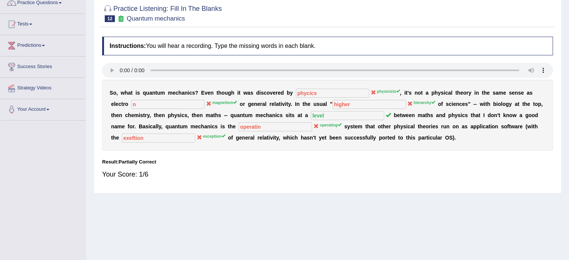
scroll to position [37, 0]
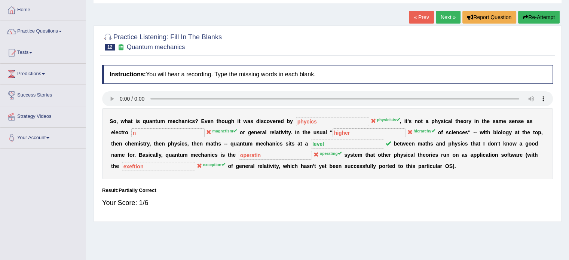
click at [545, 16] on button "Re-Attempt" at bounding box center [538, 17] width 41 height 13
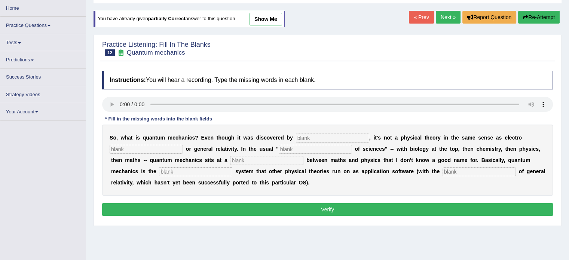
click at [333, 137] on input "text" at bounding box center [332, 137] width 73 height 9
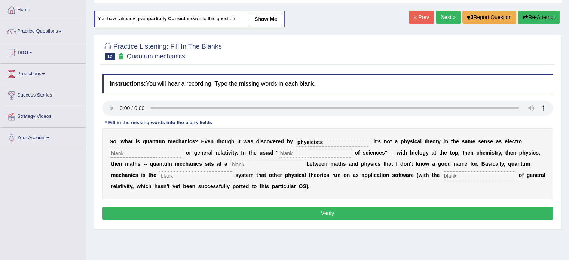
type input "physicists"
click at [148, 150] on input "text" at bounding box center [146, 153] width 73 height 9
type input "magnetism"
click at [292, 151] on input "text" at bounding box center [314, 153] width 73 height 9
type input "hierarchy"
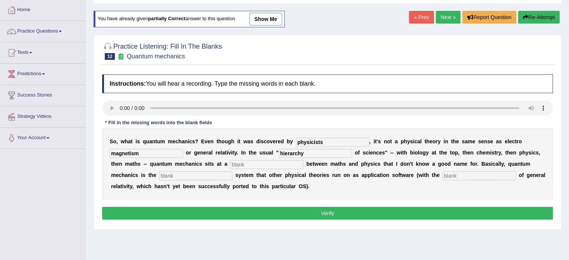
click at [287, 162] on input "text" at bounding box center [266, 164] width 73 height 9
type input "level"
click at [214, 176] on input "text" at bounding box center [195, 175] width 73 height 9
type input "operating"
click at [466, 175] on input "text" at bounding box center [478, 175] width 73 height 9
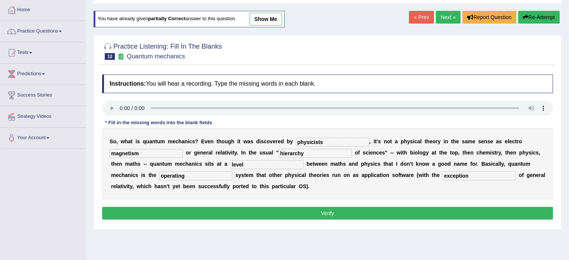
type input "exception"
click at [465, 212] on button "Verify" at bounding box center [327, 213] width 450 height 13
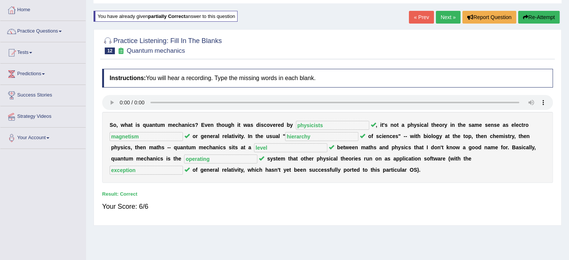
click at [444, 15] on link "Next »" at bounding box center [447, 17] width 25 height 13
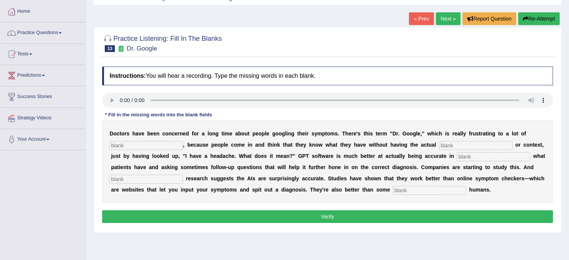
scroll to position [37, 0]
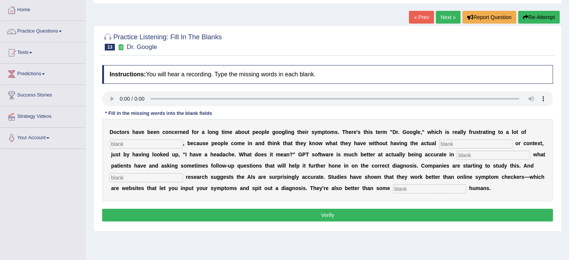
click at [145, 142] on input "text" at bounding box center [146, 143] width 73 height 9
type input "p"
type input "facition"
click at [170, 179] on input "text" at bounding box center [146, 177] width 73 height 9
type input "leminari"
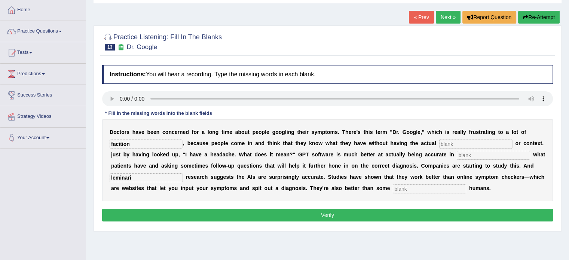
click at [414, 186] on input "text" at bounding box center [428, 188] width 73 height 9
type input "untrain"
click at [141, 176] on input "leminari" at bounding box center [146, 177] width 73 height 9
type input "luminare"
click at [153, 144] on input "facition" at bounding box center [146, 143] width 73 height 9
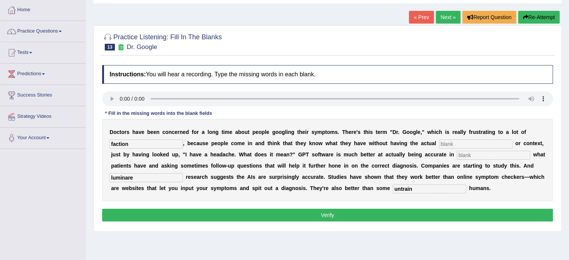
click at [114, 143] on input "faction" at bounding box center [146, 143] width 73 height 9
type input "fosition action"
click at [463, 143] on input "text" at bounding box center [475, 143] width 73 height 9
click at [480, 155] on input "text" at bounding box center [492, 155] width 73 height 9
type input "t"
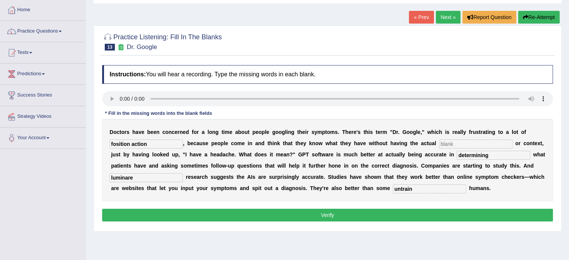
type input "determining"
click at [427, 190] on input "untrain" at bounding box center [428, 188] width 73 height 9
click at [438, 217] on button "Verify" at bounding box center [327, 215] width 450 height 13
click at [474, 145] on input "text" at bounding box center [475, 143] width 73 height 9
type input "n"
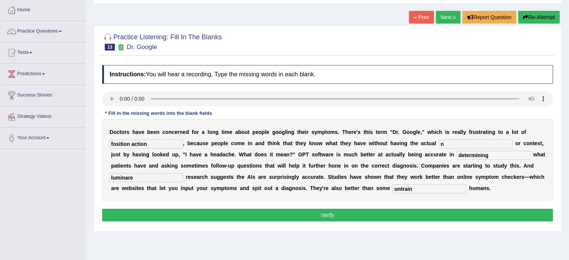
click at [436, 213] on button "Verify" at bounding box center [327, 215] width 450 height 13
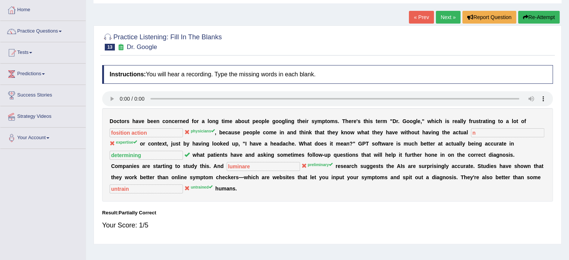
click at [549, 13] on button "Re-Attempt" at bounding box center [538, 17] width 41 height 13
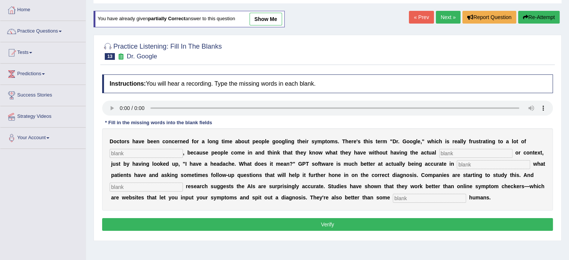
click at [157, 151] on input "text" at bounding box center [146, 153] width 73 height 9
type input "physicians"
click at [453, 153] on input "text" at bounding box center [475, 153] width 73 height 9
type input "expertise"
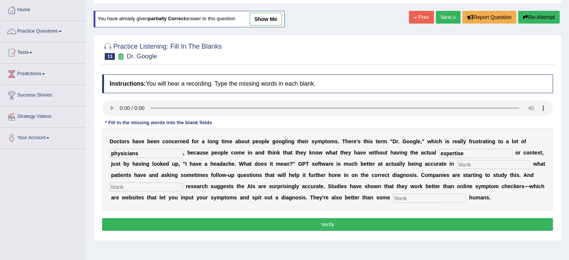
click at [470, 163] on input "text" at bounding box center [492, 164] width 73 height 9
type input "determining"
click at [166, 187] on input "text" at bounding box center [146, 186] width 73 height 9
type input "preliminary"
click at [397, 199] on input "text" at bounding box center [428, 198] width 73 height 9
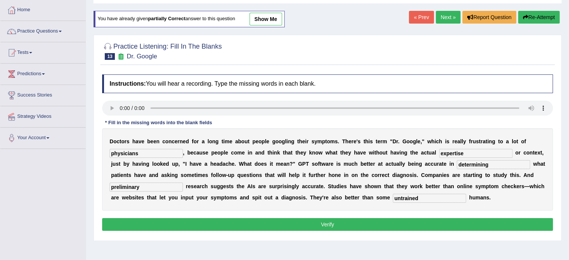
type input "untrained"
click at [404, 222] on button "Verify" at bounding box center [327, 224] width 450 height 13
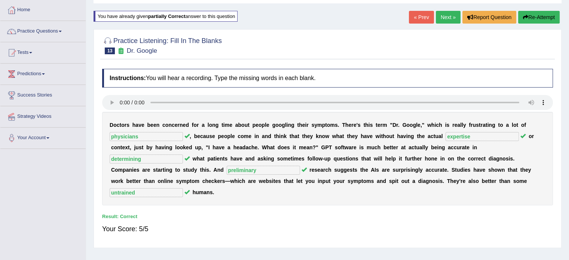
click at [440, 18] on link "Next »" at bounding box center [447, 17] width 25 height 13
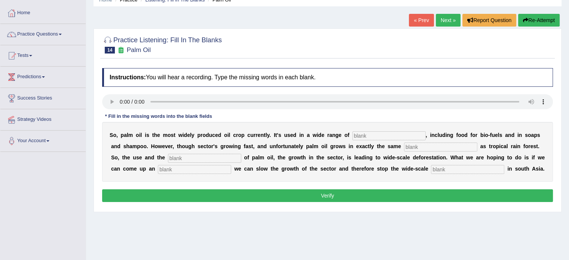
scroll to position [37, 0]
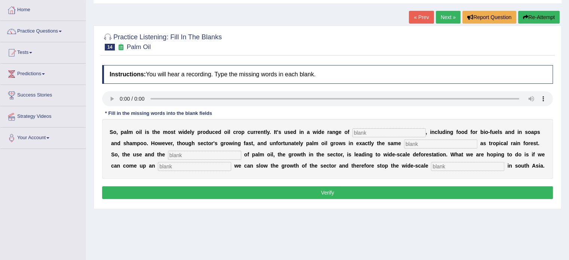
click at [372, 132] on input "text" at bounding box center [388, 132] width 73 height 9
type input "indecries"
click at [422, 144] on input "text" at bounding box center [440, 143] width 73 height 9
type input "enivorment"
click at [193, 153] on input "text" at bounding box center [204, 155] width 73 height 9
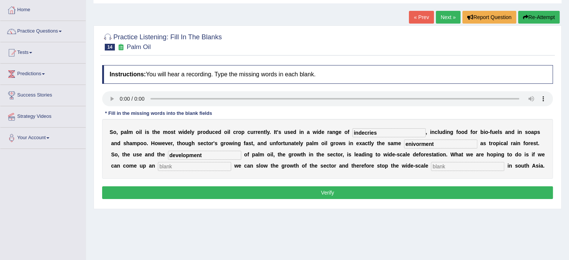
type input "development"
click at [174, 167] on input "text" at bounding box center [194, 166] width 73 height 9
click at [443, 164] on input "text" at bounding box center [467, 166] width 73 height 9
type input "foriest station"
click at [223, 169] on input "text" at bounding box center [194, 166] width 73 height 9
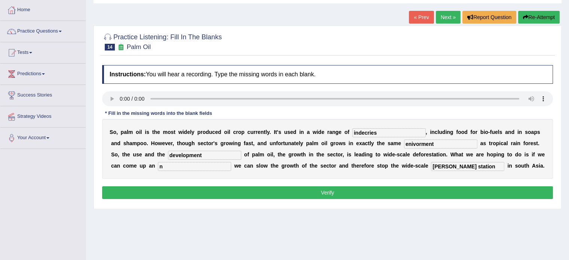
type input "n"
click at [257, 187] on button "Verify" at bounding box center [327, 192] width 450 height 13
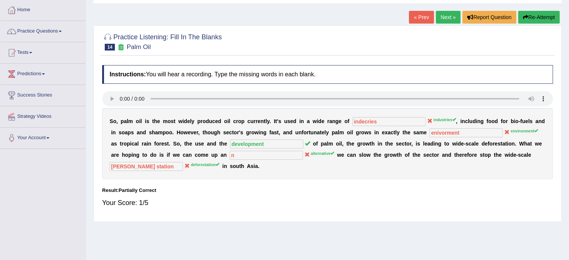
click at [544, 15] on button "Re-Attempt" at bounding box center [538, 17] width 41 height 13
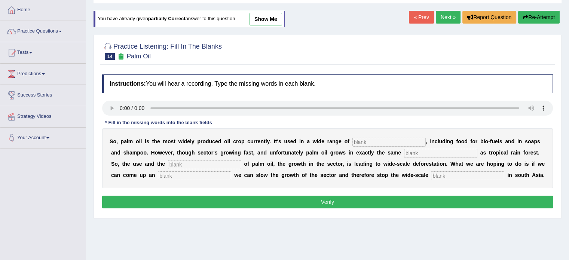
click at [381, 141] on input "text" at bounding box center [388, 142] width 73 height 9
type input "industries"
click at [419, 154] on input "text" at bounding box center [440, 153] width 73 height 9
type input "environment"
click at [216, 165] on input "text" at bounding box center [204, 164] width 73 height 9
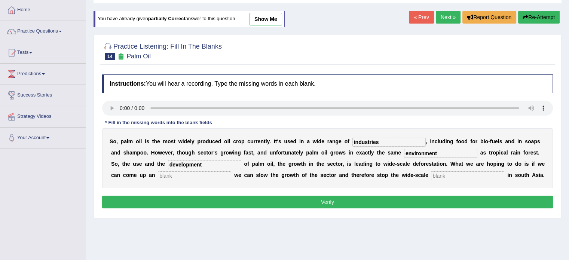
type input "development"
click at [201, 176] on input "text" at bounding box center [194, 175] width 73 height 9
type input "alternative"
click at [443, 174] on input "text" at bounding box center [467, 175] width 73 height 9
type input "deforestation"
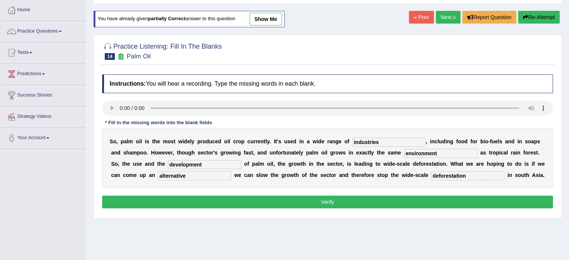
click at [450, 200] on button "Verify" at bounding box center [327, 201] width 450 height 13
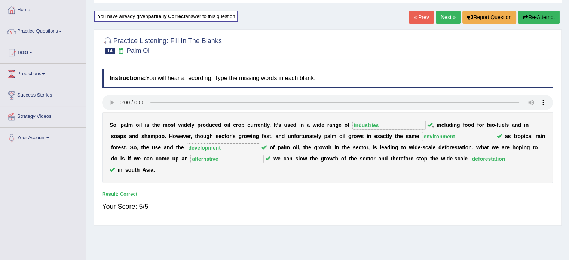
click at [442, 16] on link "Next »" at bounding box center [447, 17] width 25 height 13
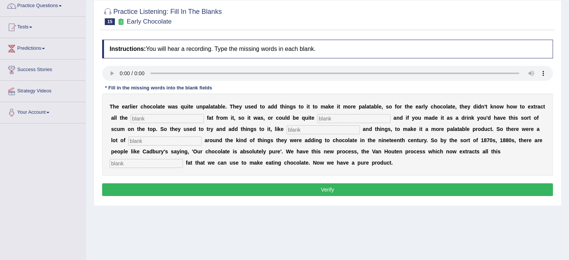
scroll to position [75, 0]
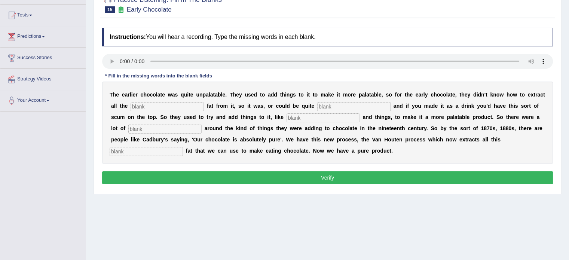
click at [150, 106] on input "text" at bounding box center [166, 106] width 73 height 9
type input "coco"
click at [300, 120] on input "text" at bounding box center [322, 117] width 73 height 9
type input "start"
click at [193, 128] on input "text" at bounding box center [164, 128] width 73 height 9
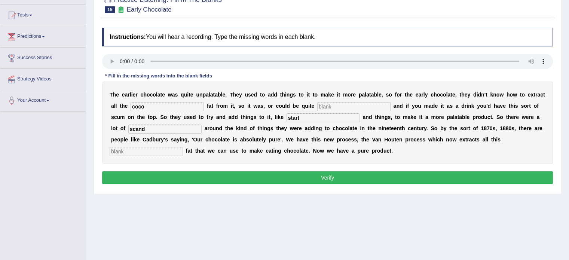
type input "scand"
click at [164, 151] on input "text" at bounding box center [146, 151] width 73 height 9
type input "horrible"
click at [353, 102] on input "text" at bounding box center [353, 106] width 73 height 9
type input "n"
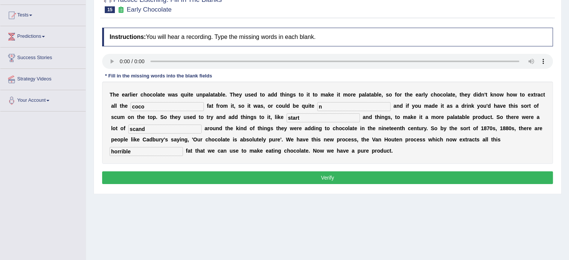
click at [295, 177] on button "Verify" at bounding box center [327, 177] width 450 height 13
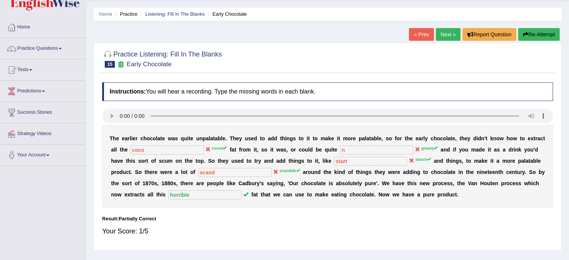
scroll to position [0, 0]
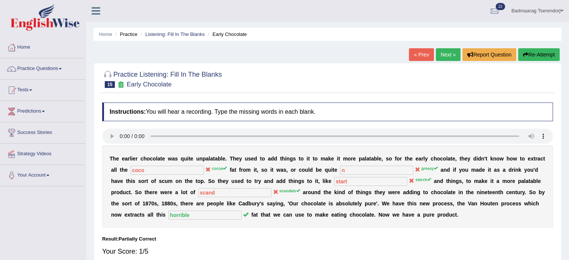
click at [555, 52] on button "Re-Attempt" at bounding box center [538, 54] width 41 height 13
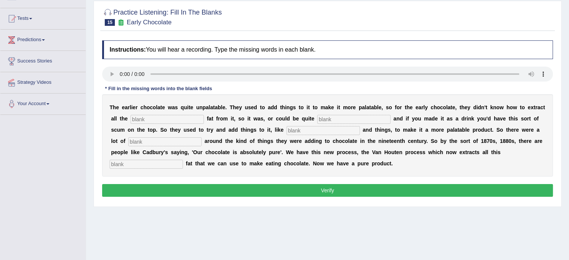
scroll to position [75, 0]
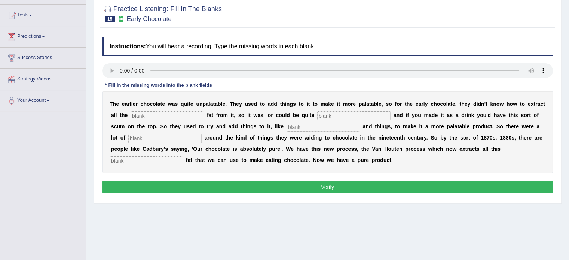
click at [176, 117] on input "text" at bounding box center [166, 115] width 73 height 9
type input "cocoa"
click at [336, 115] on input "text" at bounding box center [353, 115] width 73 height 9
type input "greasy"
click at [344, 128] on input "text" at bounding box center [322, 127] width 73 height 9
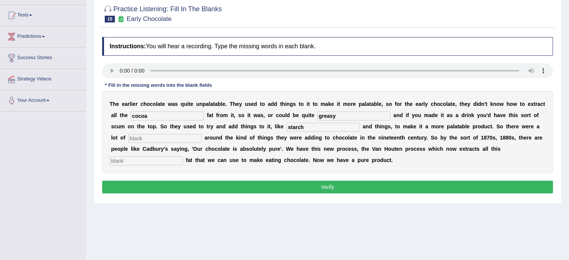
type input "starch"
click at [175, 140] on input "text" at bounding box center [164, 138] width 73 height 9
type input "scandals"
click at [157, 157] on input "text" at bounding box center [146, 160] width 73 height 9
type input "horrible"
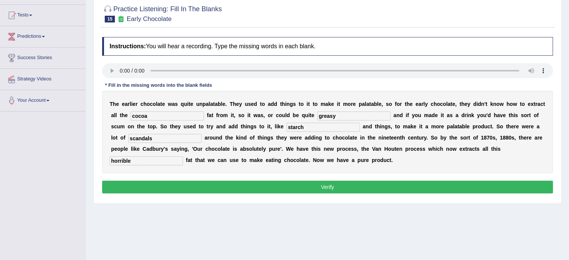
click at [223, 188] on button "Verify" at bounding box center [327, 187] width 450 height 13
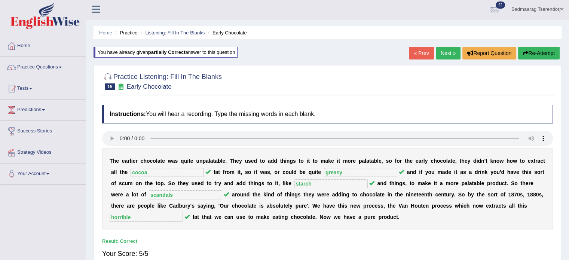
scroll to position [0, 0]
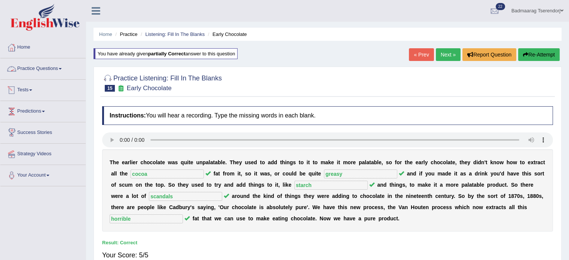
click at [58, 69] on link "Practice Questions" at bounding box center [42, 67] width 85 height 19
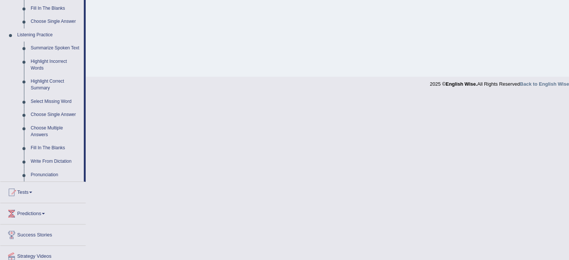
scroll to position [299, 0]
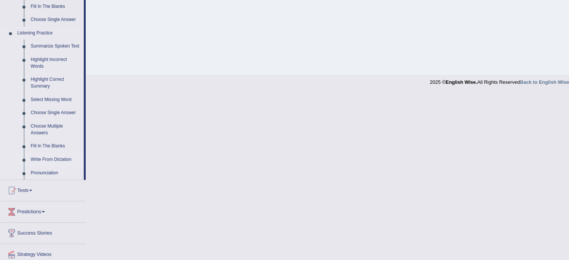
click at [46, 158] on link "Write From Dictation" at bounding box center [55, 159] width 56 height 13
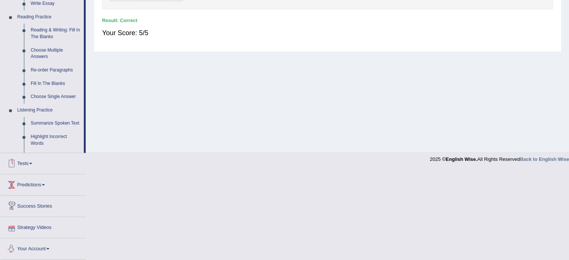
scroll to position [194, 0]
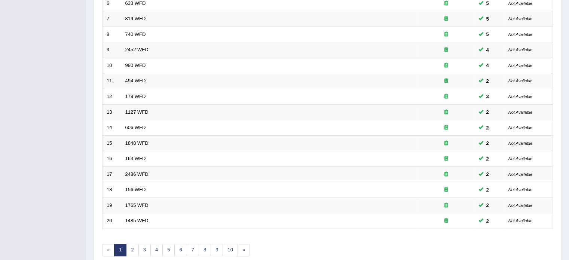
scroll to position [224, 0]
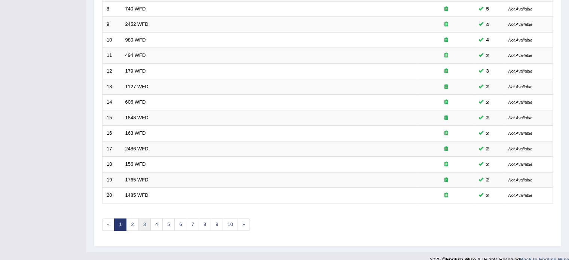
click at [144, 222] on link "3" at bounding box center [144, 224] width 12 height 12
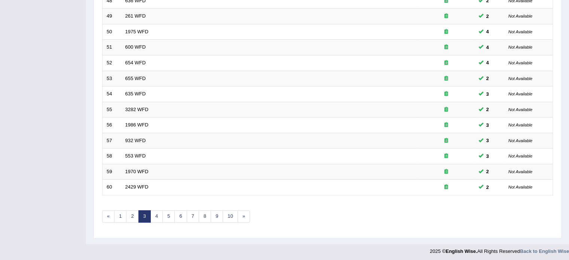
scroll to position [233, 0]
click at [160, 215] on link "4" at bounding box center [156, 216] width 12 height 12
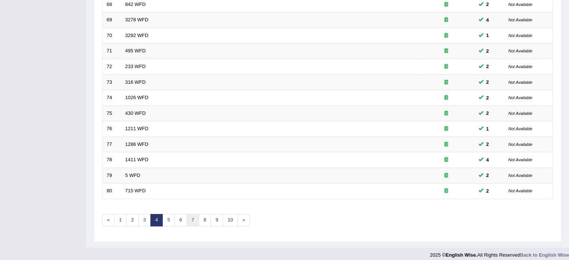
scroll to position [233, 0]
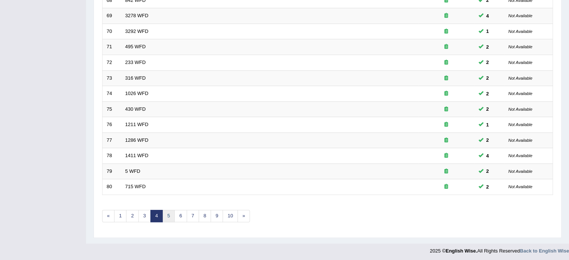
click at [170, 215] on link "5" at bounding box center [168, 216] width 12 height 12
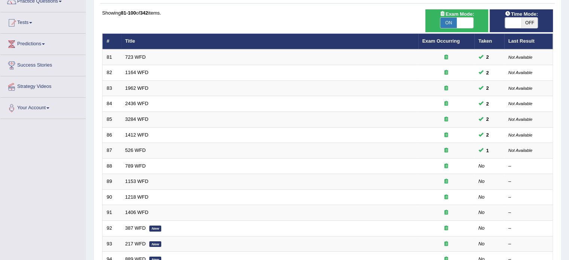
scroll to position [75, 0]
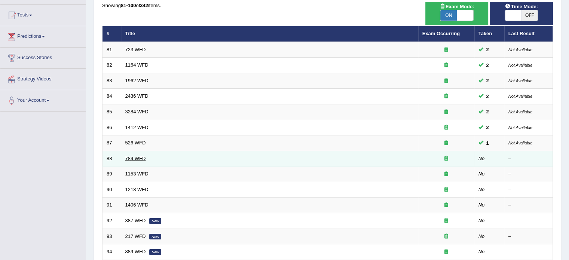
click at [138, 156] on link "789 WFD" at bounding box center [135, 159] width 21 height 6
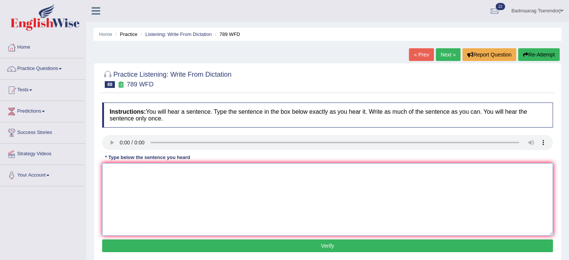
click at [136, 184] on textarea at bounding box center [327, 199] width 450 height 73
click at [109, 170] on textarea "grimenal charge is all of the man." at bounding box center [327, 199] width 450 height 73
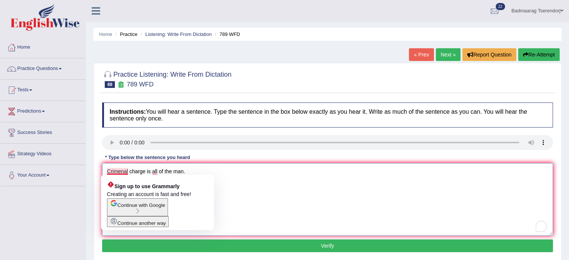
click at [129, 172] on textarea "Crimenal charge is all of the man." at bounding box center [327, 199] width 450 height 73
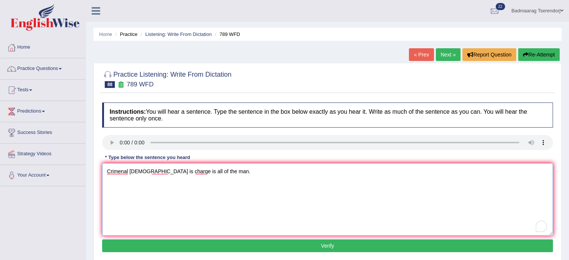
click at [173, 170] on textarea "Crimenal church is charge is all of the man." at bounding box center [327, 199] width 450 height 73
type textarea "Crimenal church is all of the man."
click at [154, 245] on button "Verify" at bounding box center [327, 245] width 450 height 13
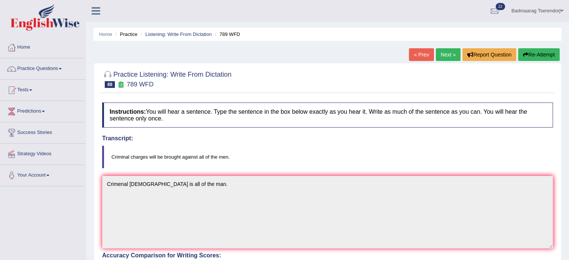
click at [544, 56] on button "Re-Attempt" at bounding box center [538, 54] width 41 height 13
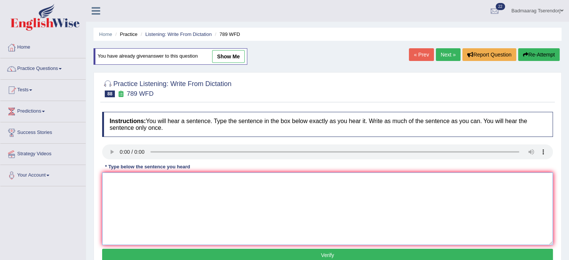
click at [145, 180] on textarea at bounding box center [327, 208] width 450 height 73
type textarea "[PERSON_NAME] charge is all of the men."
click at [156, 250] on button "Verify" at bounding box center [327, 255] width 450 height 13
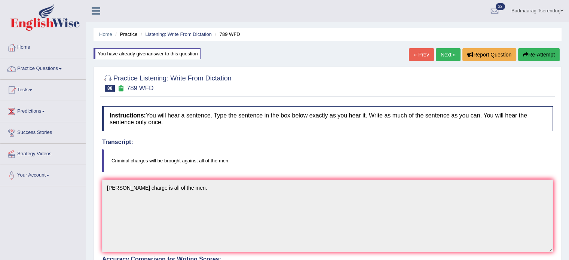
click at [551, 53] on button "Re-Attempt" at bounding box center [538, 54] width 41 height 13
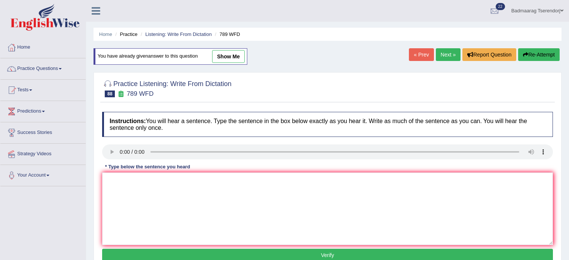
click at [175, 200] on textarea at bounding box center [327, 208] width 450 height 73
click at [127, 181] on textarea "Crinimal charges is all" at bounding box center [327, 208] width 450 height 73
click at [153, 181] on textarea "Criminal charges is all" at bounding box center [327, 208] width 450 height 73
click at [200, 183] on textarea "Criminal charges is brothers all" at bounding box center [327, 208] width 450 height 73
type textarea "Criminal charges is brothers all of the men."
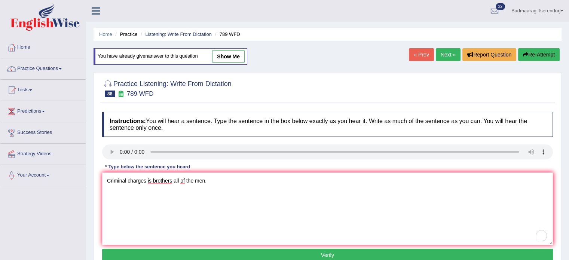
click at [199, 257] on button "Verify" at bounding box center [327, 255] width 450 height 13
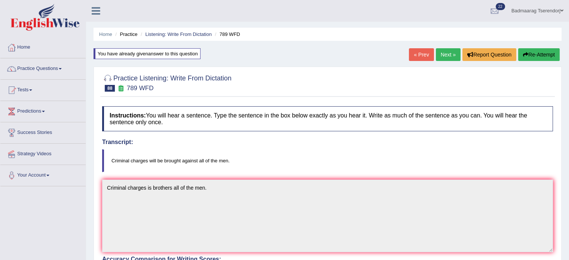
click at [539, 55] on button "Re-Attempt" at bounding box center [538, 54] width 41 height 13
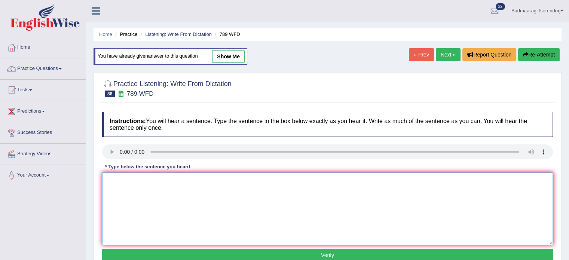
click at [130, 195] on textarea at bounding box center [327, 208] width 450 height 73
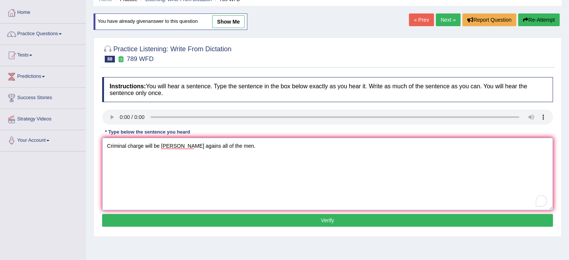
scroll to position [37, 0]
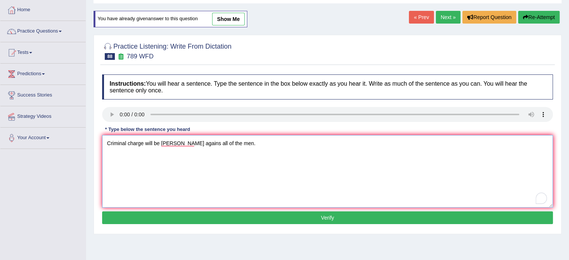
type textarea "Criminal charge will be [PERSON_NAME] agains all of the men."
click at [160, 215] on button "Verify" at bounding box center [327, 217] width 450 height 13
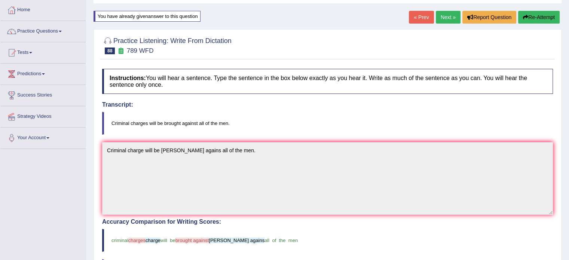
click at [448, 16] on link "Next »" at bounding box center [447, 17] width 25 height 13
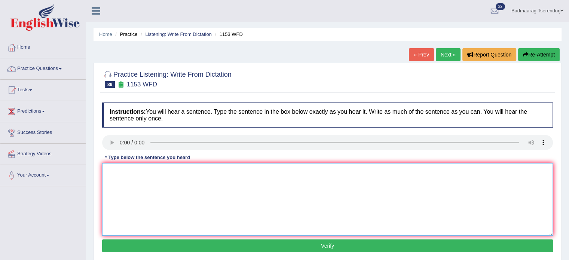
click at [133, 171] on textarea at bounding box center [327, 199] width 450 height 73
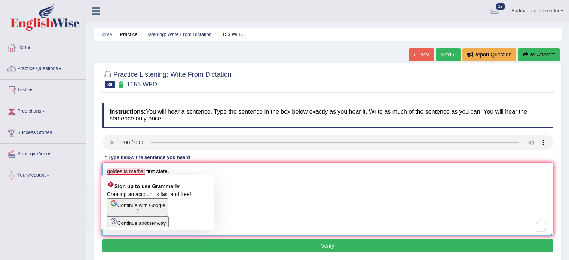
click at [110, 169] on textarea "goldes is methal first state." at bounding box center [327, 199] width 450 height 73
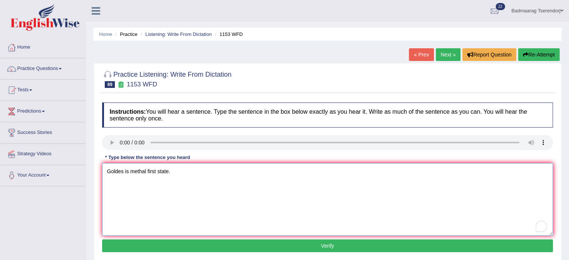
click at [122, 172] on textarea "Goldes is methal first state." at bounding box center [327, 199] width 450 height 73
type textarea "Gold is methal first state."
click at [238, 246] on button "Verify" at bounding box center [327, 245] width 450 height 13
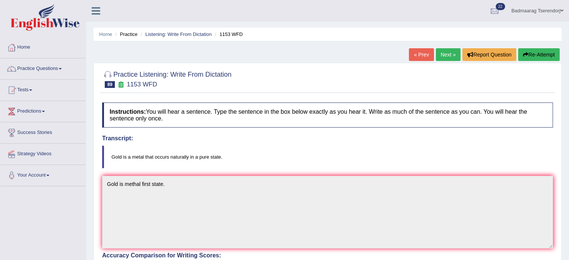
click at [533, 52] on button "Re-Attempt" at bounding box center [538, 54] width 41 height 13
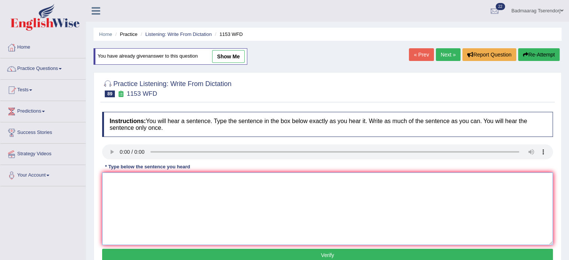
click at [253, 184] on textarea at bounding box center [327, 208] width 450 height 73
click at [154, 184] on textarea "Gold is a metal" at bounding box center [327, 208] width 450 height 73
type textarea "Gold is a metal naturel first tsate."
click at [142, 251] on button "Verify" at bounding box center [327, 255] width 450 height 13
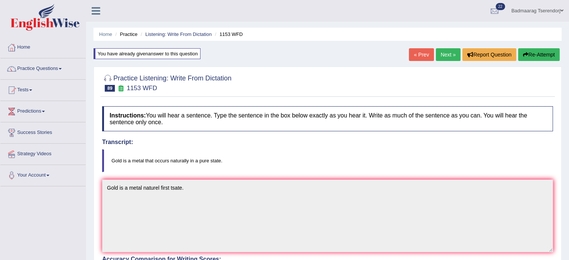
click at [550, 51] on button "Re-Attempt" at bounding box center [538, 54] width 41 height 13
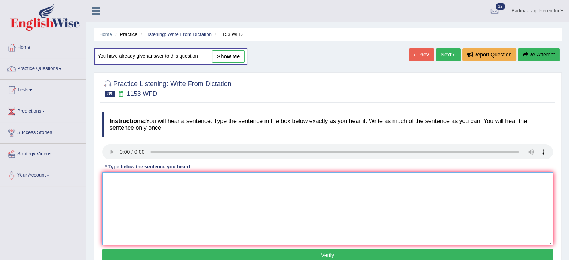
click at [187, 191] on textarea at bounding box center [327, 208] width 450 height 73
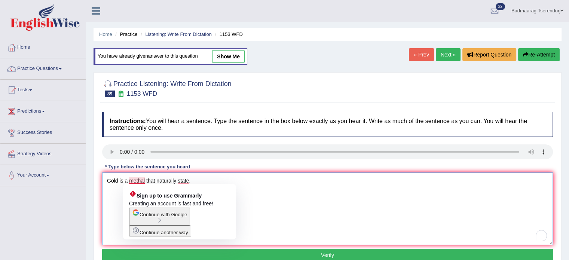
click at [139, 181] on textarea "Gold is a methal that naturally state." at bounding box center [327, 208] width 450 height 73
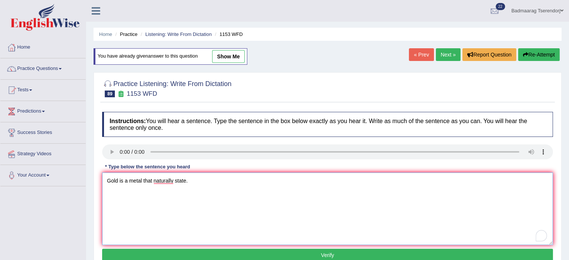
click at [174, 179] on textarea "Gold is a metal that naturally state." at bounding box center [327, 208] width 450 height 73
type textarea "Gold is a metal that naturally pure state."
click at [183, 254] on button "Verify" at bounding box center [327, 255] width 450 height 13
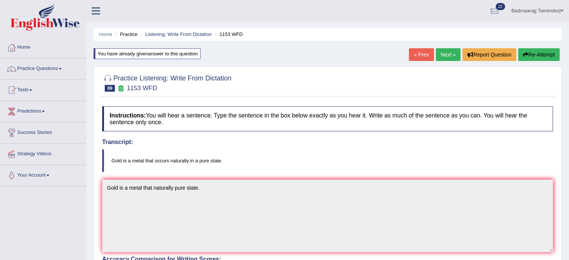
click at [540, 52] on button "Re-Attempt" at bounding box center [538, 54] width 41 height 13
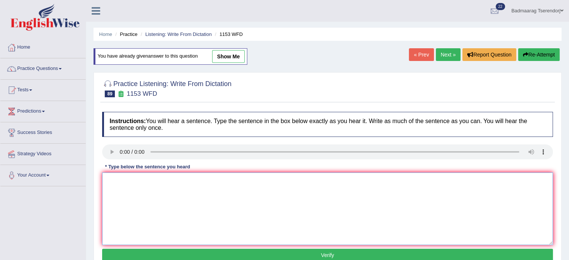
click at [124, 182] on textarea at bounding box center [327, 208] width 450 height 73
click at [172, 180] on textarea "Gold is a metal that occourt pure state." at bounding box center [327, 208] width 450 height 73
type textarea "Gold is a metal that occourt naturally pure state."
click at [197, 253] on button "Verify" at bounding box center [327, 255] width 450 height 13
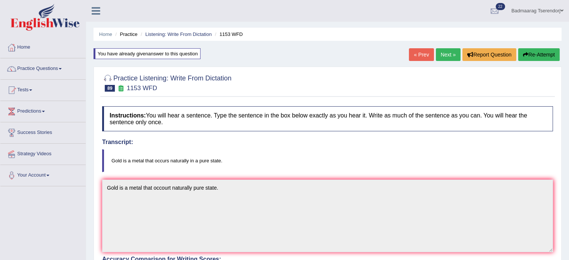
click at [444, 53] on link "Next »" at bounding box center [447, 54] width 25 height 13
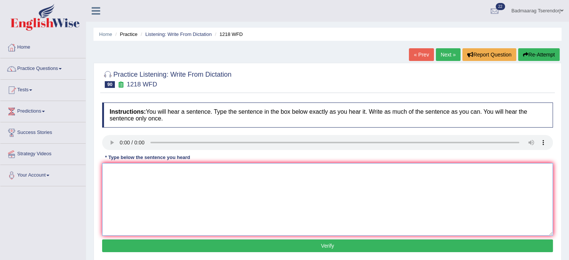
click at [142, 182] on textarea at bounding box center [327, 199] width 450 height 73
type textarea "topic"
